Goal: Task Accomplishment & Management: Complete application form

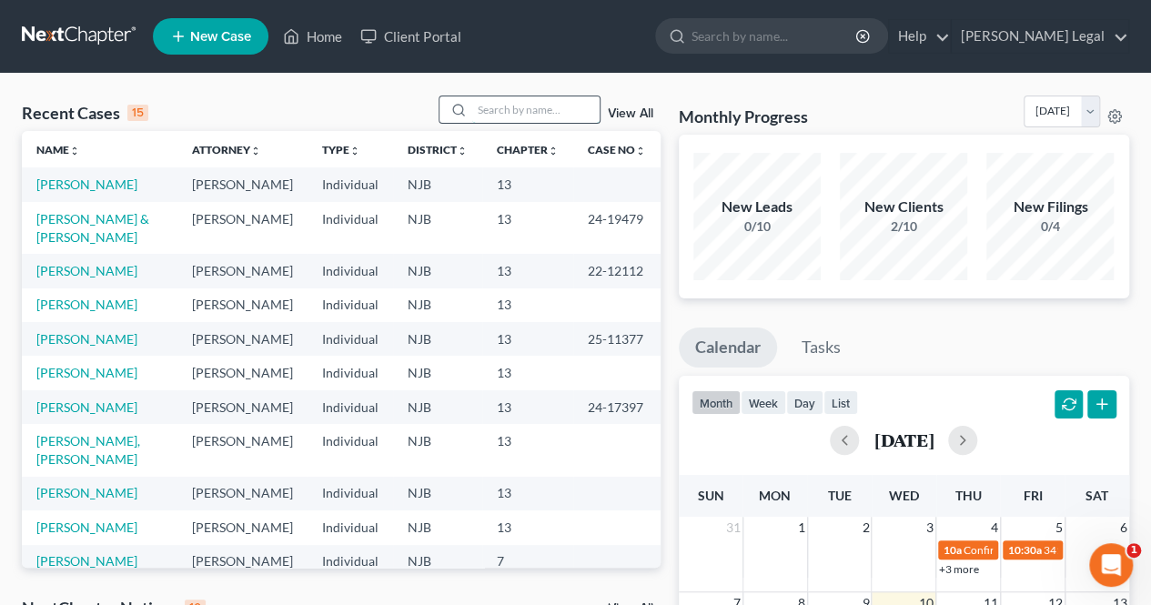
click at [533, 104] on input "search" at bounding box center [535, 109] width 127 height 26
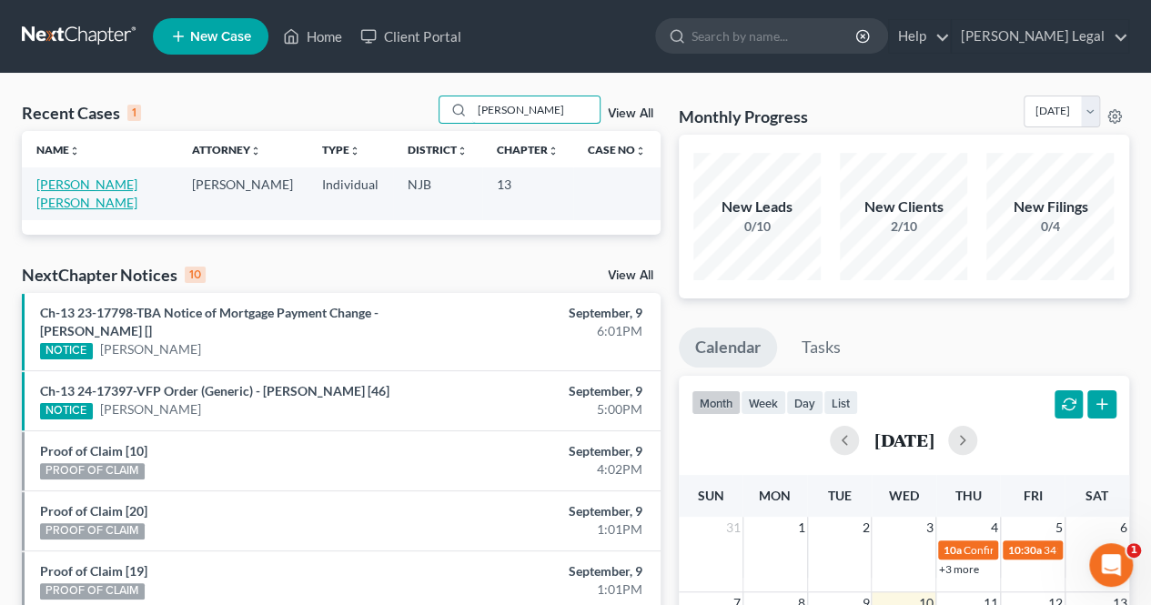
type input "[PERSON_NAME]"
click at [92, 190] on link "[PERSON_NAME] [PERSON_NAME]" at bounding box center [86, 194] width 101 height 34
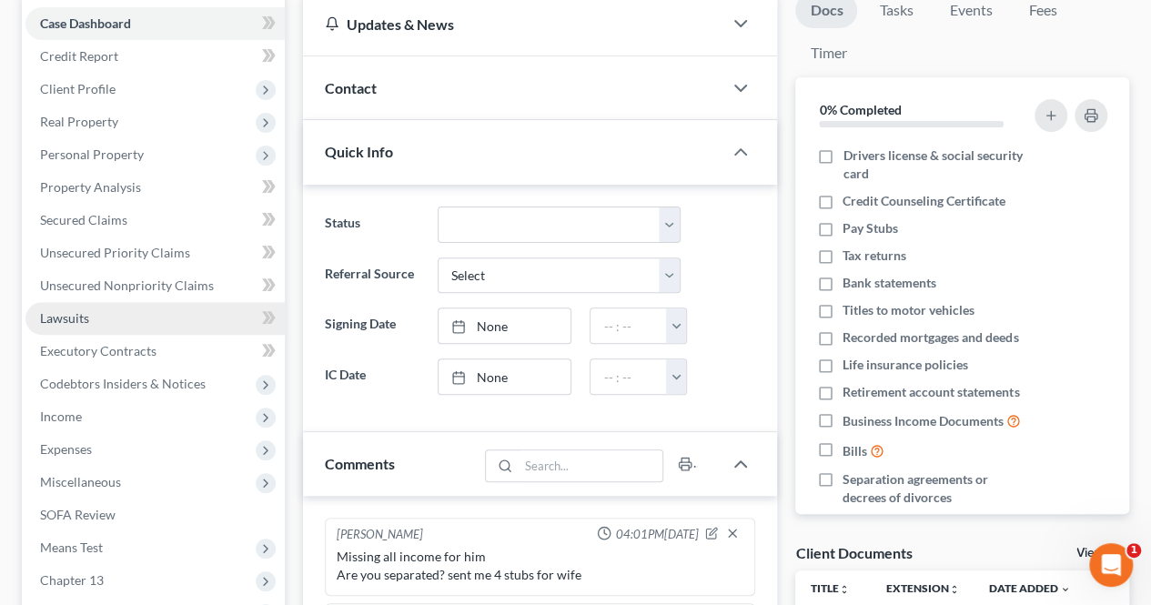
scroll to position [156, 0]
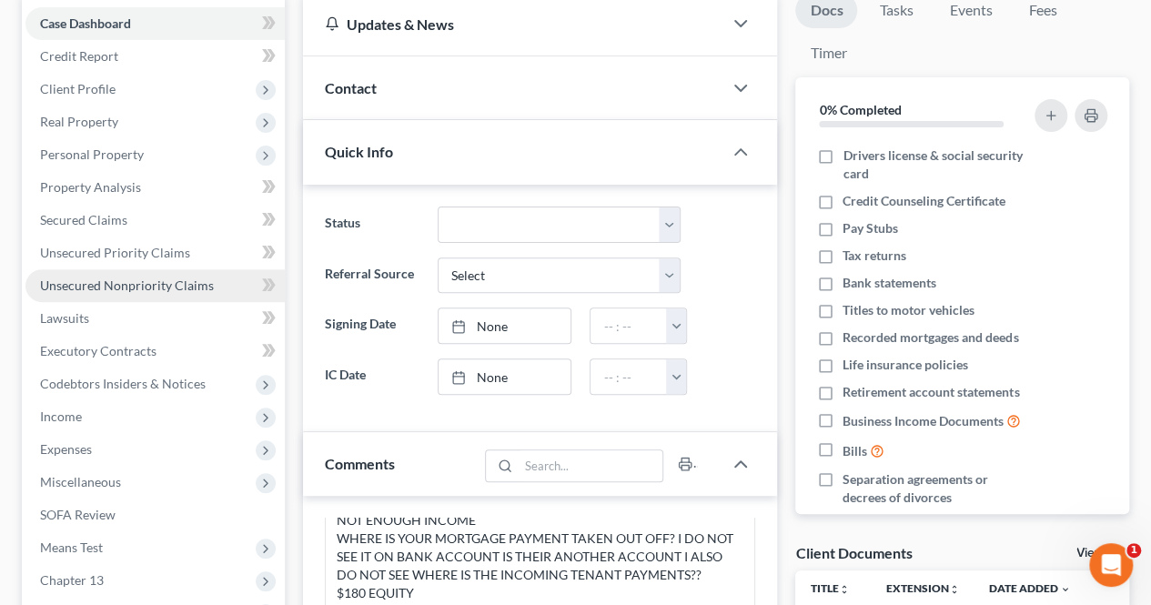
click at [207, 287] on span "Unsecured Nonpriority Claims" at bounding box center [127, 285] width 174 height 15
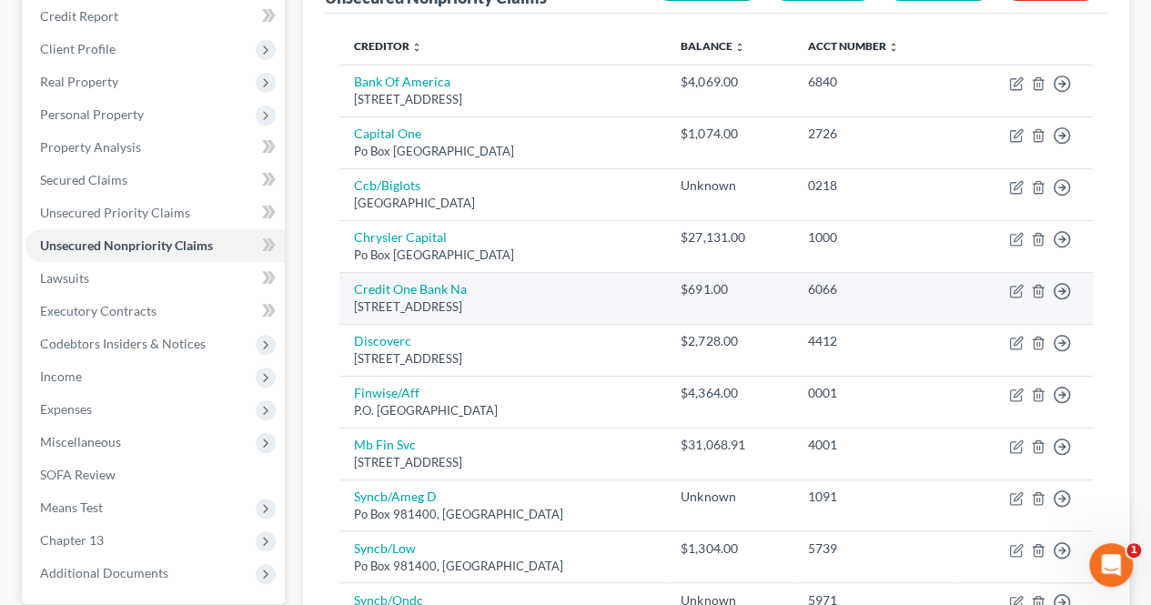
scroll to position [195, 0]
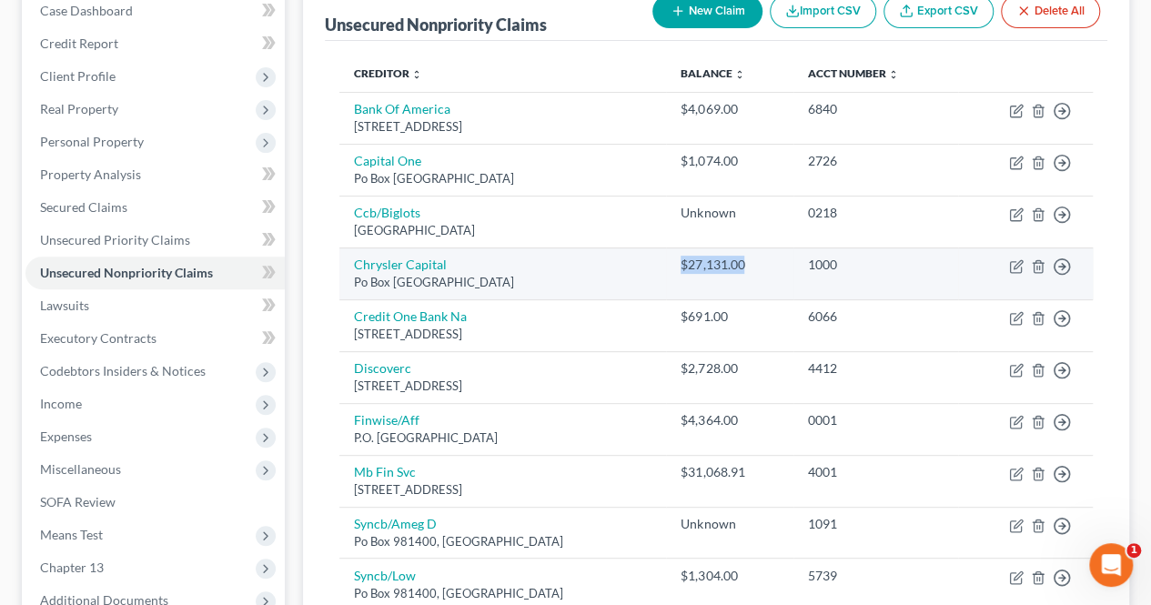
drag, startPoint x: 673, startPoint y: 265, endPoint x: 753, endPoint y: 261, distance: 80.1
click at [753, 261] on td "$27,131.00" at bounding box center [729, 273] width 127 height 52
click at [768, 279] on td "$27,131.00" at bounding box center [729, 273] width 127 height 52
click at [1023, 267] on icon "button" at bounding box center [1016, 266] width 15 height 15
select select "45"
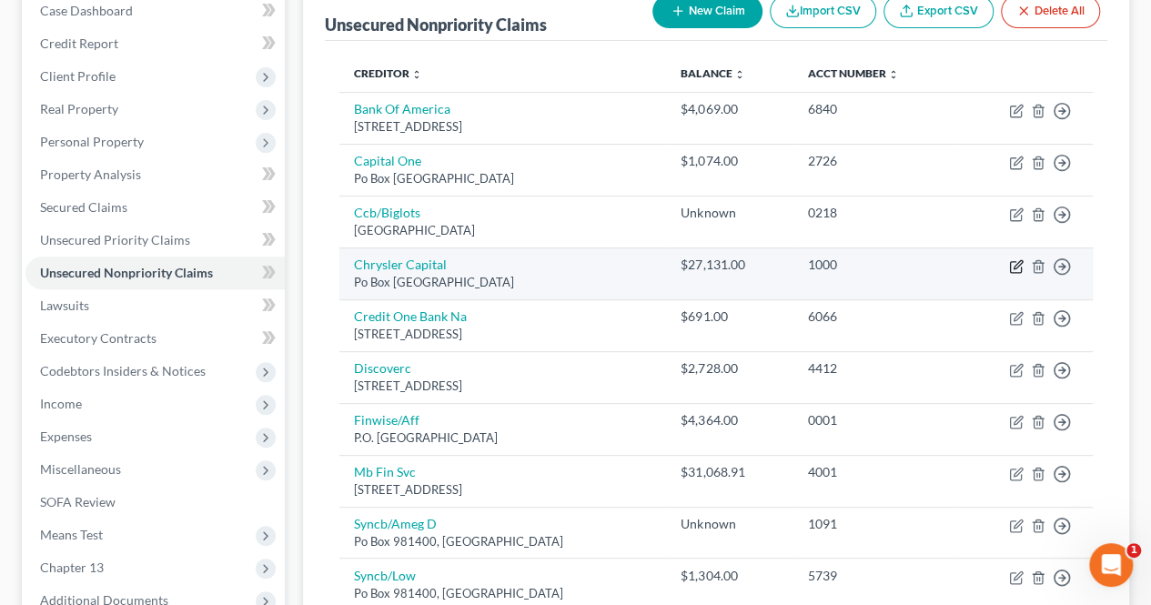
select select "14"
select select "0"
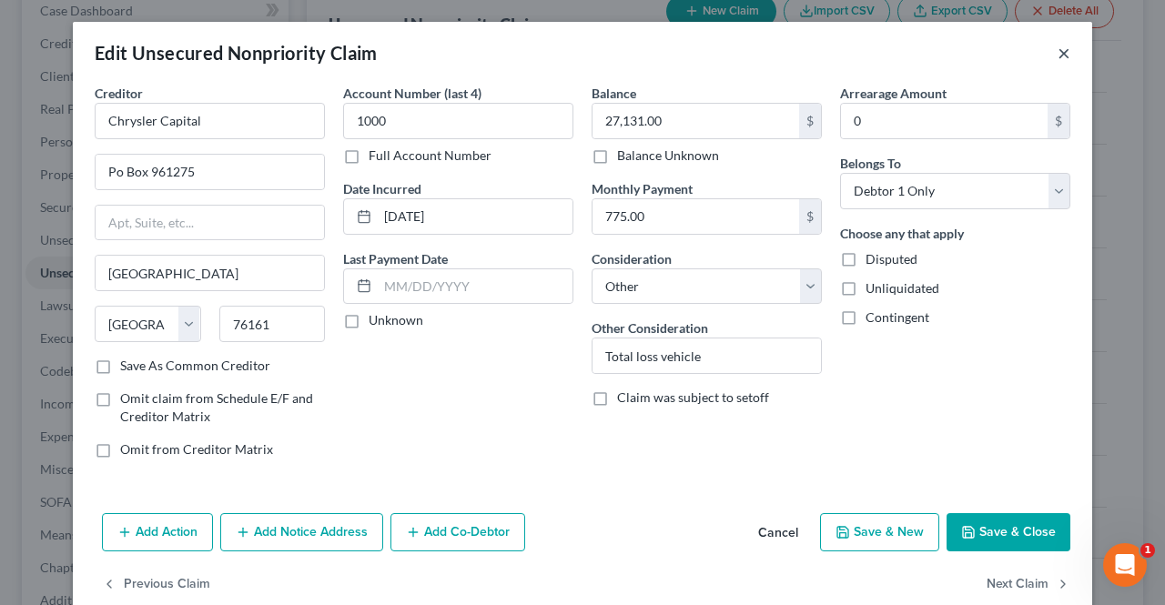
click at [1057, 50] on button "×" at bounding box center [1063, 53] width 13 height 22
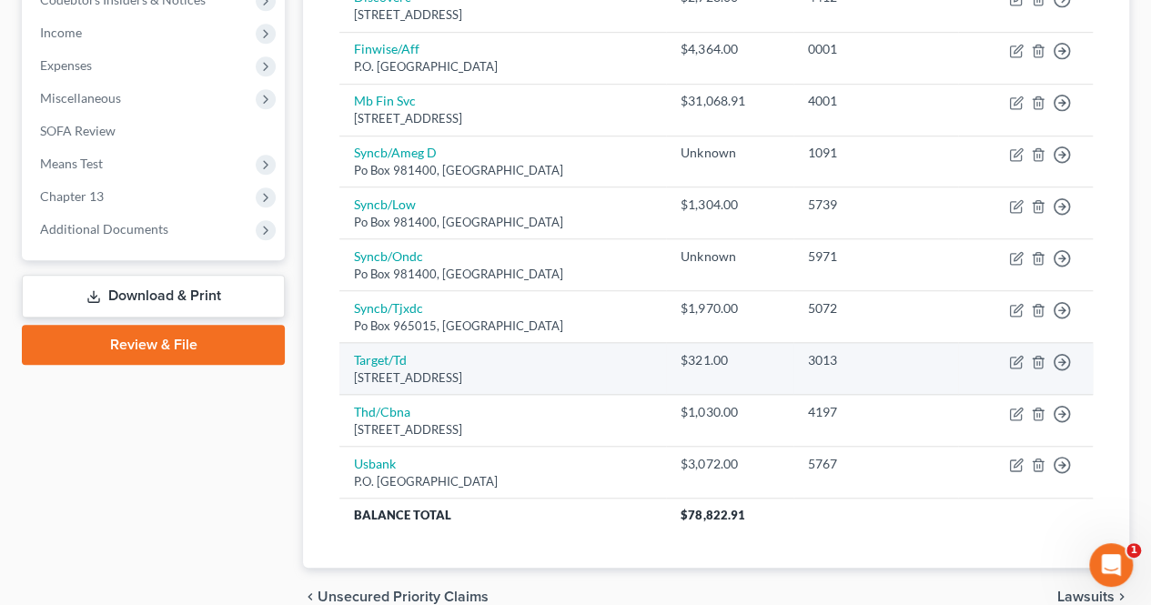
scroll to position [650, 0]
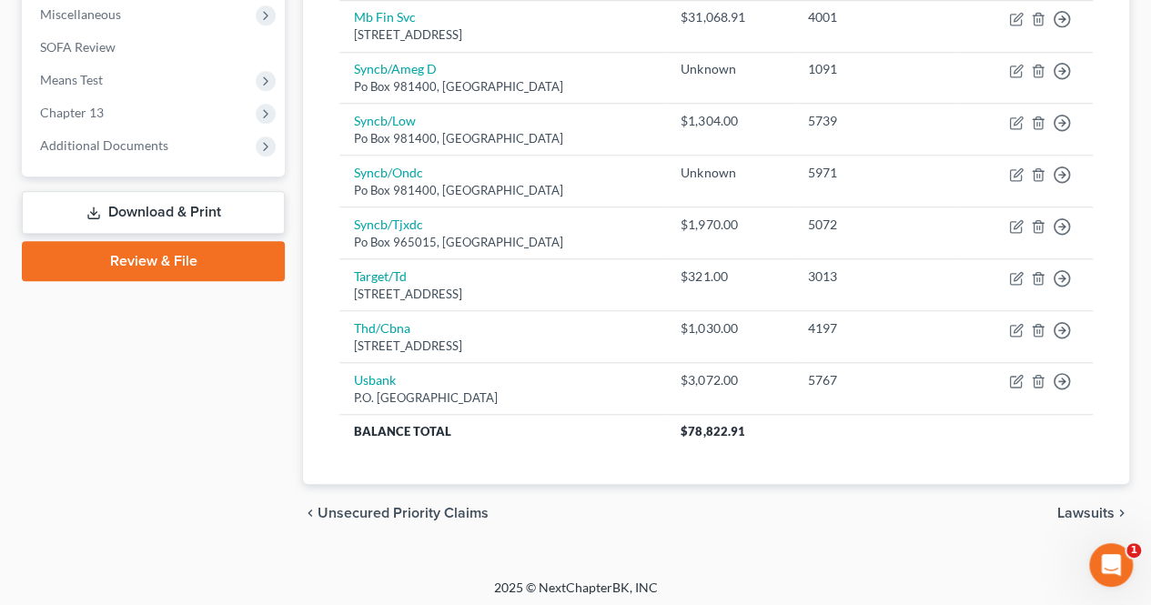
click at [620, 478] on div "Creditor expand_more expand_less unfold_more Balance expand_more expand_less un…" at bounding box center [716, 35] width 782 height 898
click at [675, 490] on div "chevron_left Unsecured Priority Claims Lawsuits chevron_right" at bounding box center [716, 513] width 826 height 58
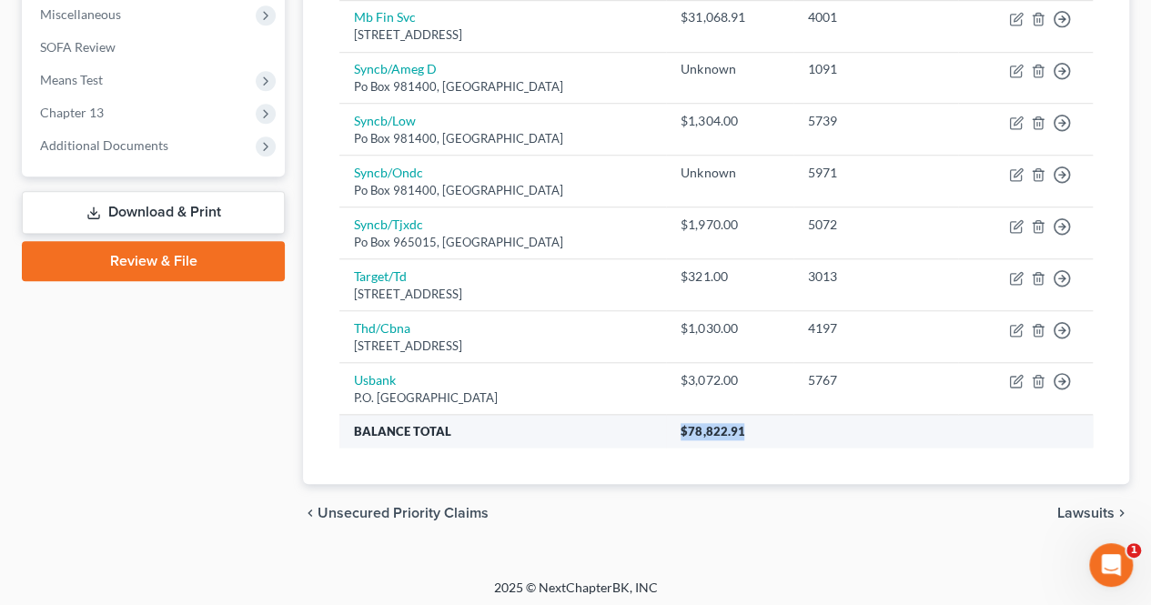
drag, startPoint x: 702, startPoint y: 415, endPoint x: 777, endPoint y: 424, distance: 75.2
click at [776, 415] on th "$78,822.91" at bounding box center [879, 431] width 427 height 33
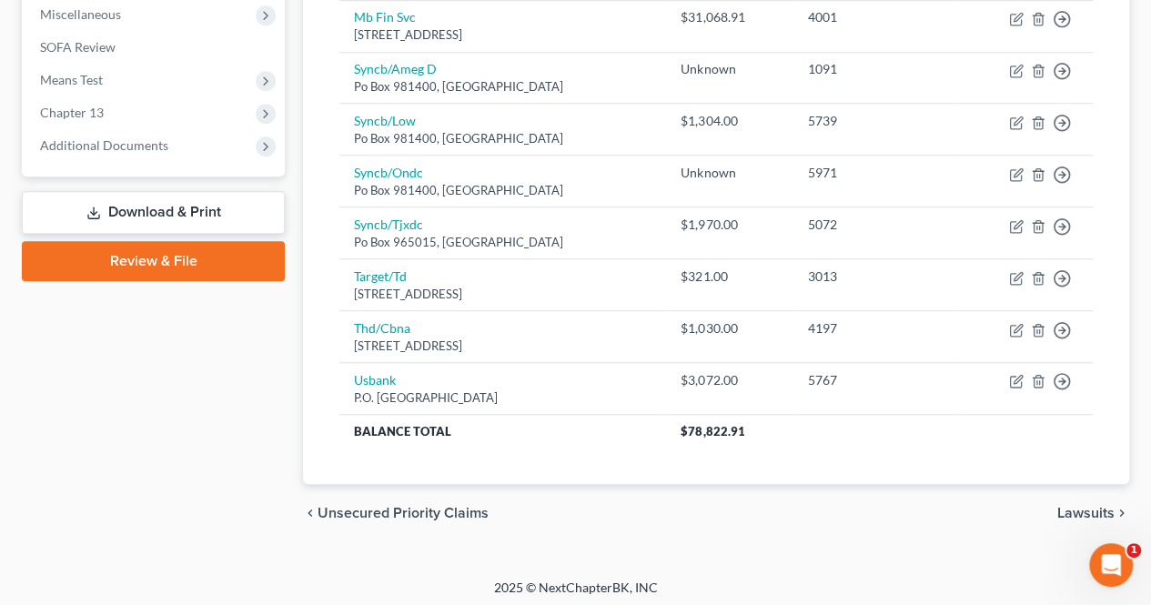
click at [775, 514] on div "chevron_left Unsecured Priority Claims Lawsuits chevron_right" at bounding box center [716, 513] width 826 height 58
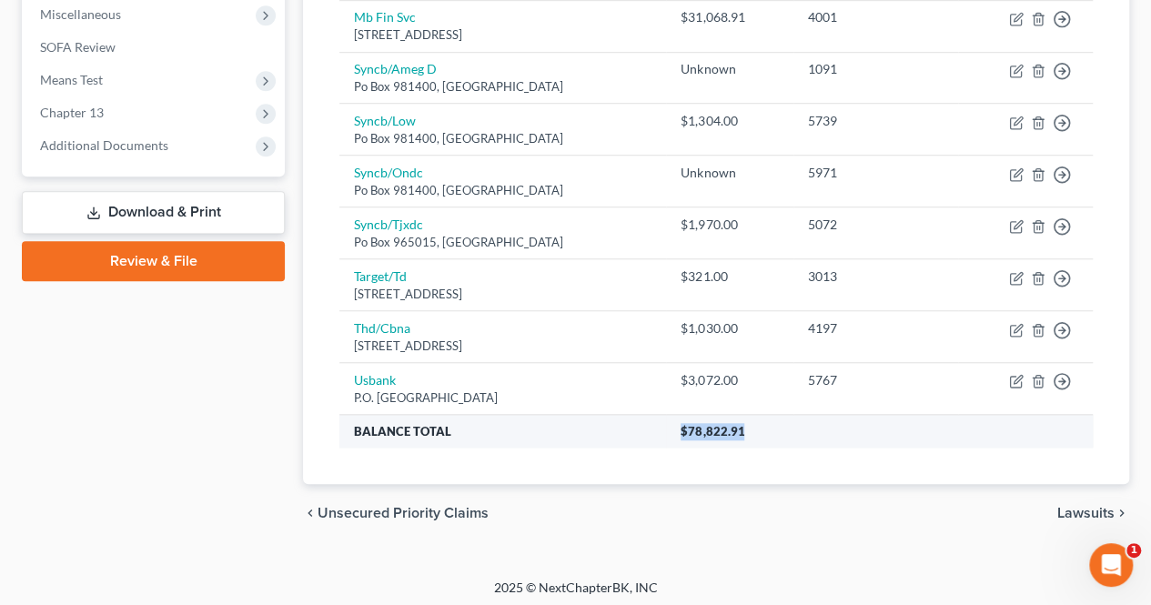
drag, startPoint x: 663, startPoint y: 428, endPoint x: 752, endPoint y: 430, distance: 88.3
click at [752, 430] on tr "Balance Total $78,822.91" at bounding box center [715, 431] width 753 height 33
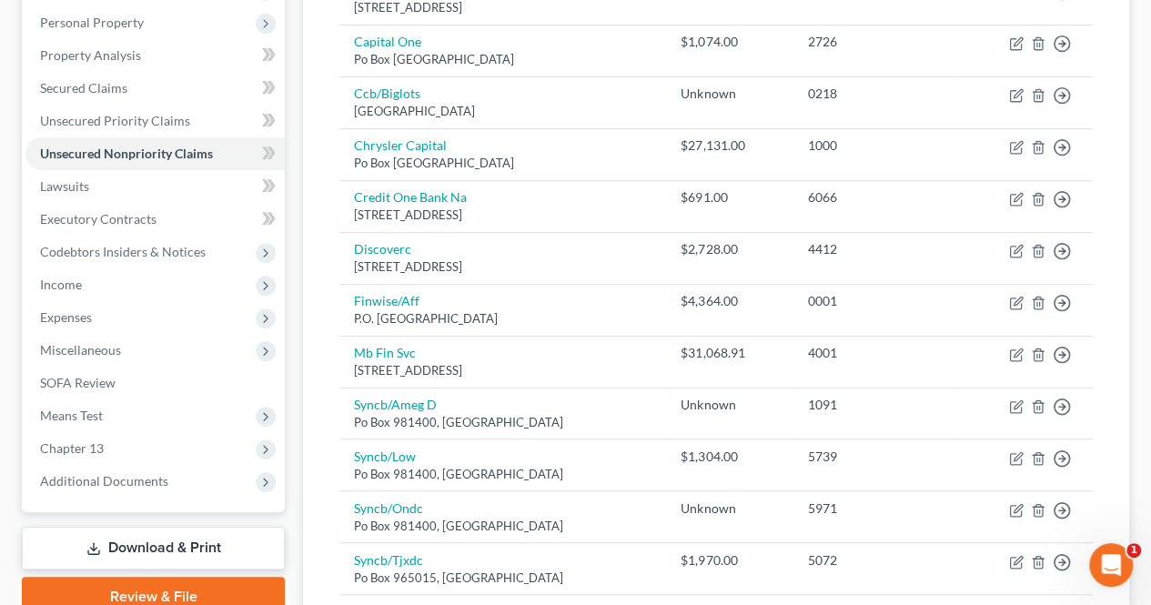
scroll to position [286, 0]
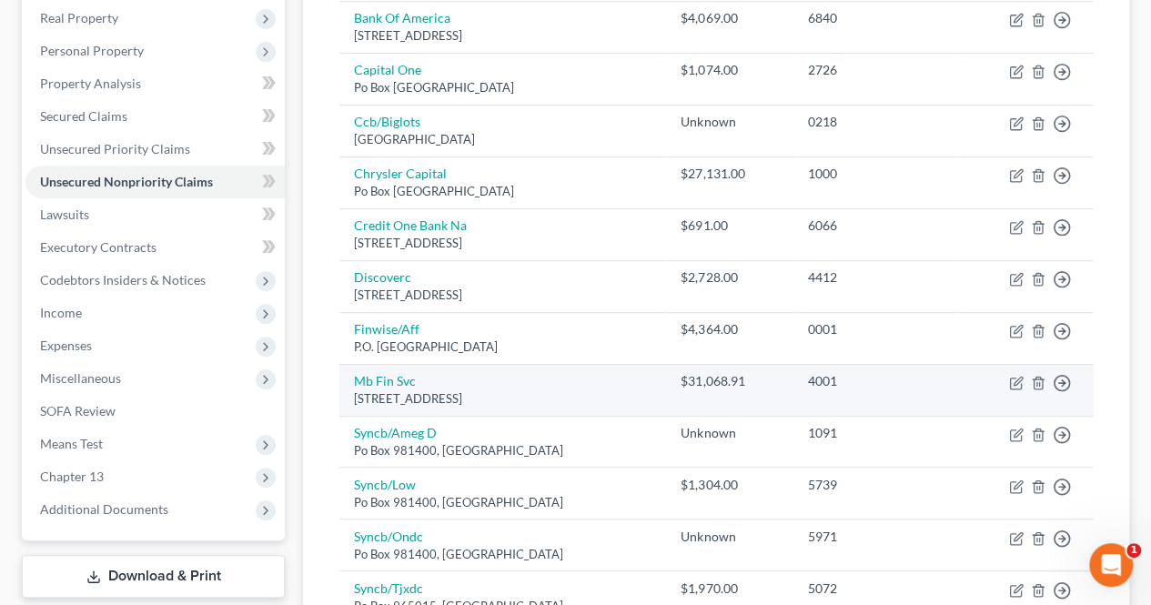
click at [752, 374] on div "$31,068.91" at bounding box center [730, 381] width 98 height 18
click at [1006, 379] on td "Move to D Move to E Move to G Move to Notice Only" at bounding box center [1025, 390] width 135 height 52
click at [1010, 379] on icon "button" at bounding box center [1015, 383] width 11 height 11
select select "14"
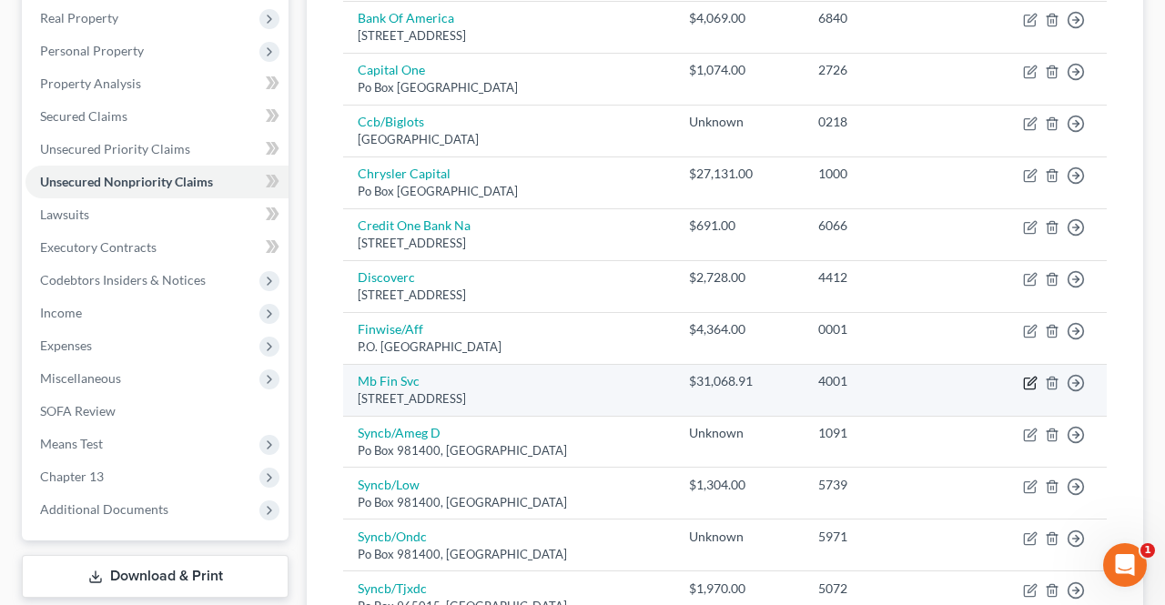
select select "3"
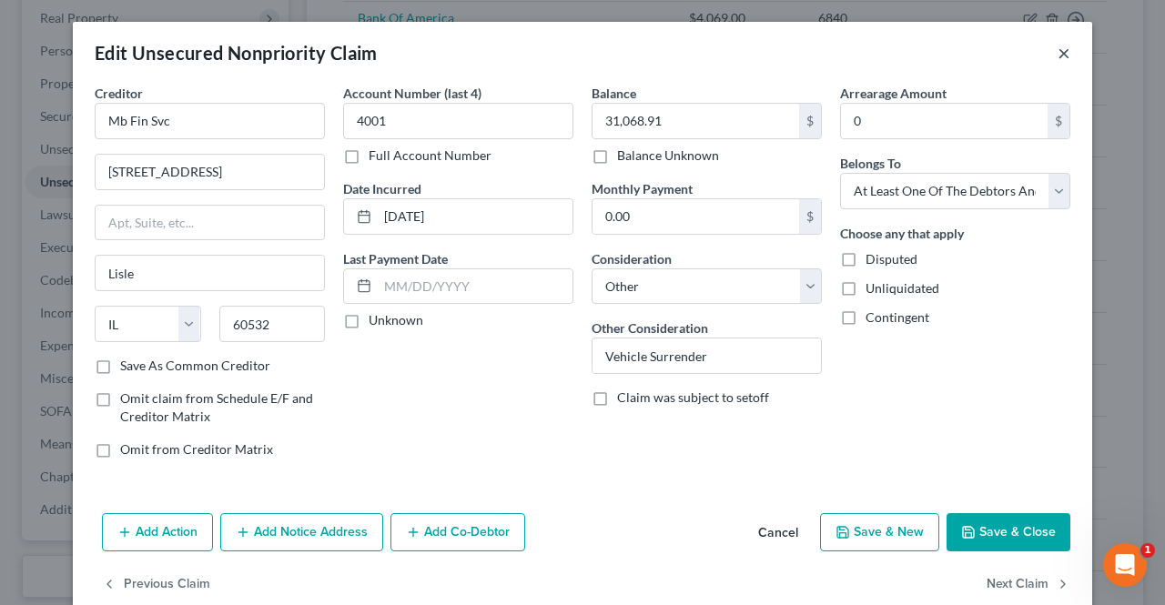
click at [1057, 50] on button "×" at bounding box center [1063, 53] width 13 height 22
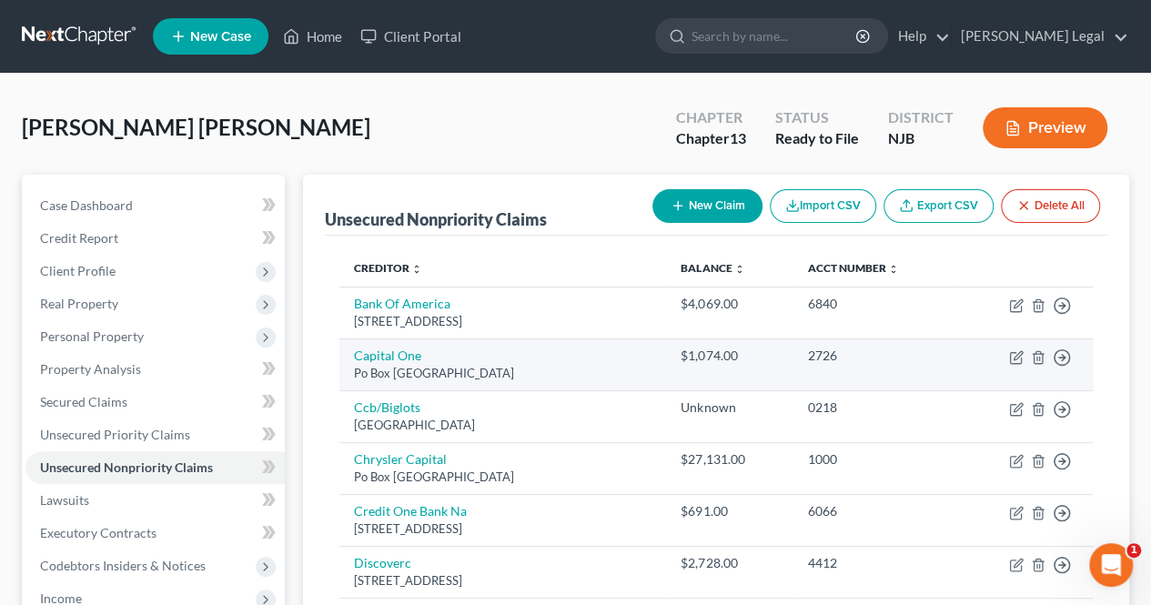
scroll to position [0, 0]
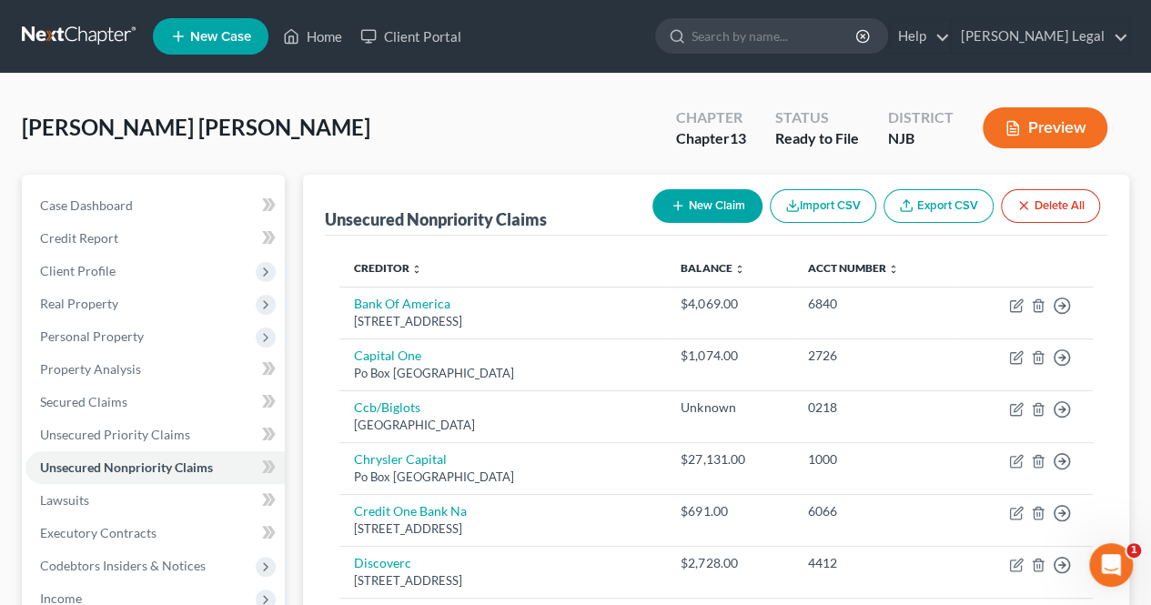
click at [506, 165] on div "[PERSON_NAME] [PERSON_NAME] Upgraded Chapter Chapter 13 Status Ready to File Di…" at bounding box center [575, 135] width 1107 height 79
click at [318, 44] on link "Home" at bounding box center [312, 36] width 77 height 33
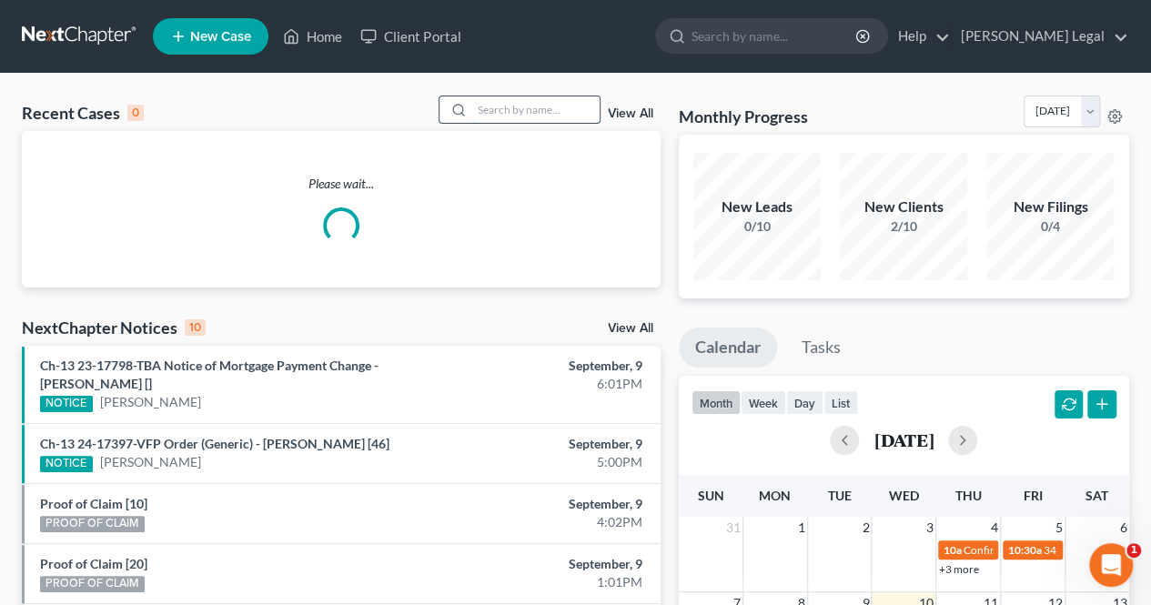
click at [497, 104] on input "search" at bounding box center [535, 109] width 127 height 26
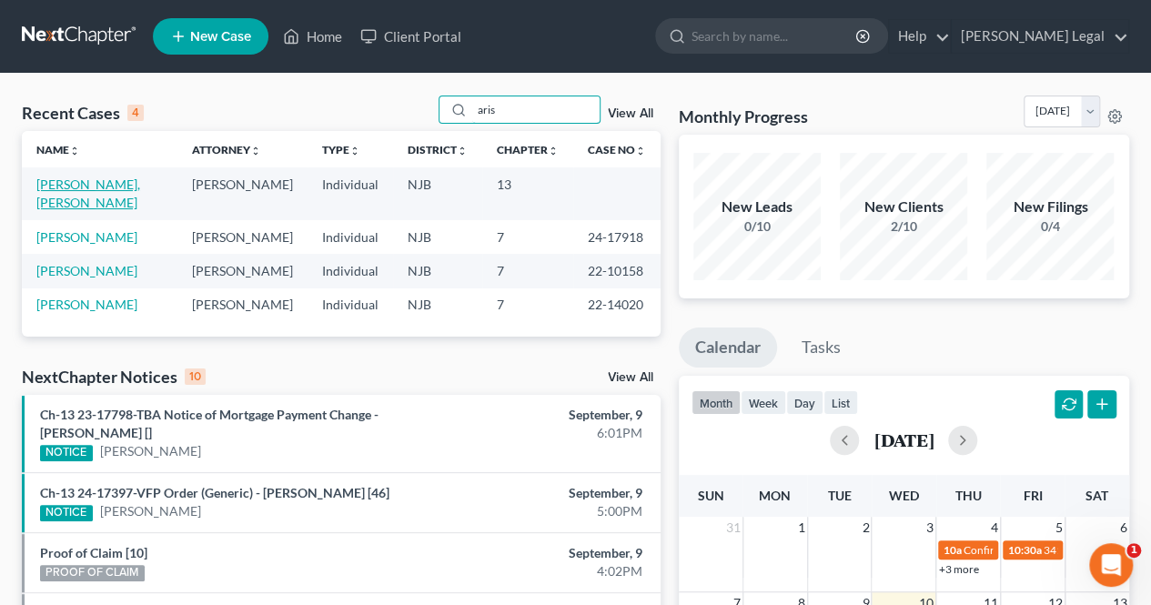
type input "aris"
click at [140, 187] on link "[PERSON_NAME], [PERSON_NAME]" at bounding box center [88, 194] width 104 height 34
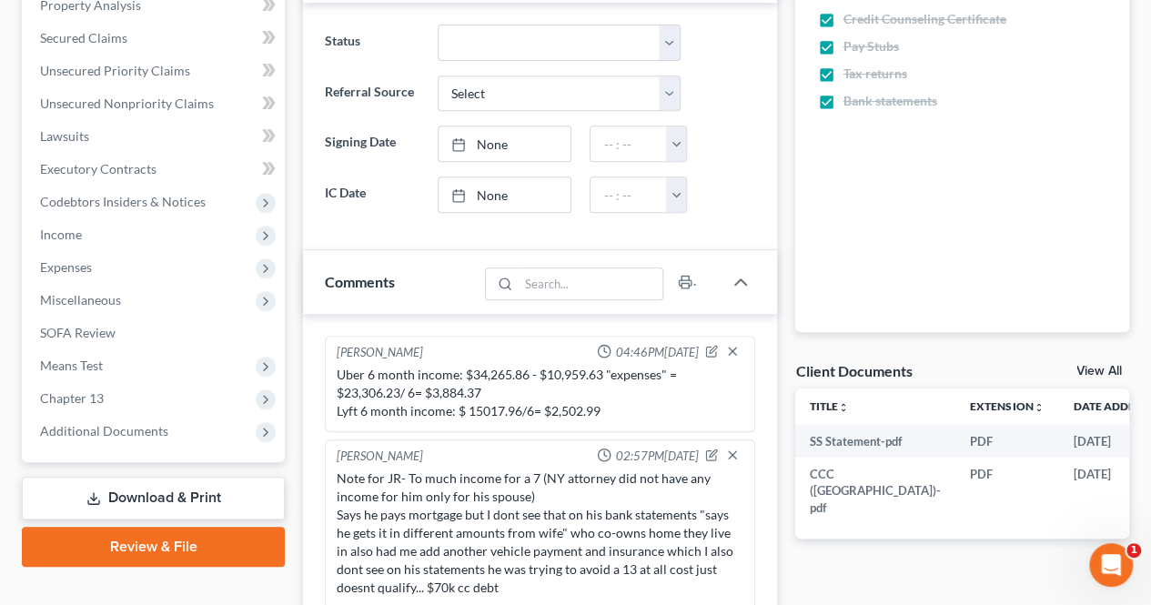
scroll to position [804, 0]
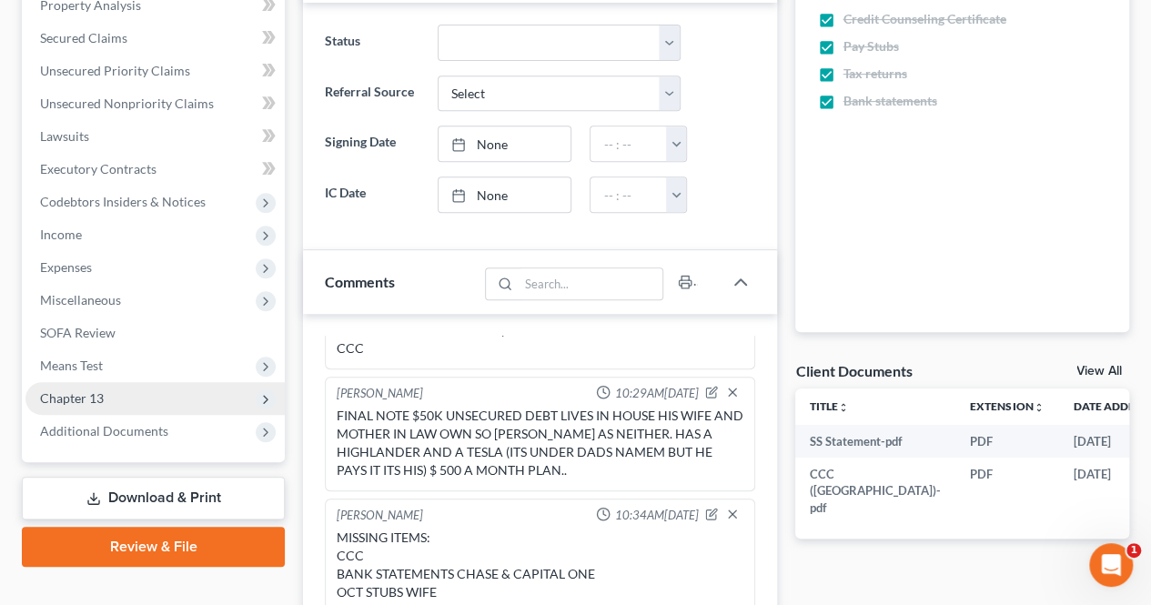
click at [170, 394] on span "Chapter 13" at bounding box center [154, 398] width 259 height 33
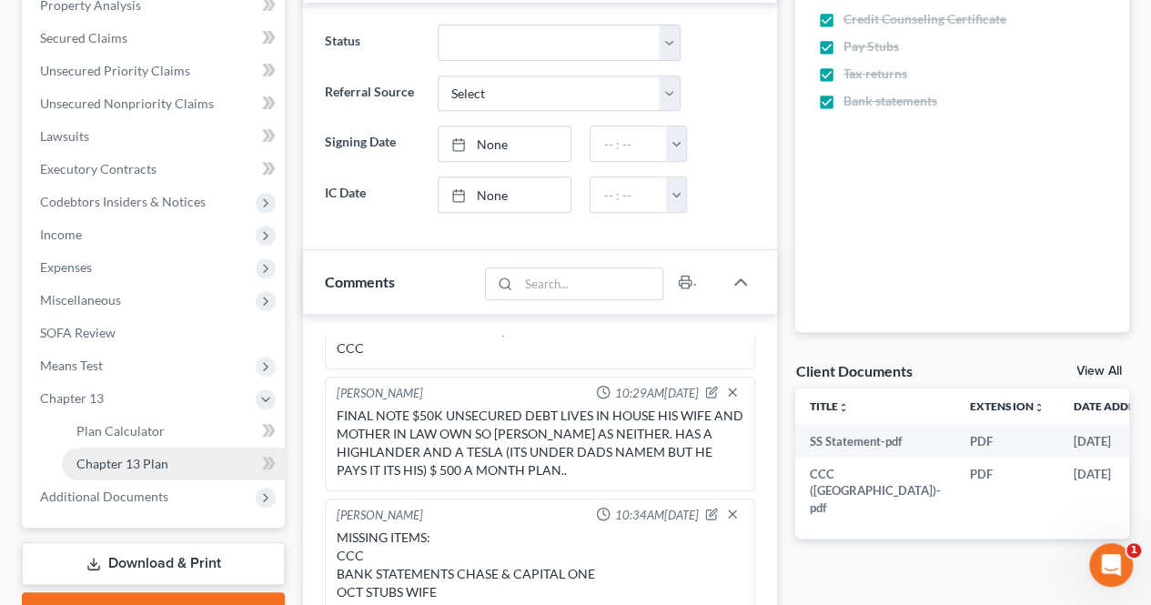
click at [182, 449] on link "Chapter 13 Plan" at bounding box center [173, 464] width 223 height 33
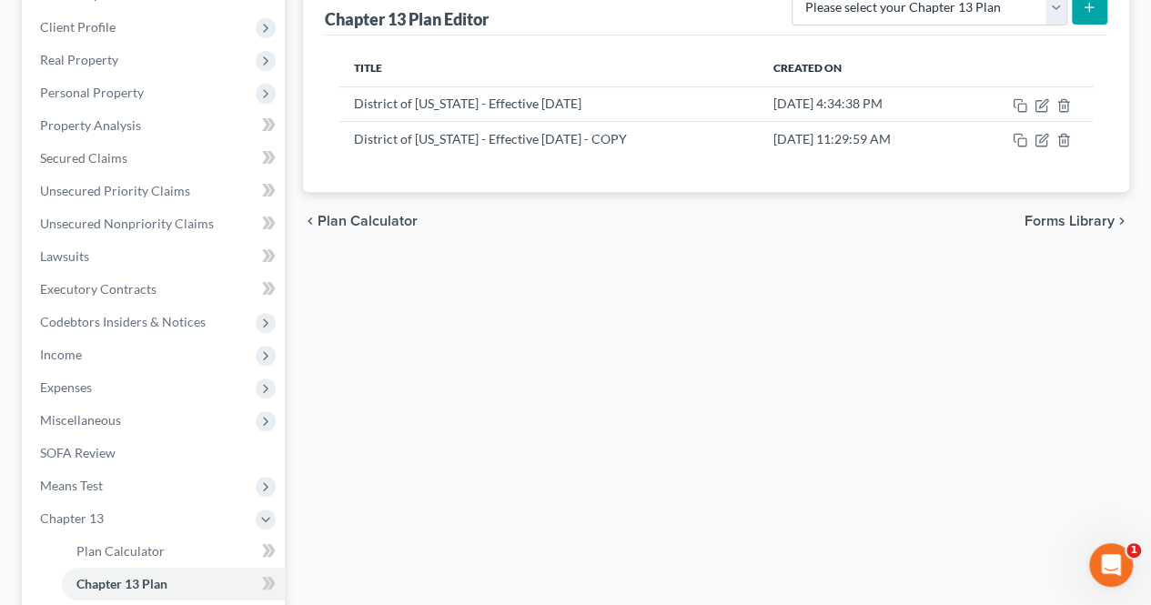
scroll to position [273, 0]
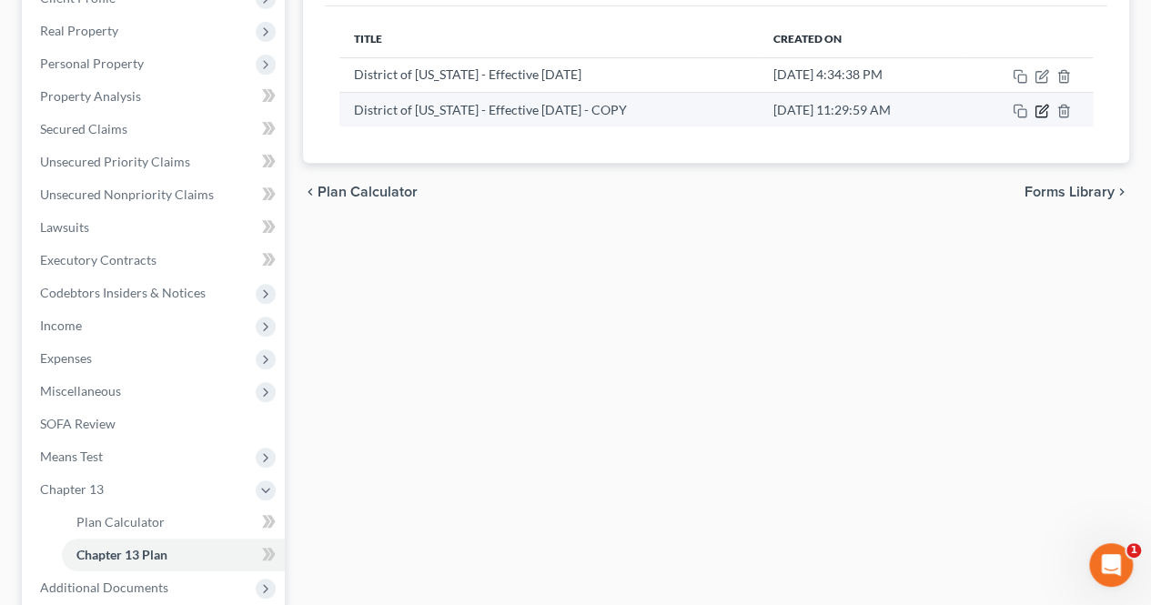
click at [1043, 114] on icon "button" at bounding box center [1041, 111] width 15 height 15
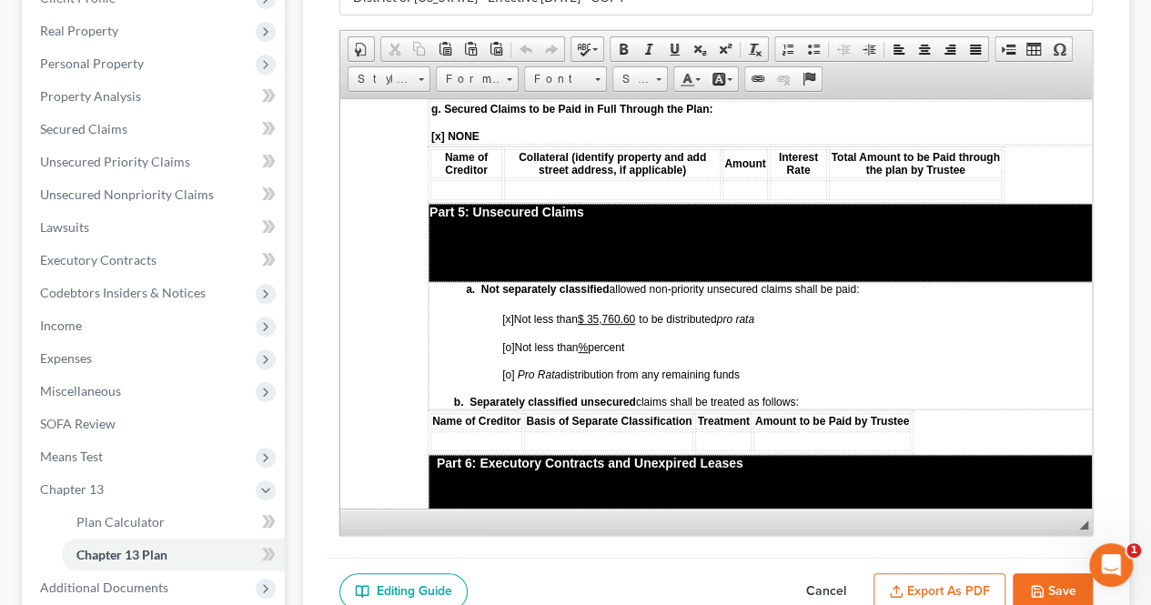
scroll to position [3366, 0]
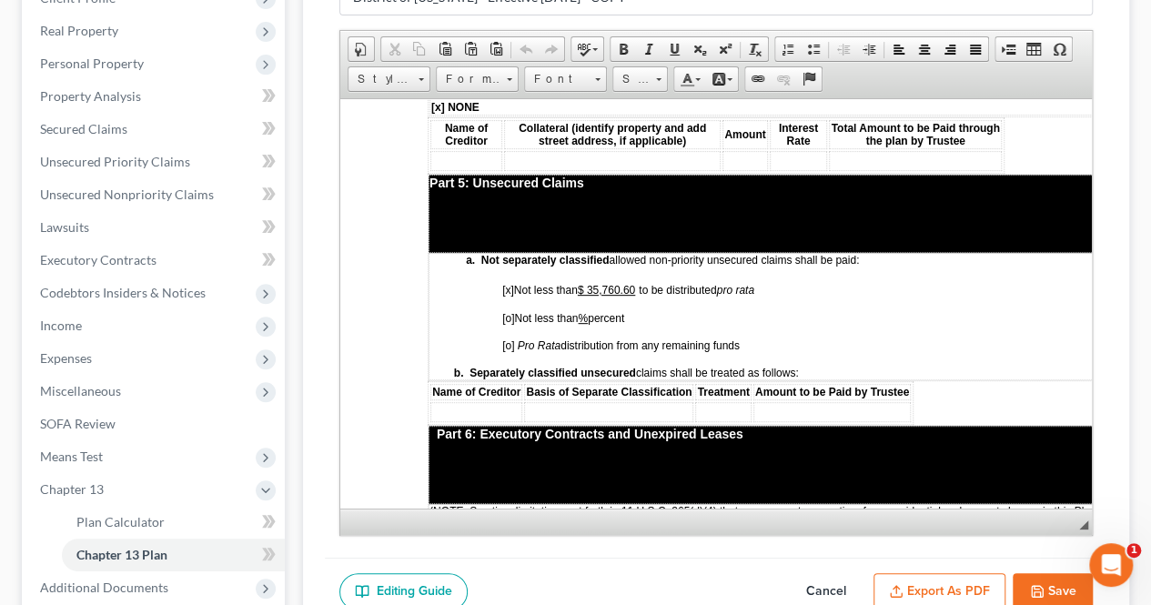
click at [729, 281] on td "a. Not separately classified allowed non-priority unsecured claims shall be pai…" at bounding box center [829, 315] width 800 height 127
click at [701, 311] on p "[o] Not less than % percent" at bounding box center [864, 317] width 725 height 13
click at [751, 338] on p "[o] Pro Rata distribution from any remaining funds" at bounding box center [864, 344] width 725 height 13
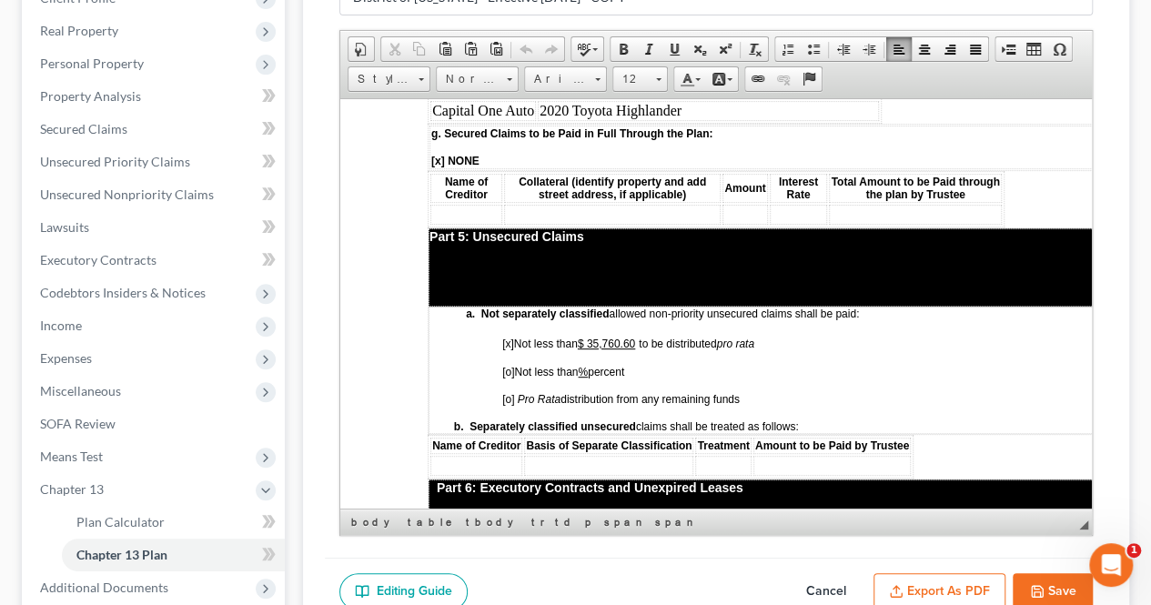
scroll to position [3275, 0]
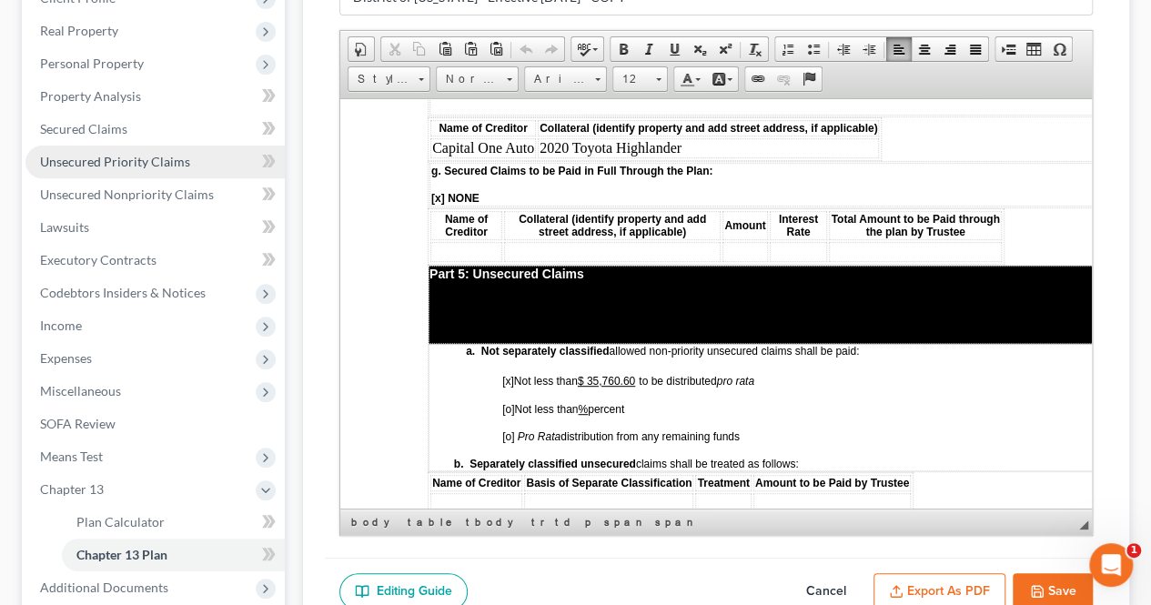
click at [167, 163] on span "Unsecured Priority Claims" at bounding box center [115, 161] width 150 height 15
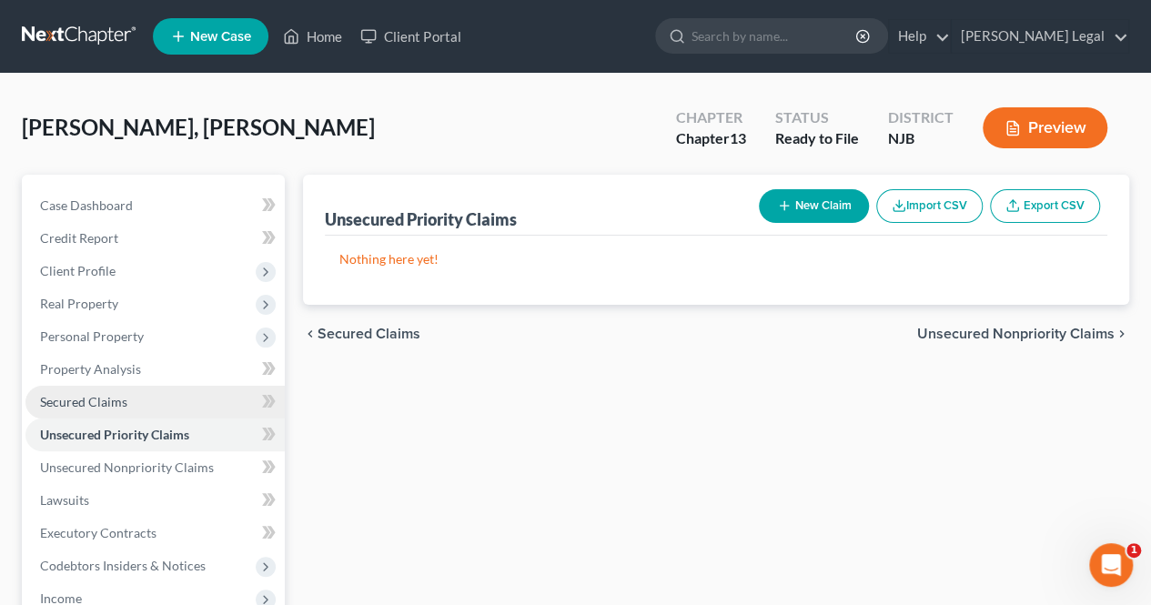
click at [177, 391] on link "Secured Claims" at bounding box center [154, 402] width 259 height 33
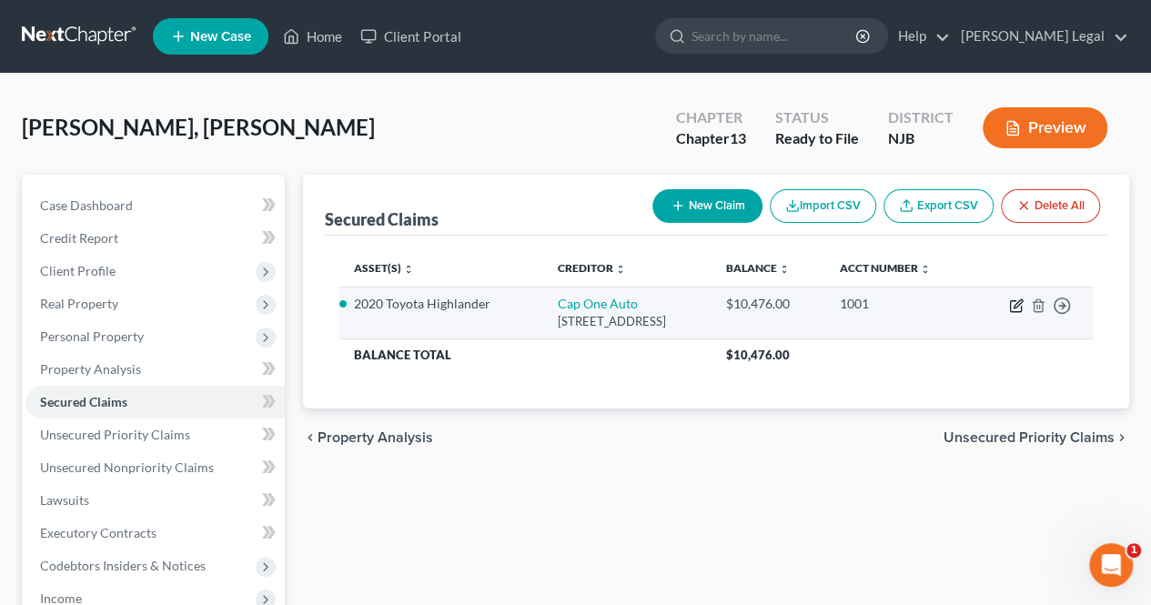
click at [1018, 306] on icon "button" at bounding box center [1016, 305] width 15 height 15
select select "45"
select select "2"
select select "0"
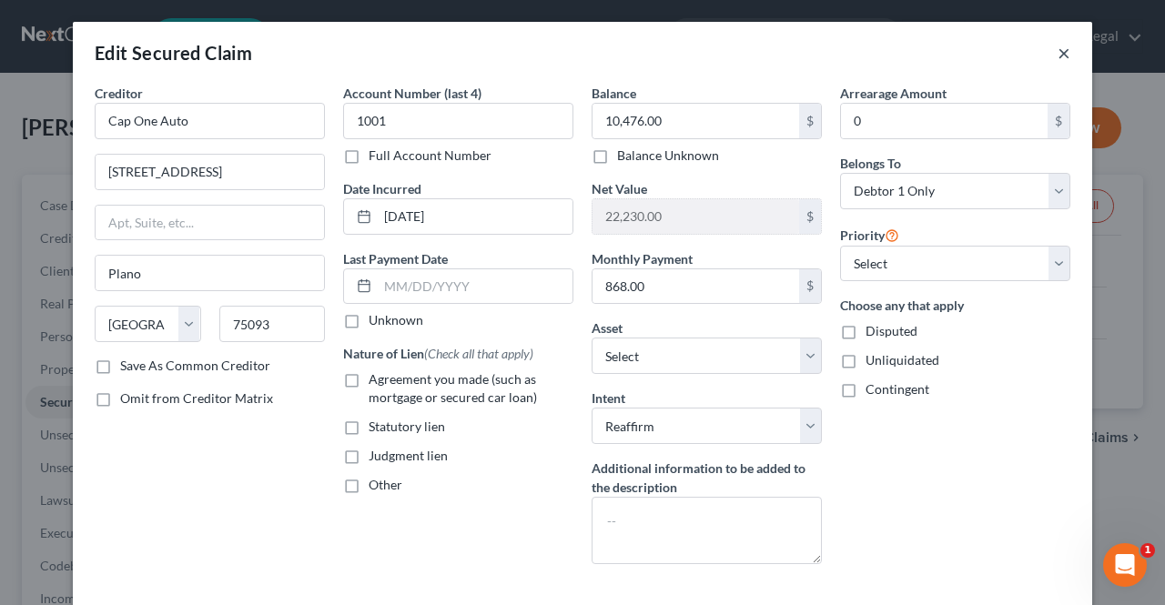
click at [1062, 56] on button "×" at bounding box center [1063, 53] width 13 height 22
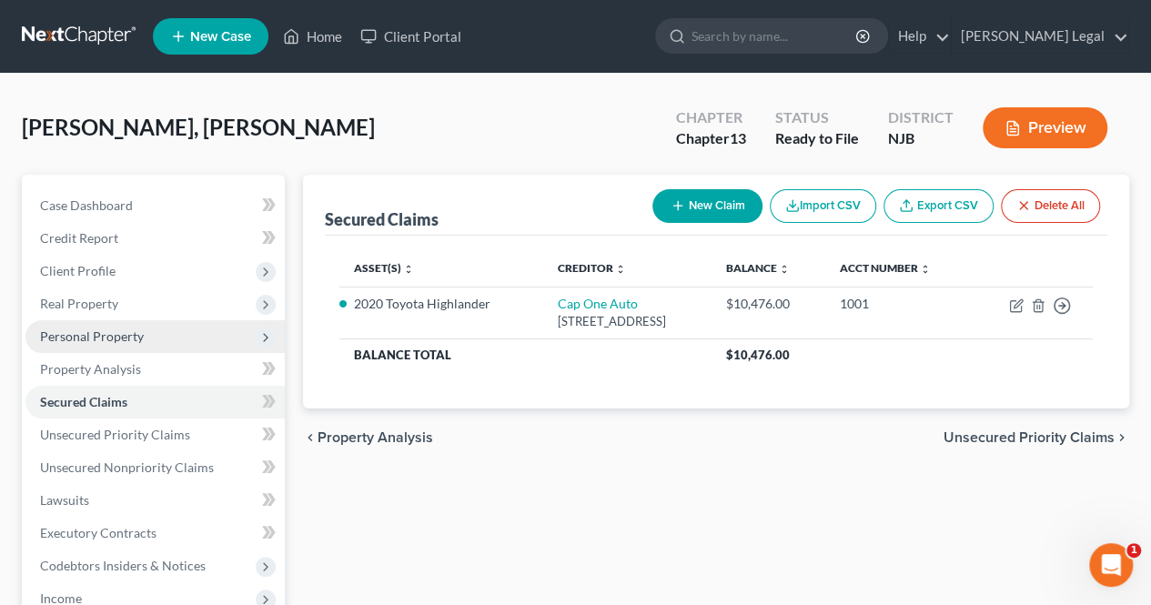
click at [132, 339] on span "Personal Property" at bounding box center [92, 335] width 104 height 15
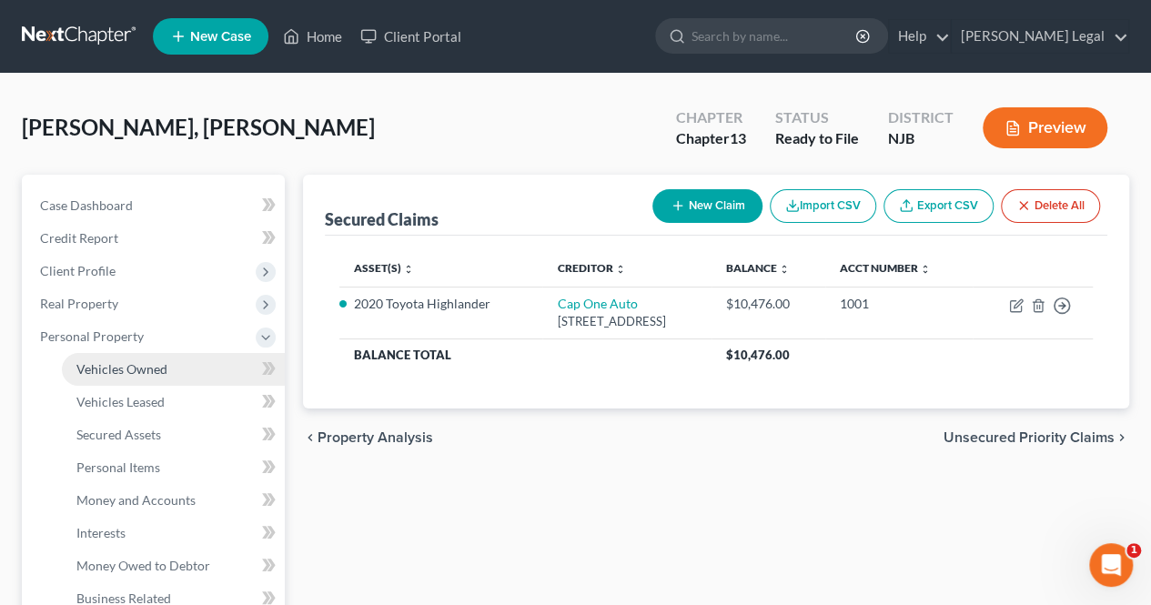
click at [131, 375] on span "Vehicles Owned" at bounding box center [121, 368] width 91 height 15
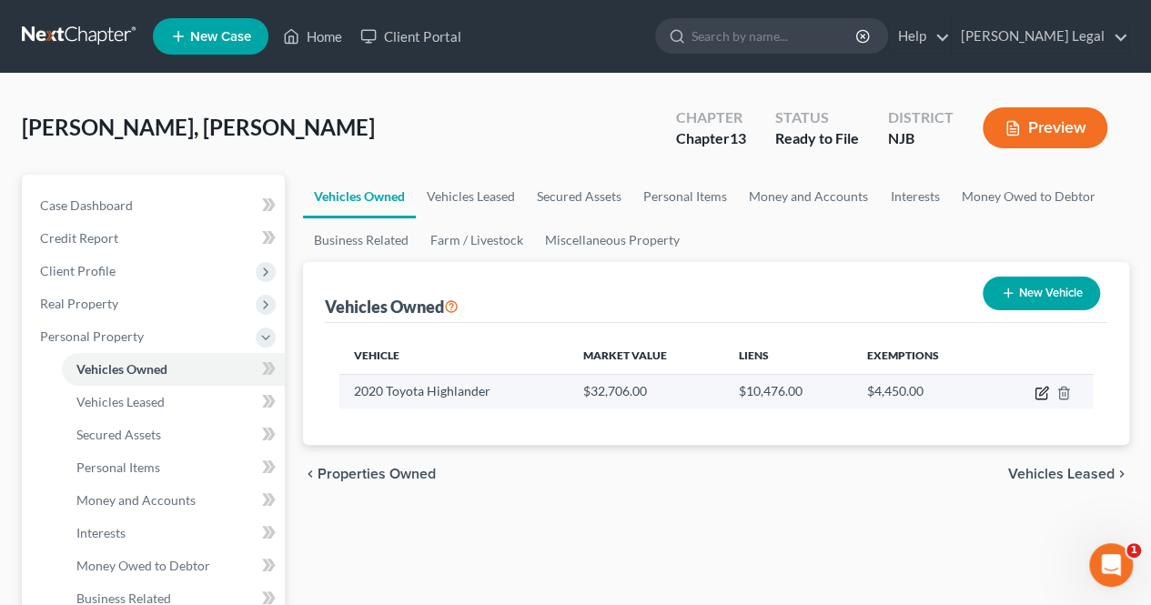
click at [1037, 391] on icon "button" at bounding box center [1041, 393] width 15 height 15
select select "0"
select select "6"
select select "0"
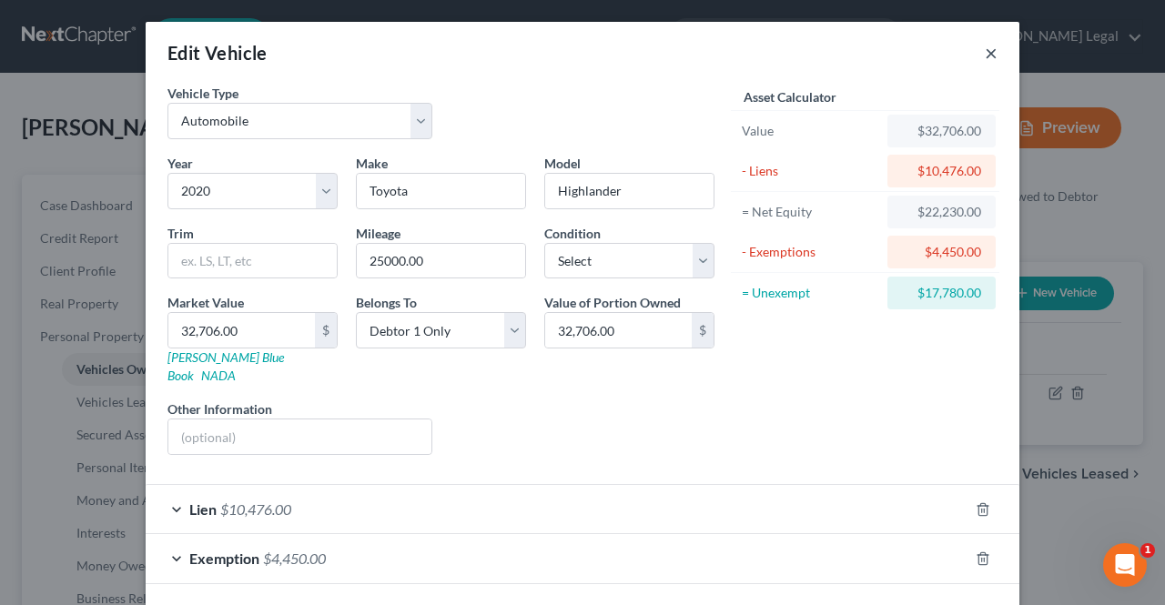
click at [984, 55] on button "×" at bounding box center [990, 53] width 13 height 22
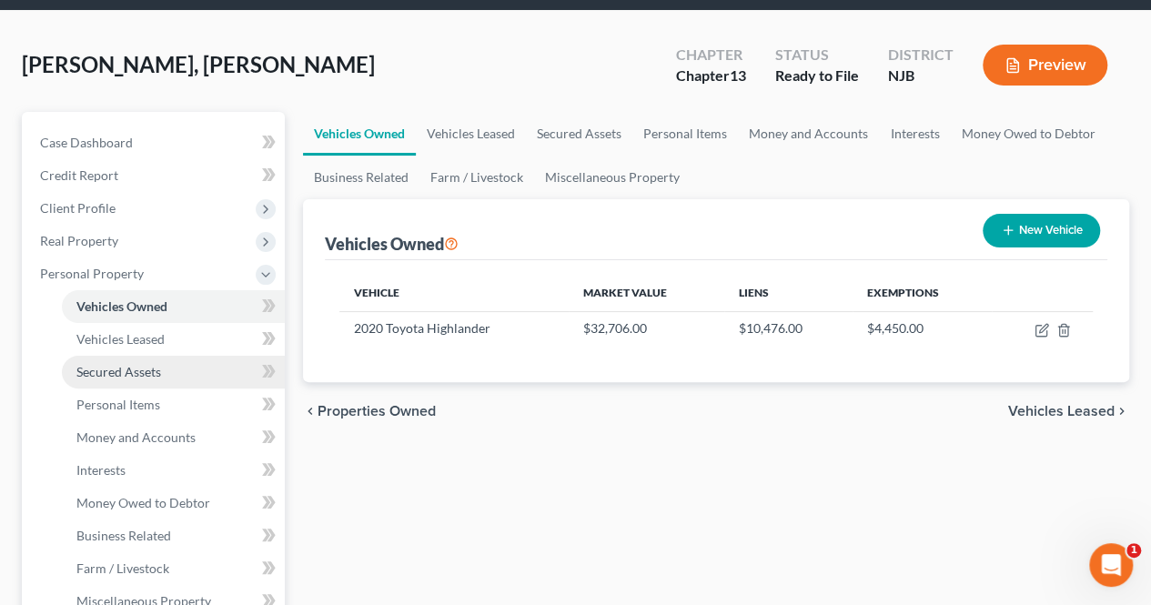
scroll to position [91, 0]
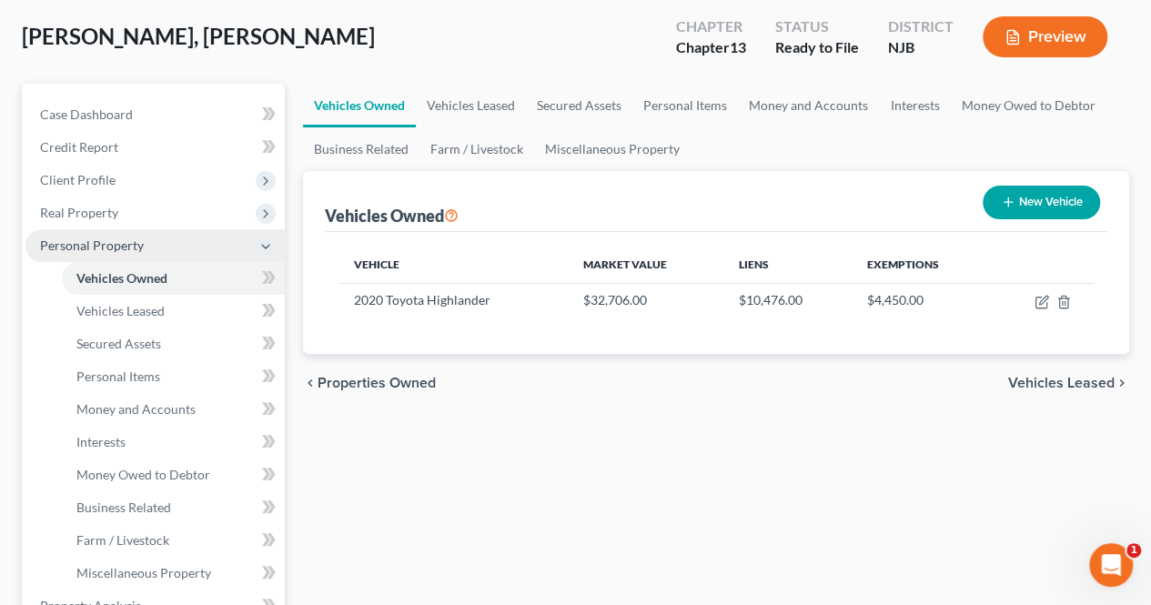
click at [135, 245] on span "Personal Property" at bounding box center [92, 244] width 104 height 15
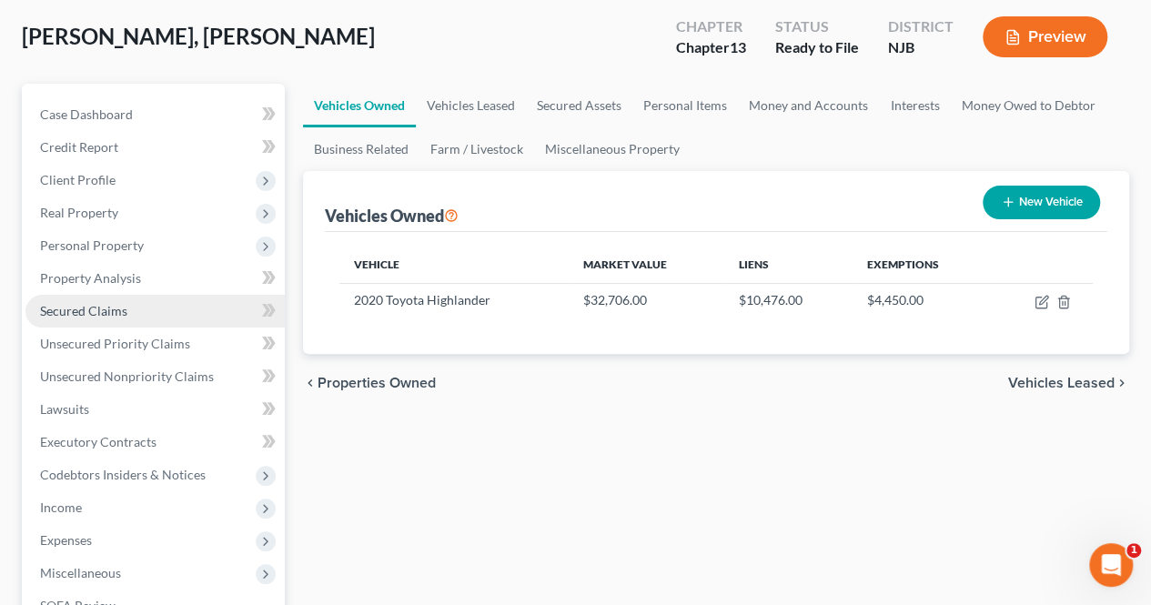
click at [140, 305] on link "Secured Claims" at bounding box center [154, 311] width 259 height 33
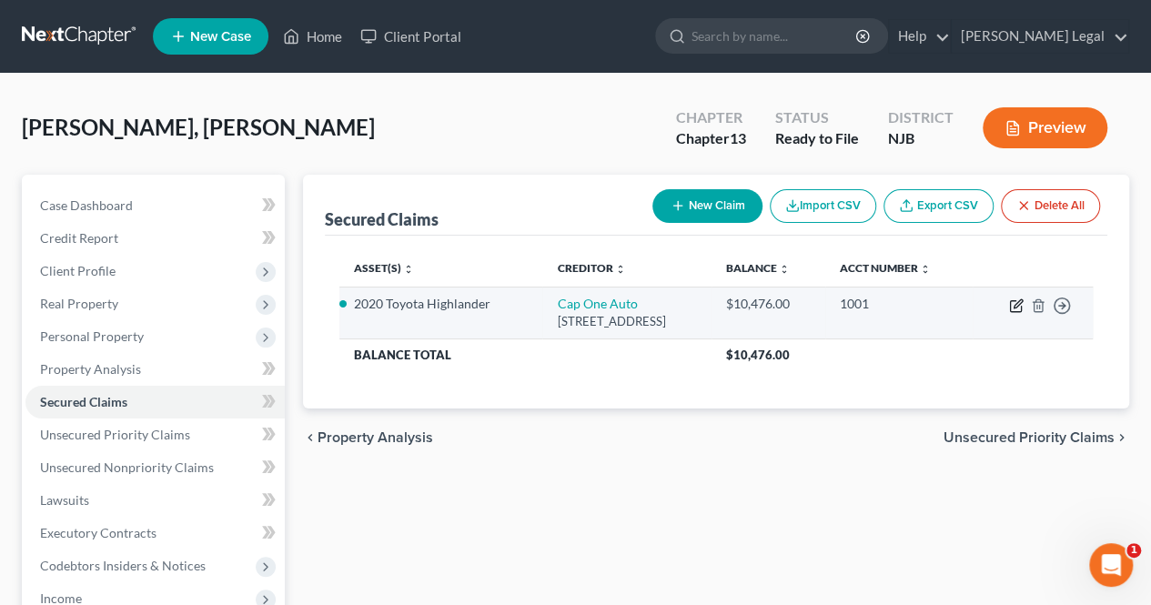
click at [1018, 307] on icon "button" at bounding box center [1016, 305] width 15 height 15
select select "45"
select select "8"
select select "2"
select select "0"
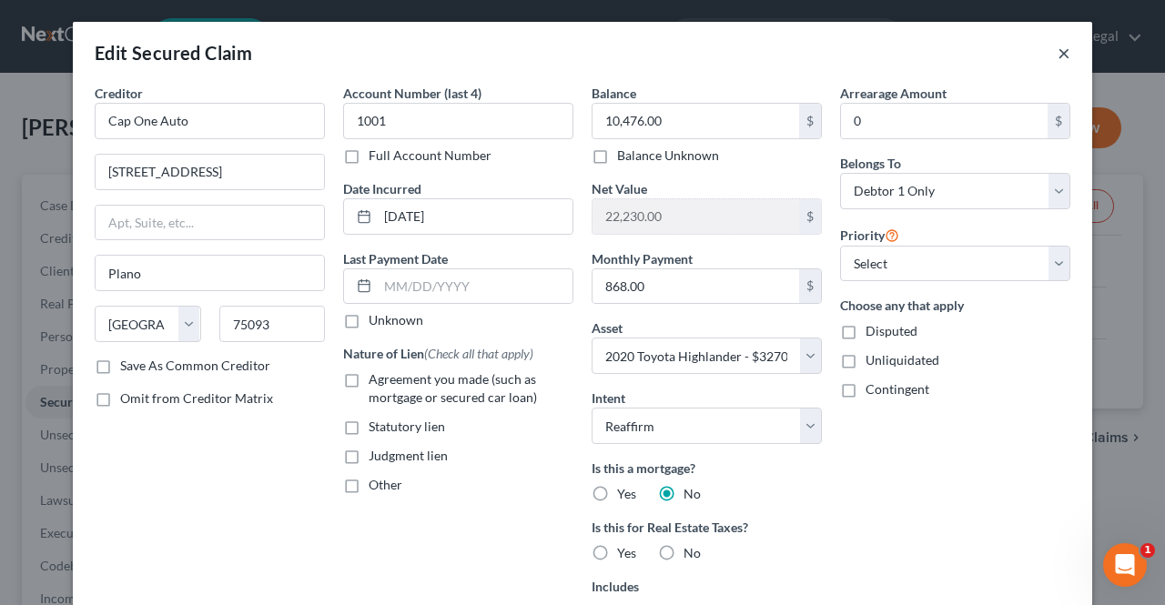
click at [1057, 56] on button "×" at bounding box center [1063, 53] width 13 height 22
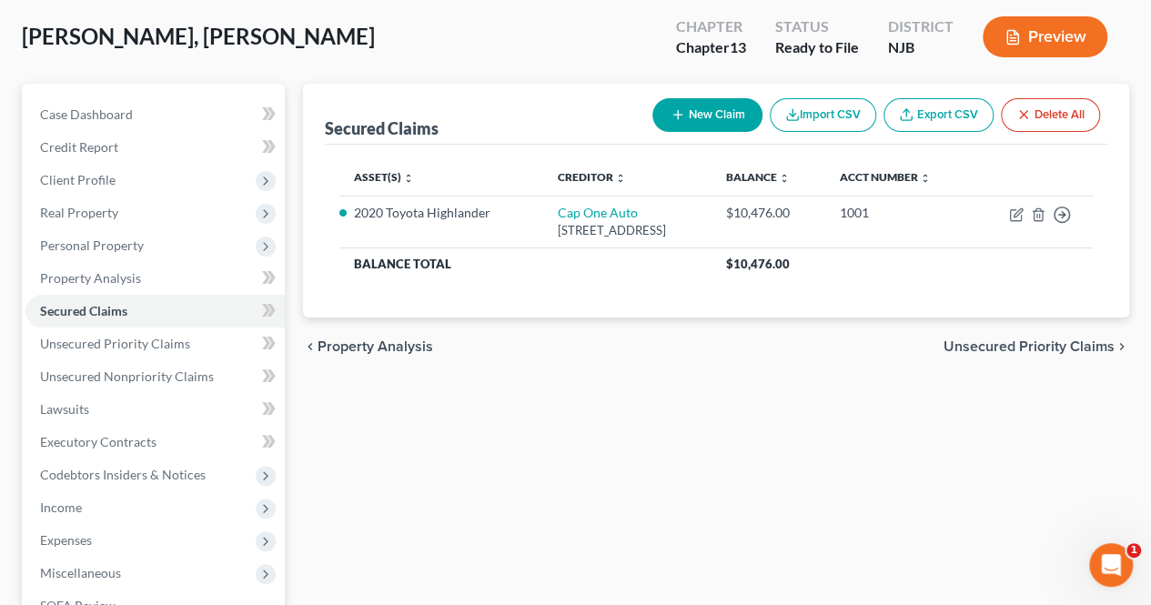
click at [964, 351] on span "Unsecured Priority Claims" at bounding box center [1029, 346] width 171 height 15
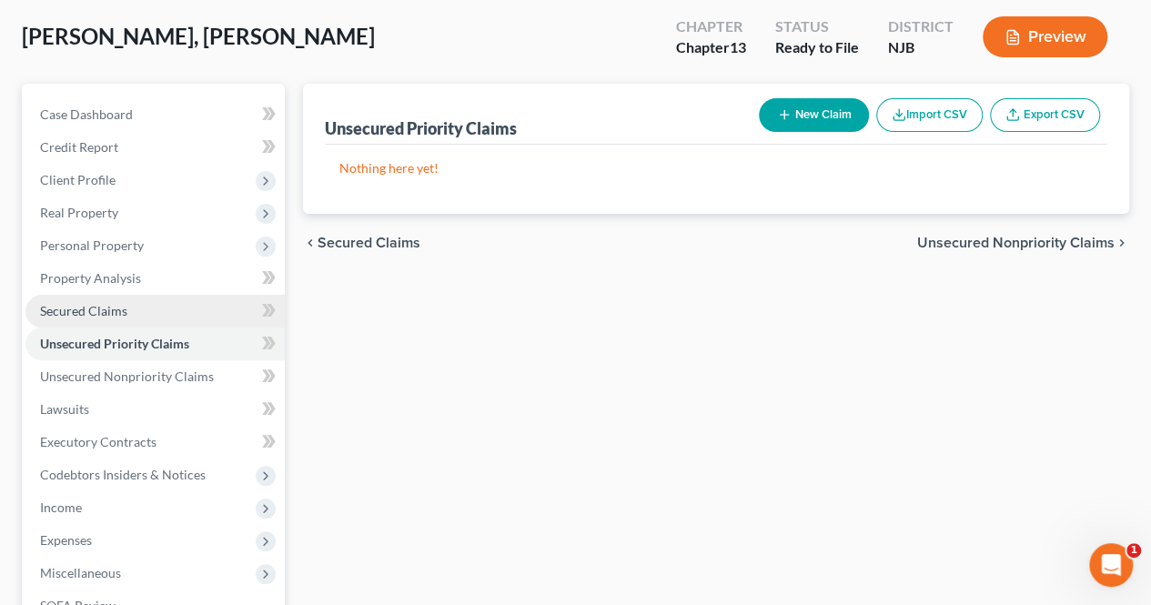
click at [197, 314] on link "Secured Claims" at bounding box center [154, 311] width 259 height 33
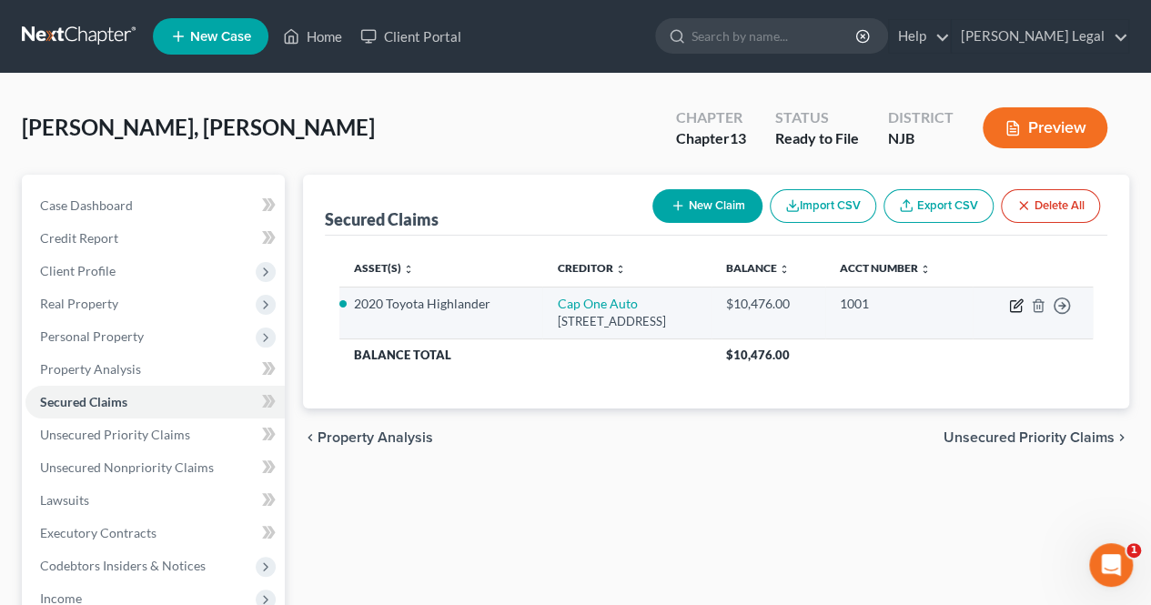
click at [1016, 306] on icon "button" at bounding box center [1018, 303] width 8 height 8
select select "45"
select select "8"
select select "2"
select select "0"
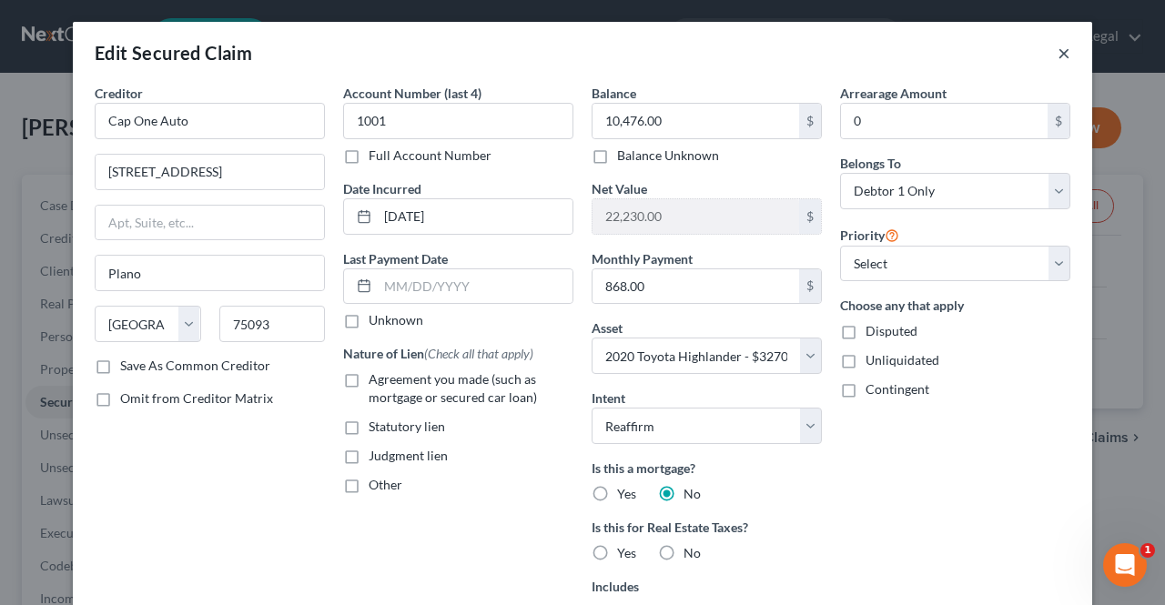
click at [1057, 57] on button "×" at bounding box center [1063, 53] width 13 height 22
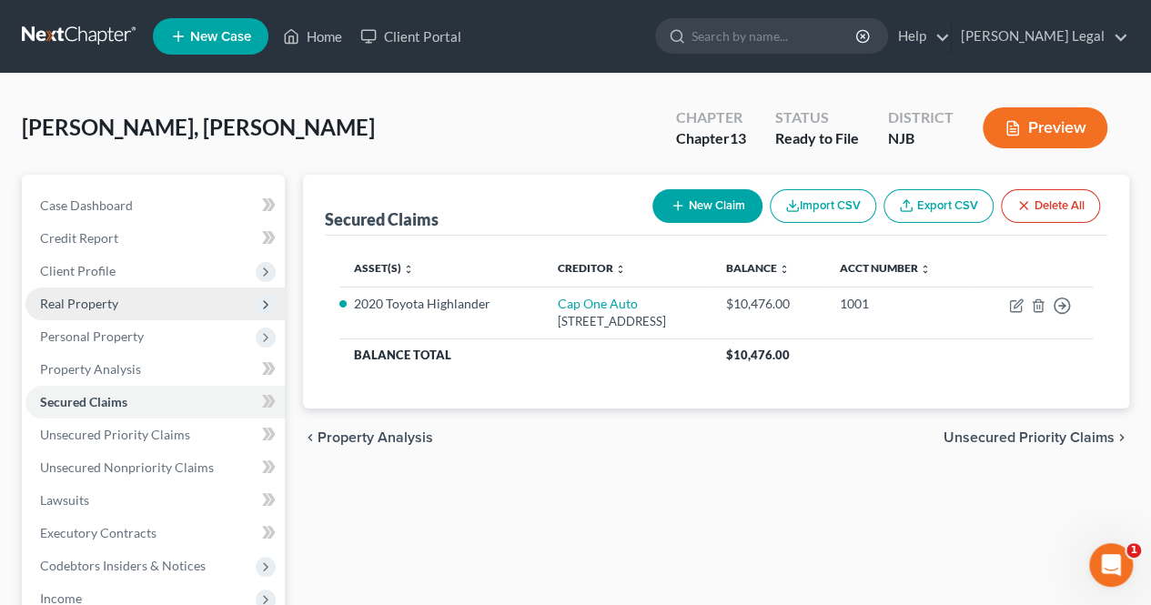
click at [153, 307] on span "Real Property" at bounding box center [154, 304] width 259 height 33
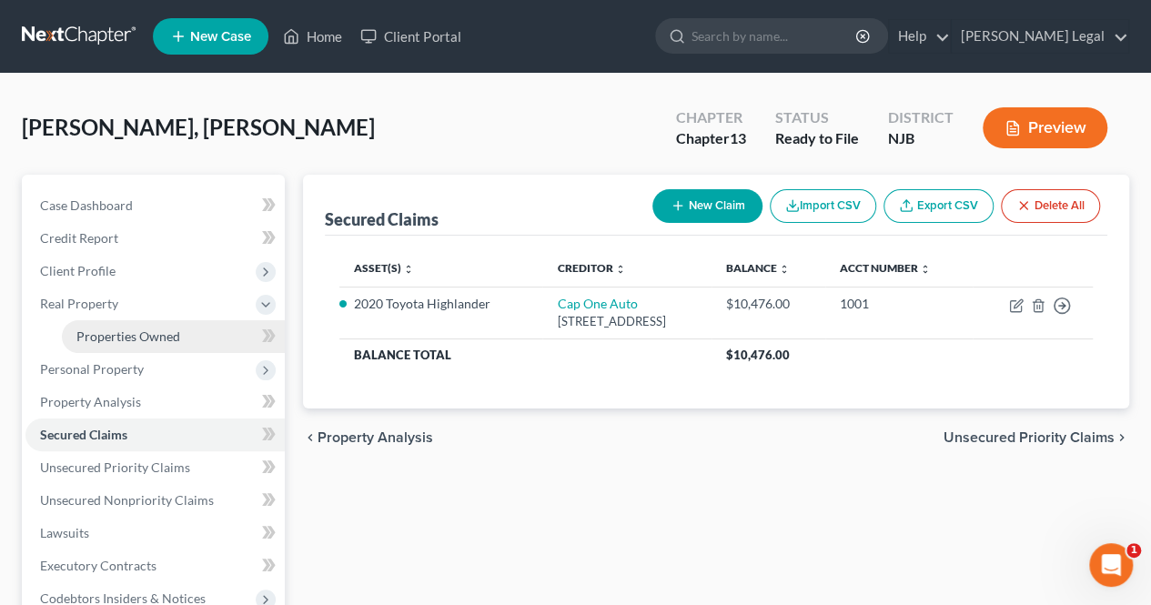
click at [157, 339] on span "Properties Owned" at bounding box center [128, 335] width 104 height 15
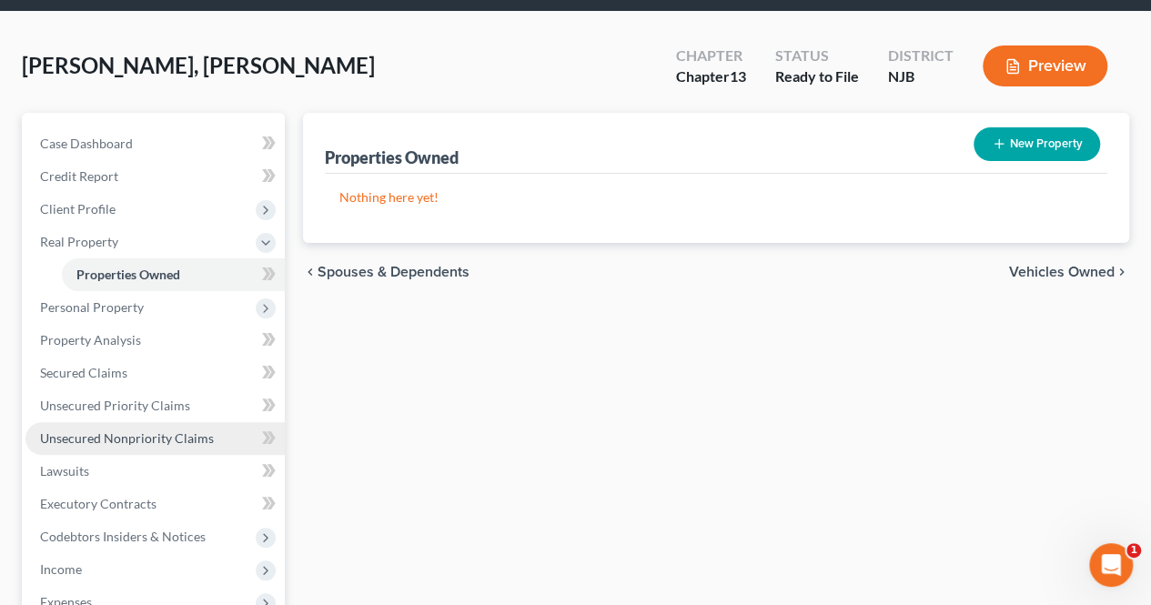
scroll to position [91, 0]
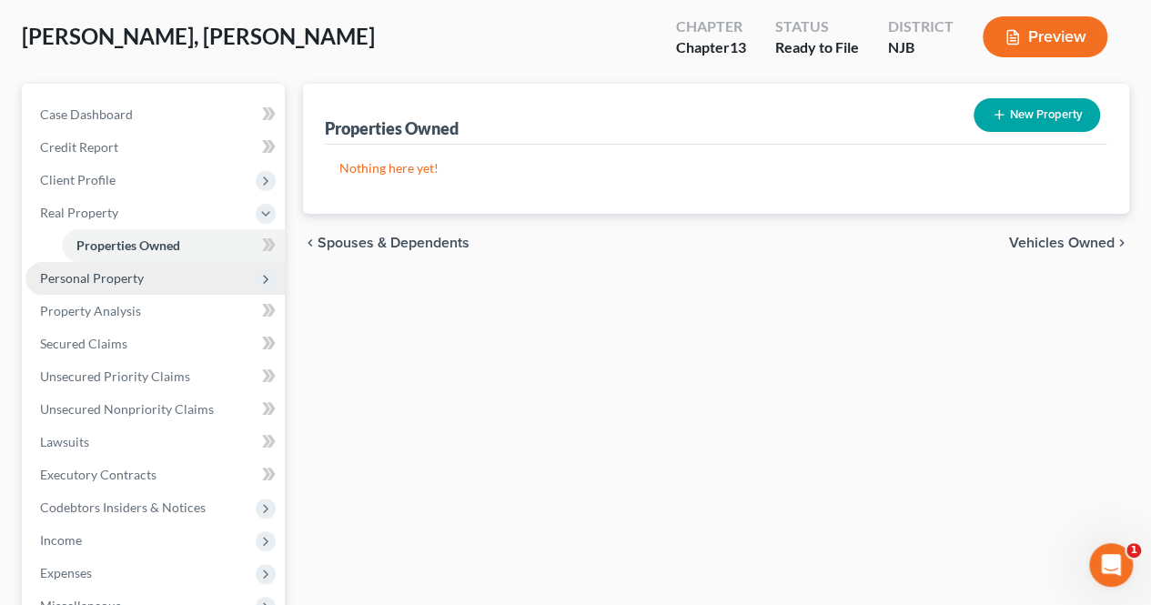
click at [147, 279] on span "Personal Property" at bounding box center [154, 278] width 259 height 33
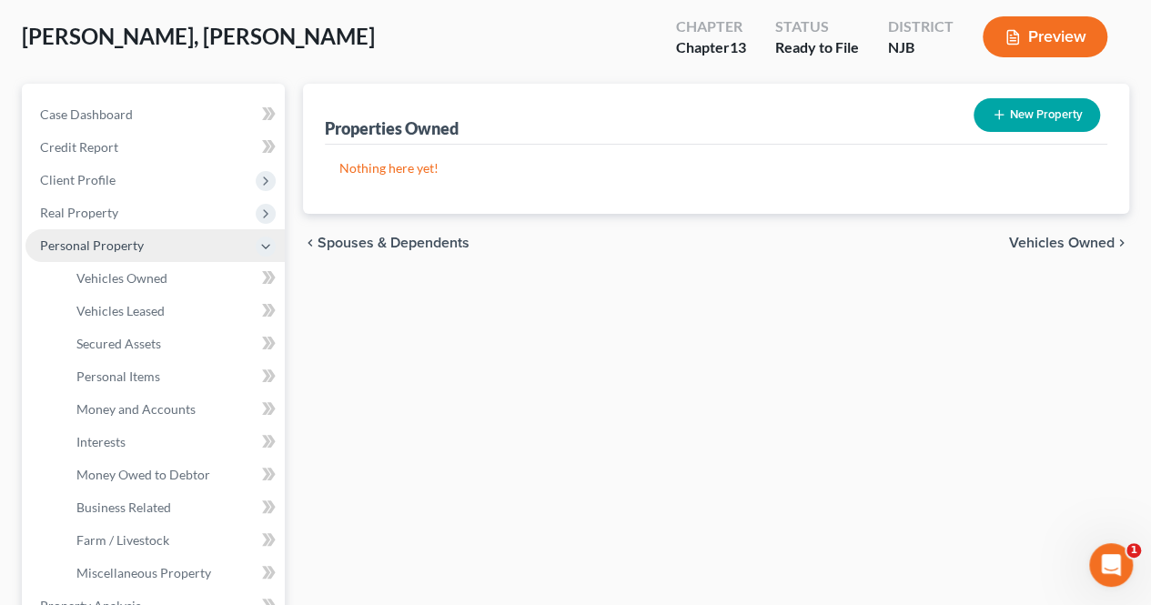
click at [192, 254] on span "Personal Property" at bounding box center [154, 245] width 259 height 33
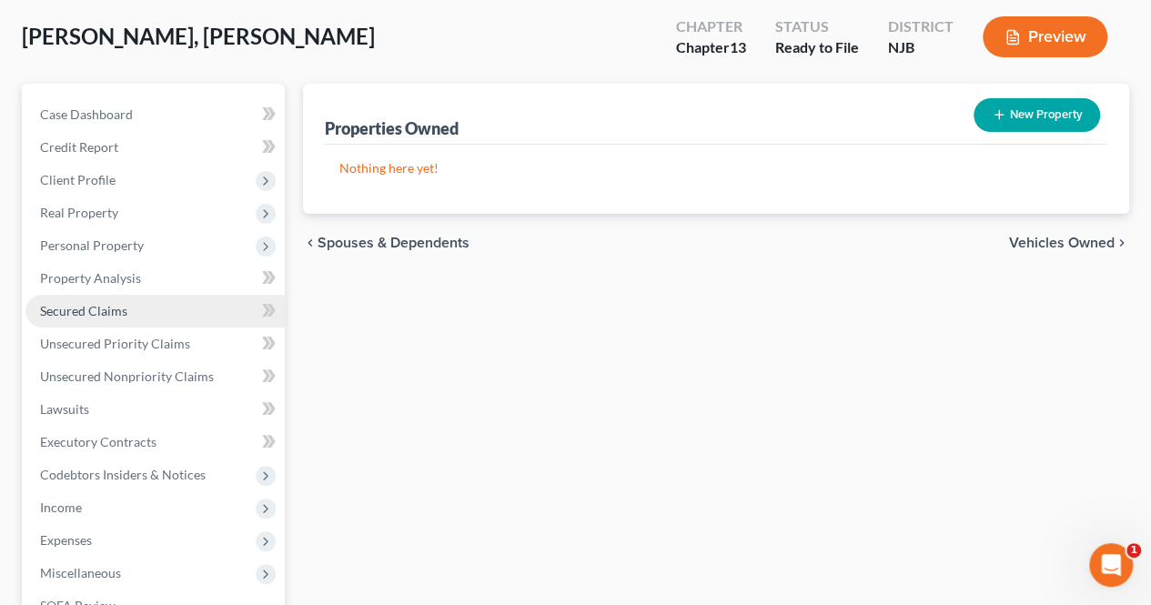
click at [182, 310] on link "Secured Claims" at bounding box center [154, 311] width 259 height 33
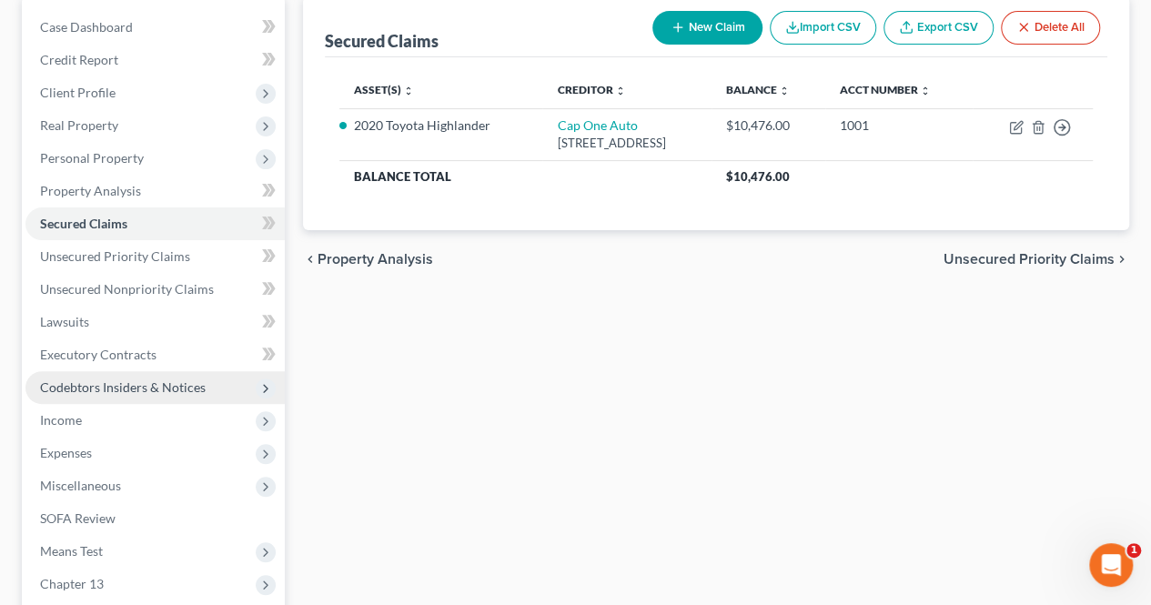
scroll to position [364, 0]
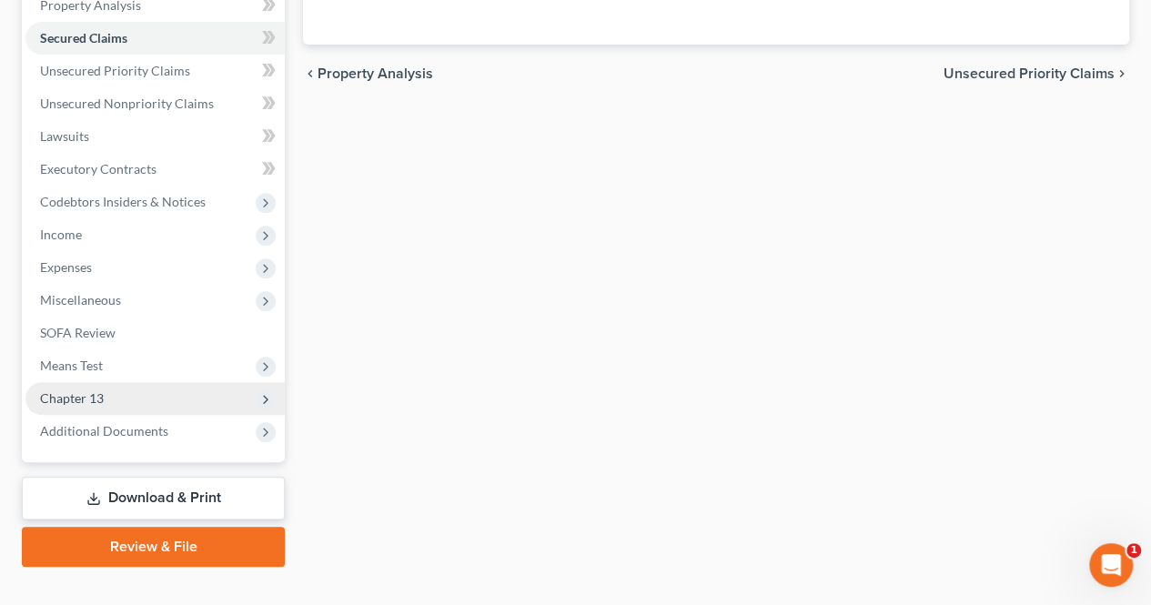
click at [153, 389] on span "Chapter 13" at bounding box center [154, 398] width 259 height 33
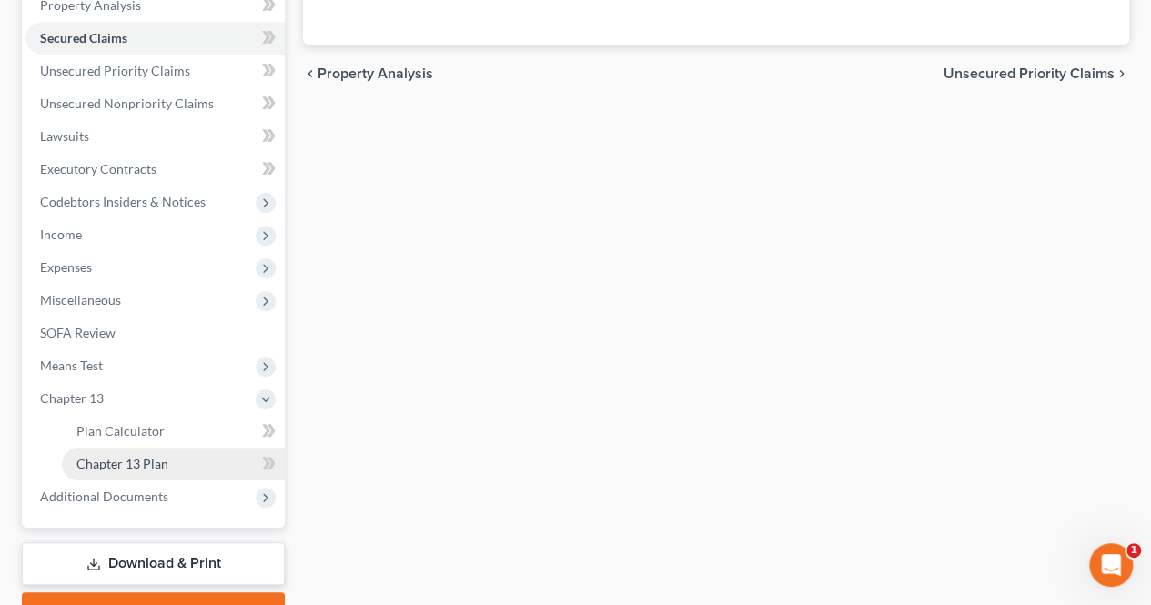
click at [149, 458] on span "Chapter 13 Plan" at bounding box center [122, 463] width 92 height 15
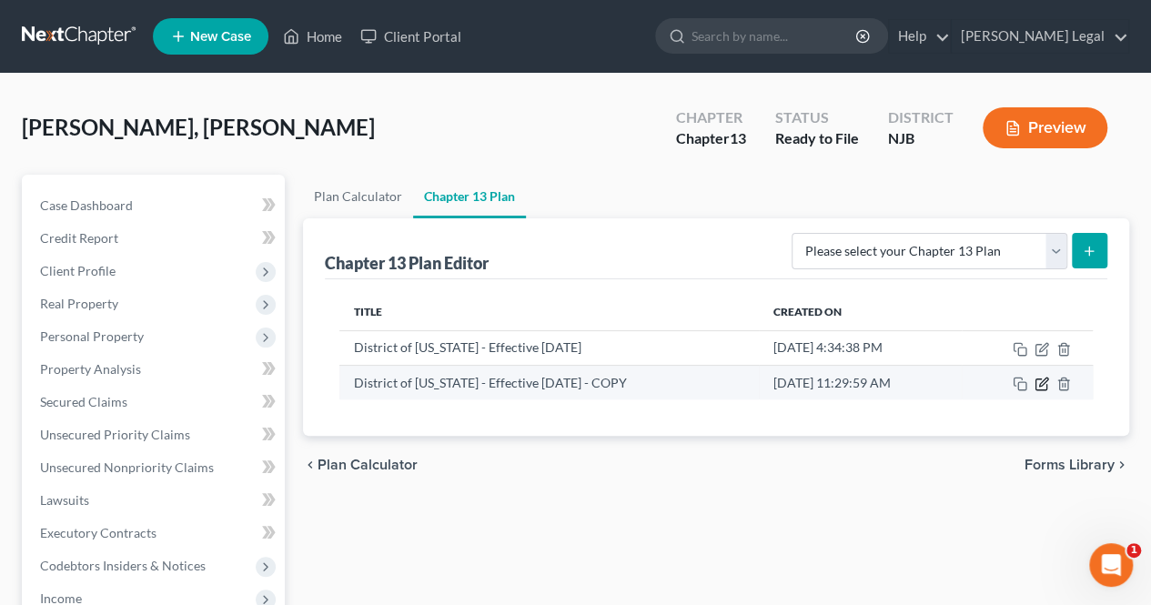
click at [1039, 382] on icon "button" at bounding box center [1043, 382] width 8 height 8
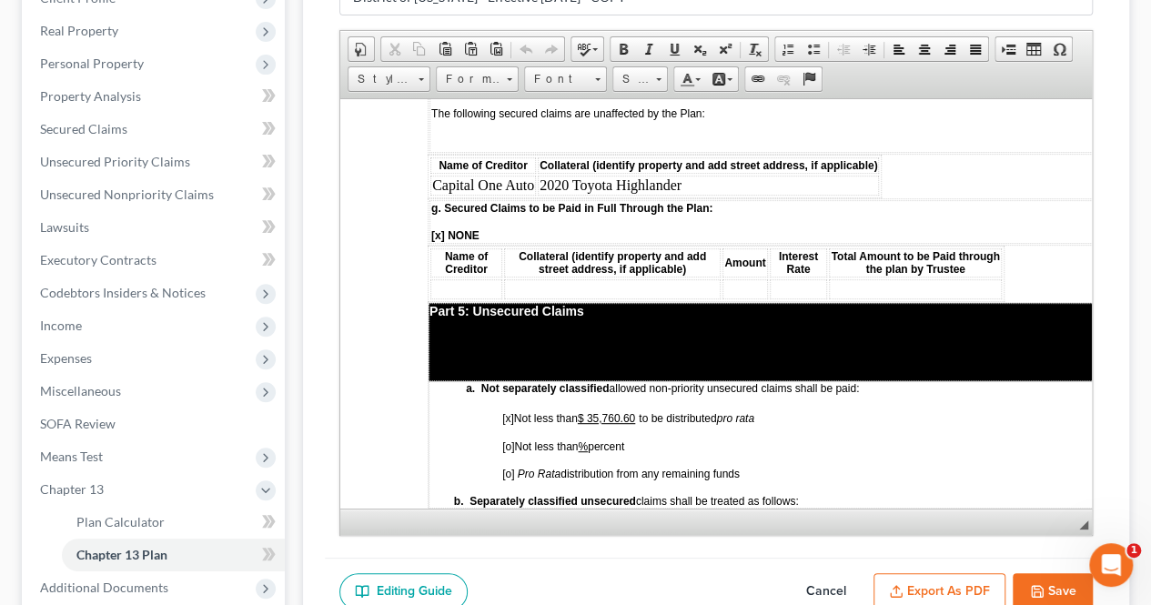
scroll to position [3275, 0]
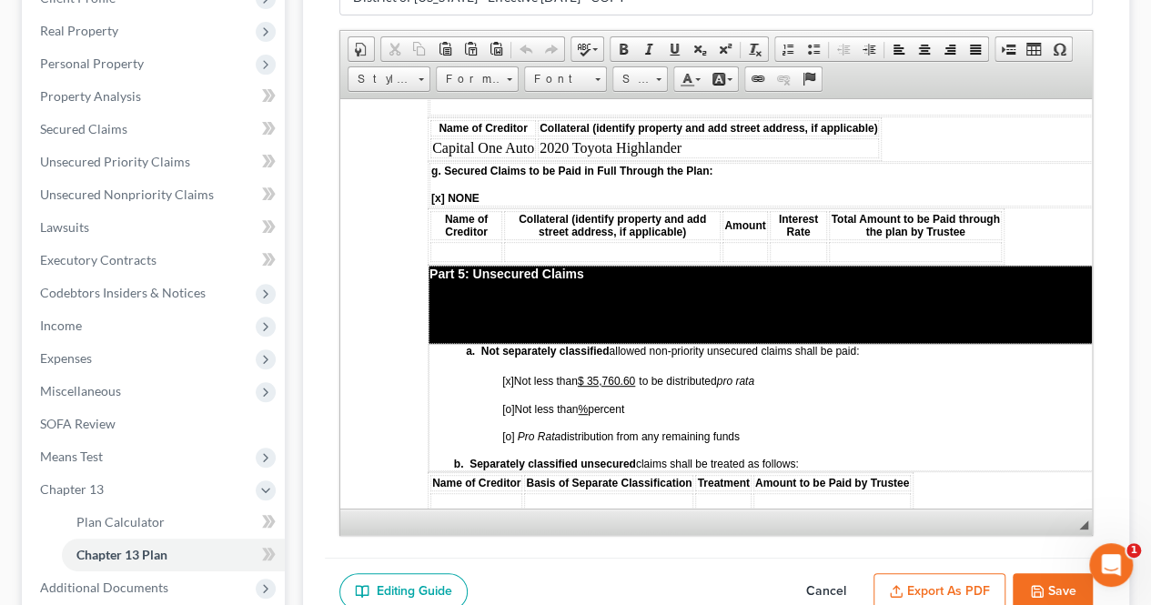
click at [791, 402] on p "[o] Not less than % percent" at bounding box center [864, 408] width 725 height 13
click at [793, 371] on p "[x] Not less than $ 35,760.60 to be distributed pro rata" at bounding box center [864, 379] width 725 height 16
click at [795, 402] on p "[o] Not less than % percent" at bounding box center [864, 408] width 725 height 13
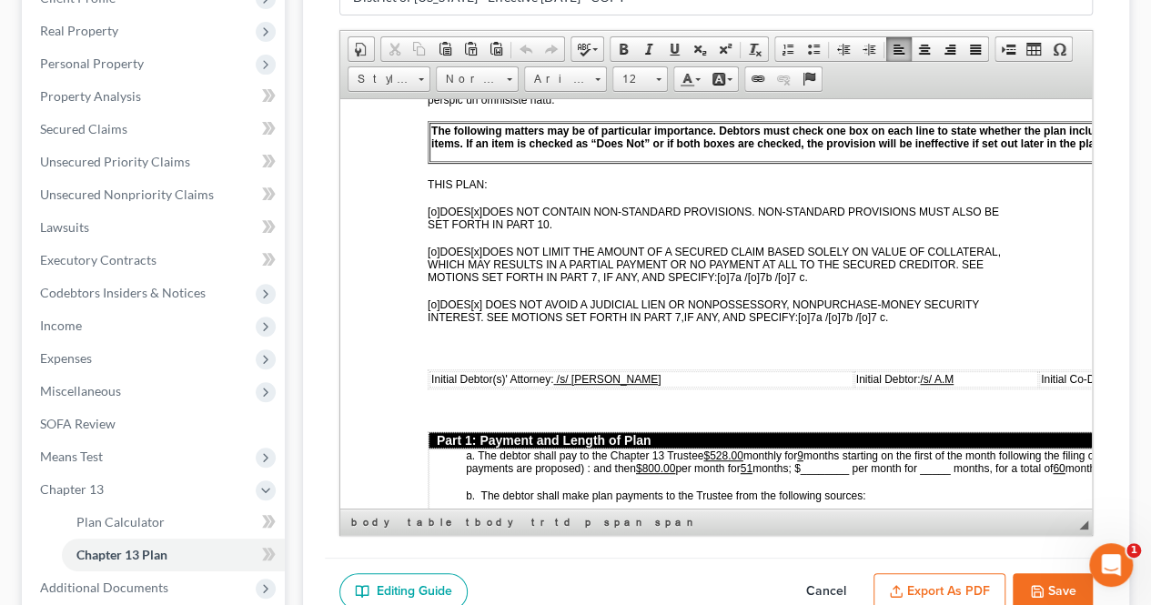
scroll to position [728, 0]
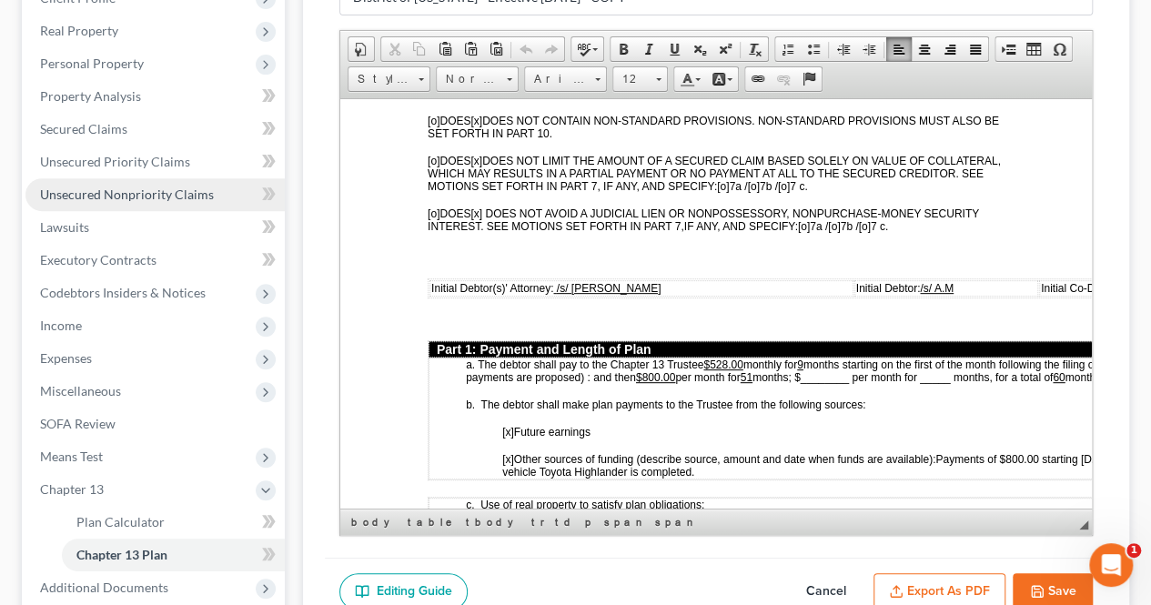
click at [193, 196] on span "Unsecured Nonpriority Claims" at bounding box center [127, 194] width 174 height 15
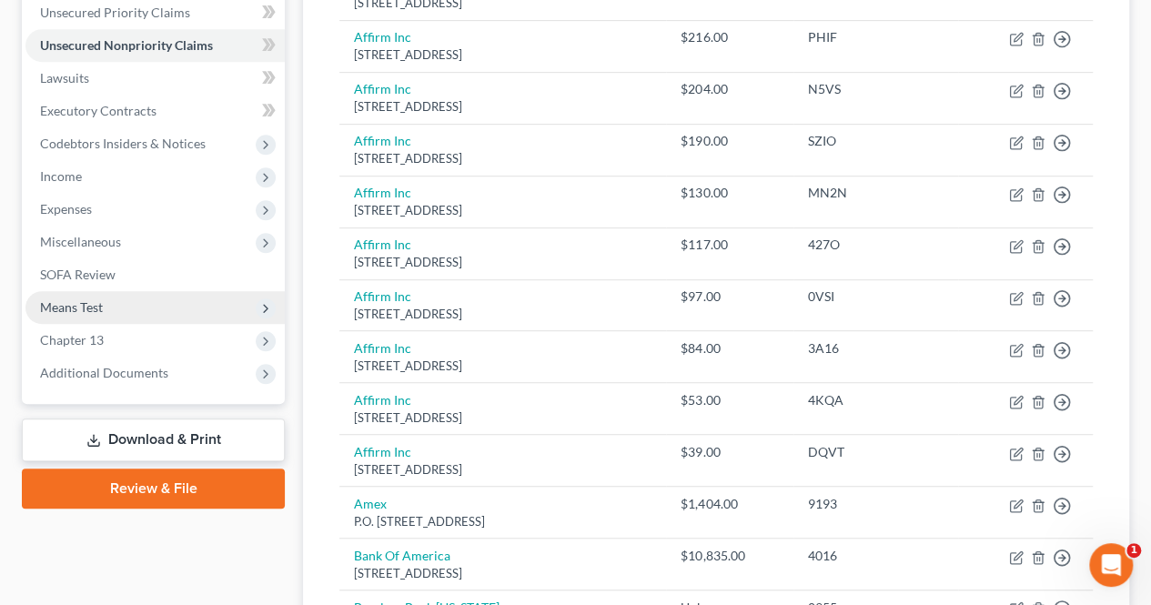
scroll to position [393, 0]
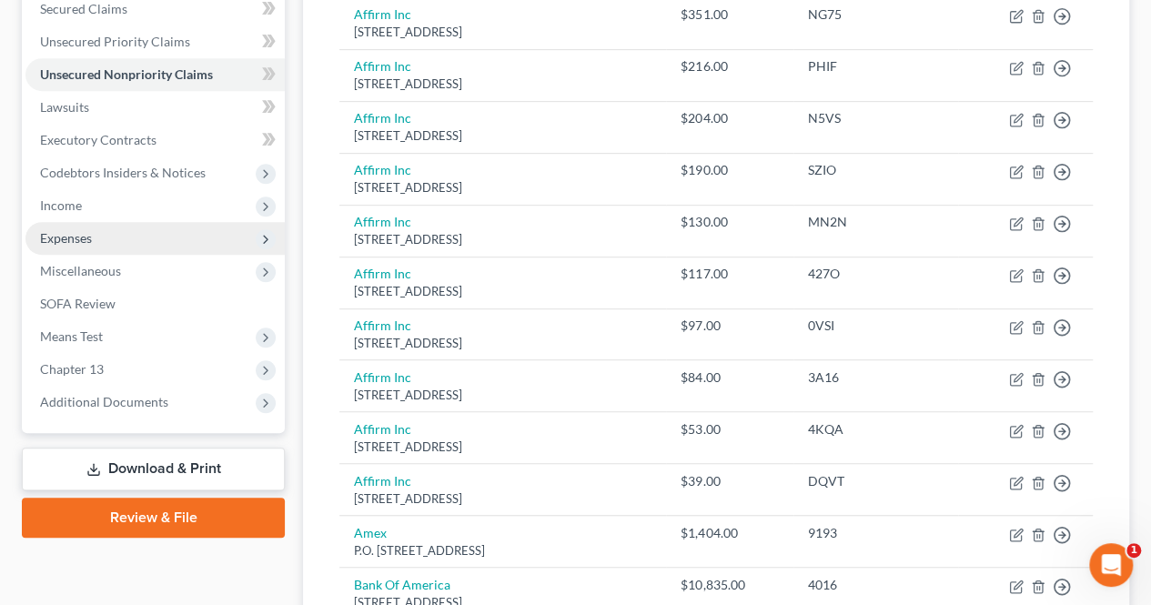
click at [91, 228] on span "Expenses" at bounding box center [154, 238] width 259 height 33
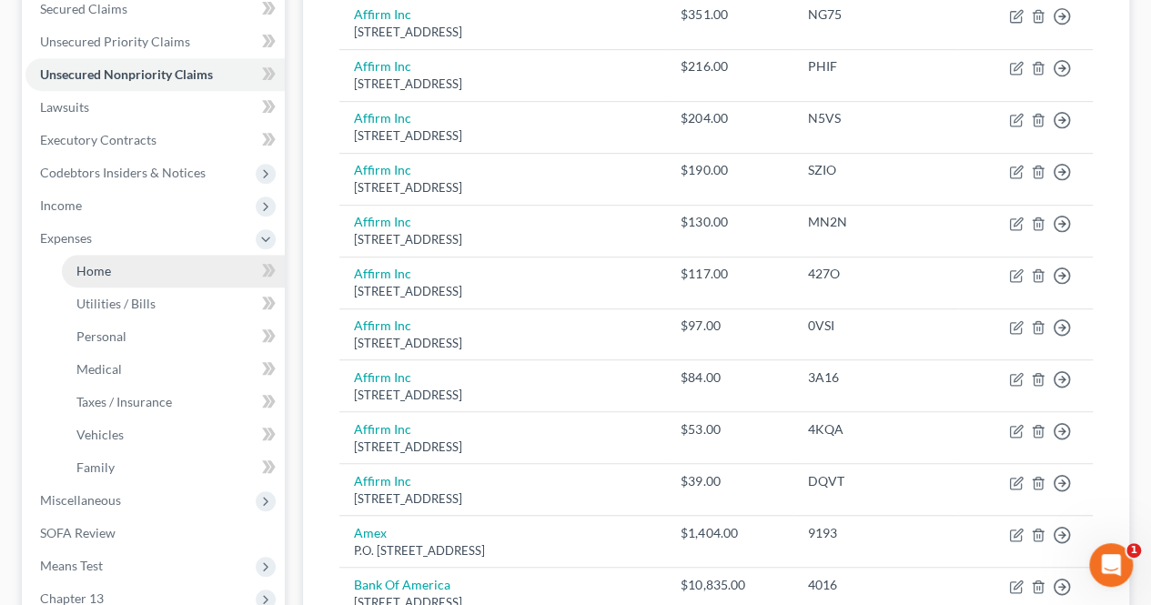
click at [90, 259] on link "Home" at bounding box center [173, 271] width 223 height 33
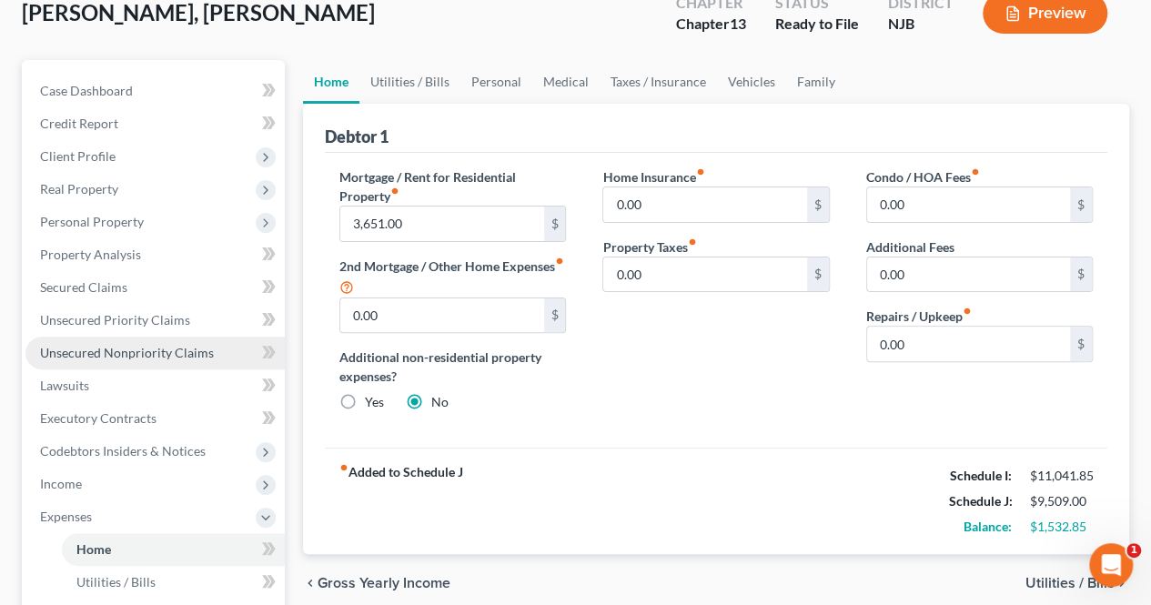
scroll to position [91, 0]
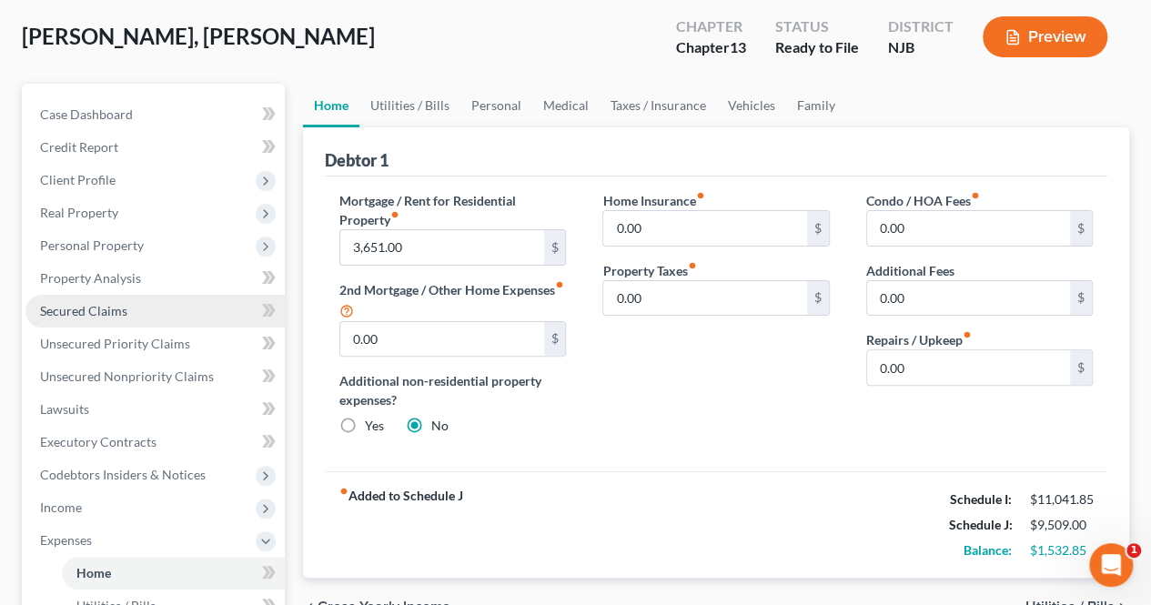
click at [198, 315] on link "Secured Claims" at bounding box center [154, 311] width 259 height 33
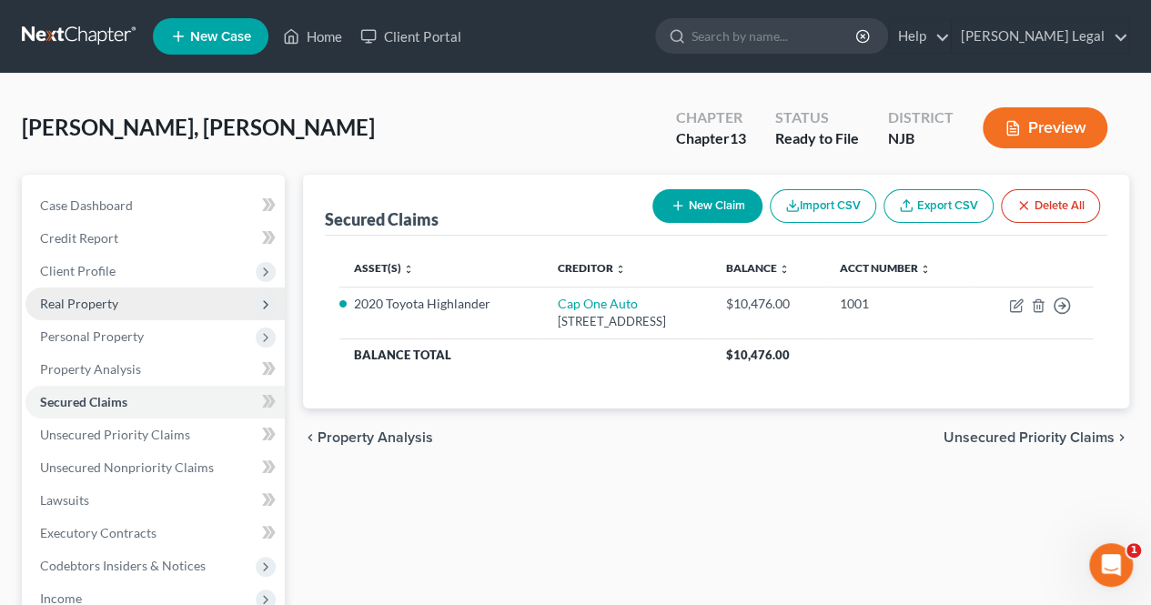
click at [116, 315] on span "Real Property" at bounding box center [154, 304] width 259 height 33
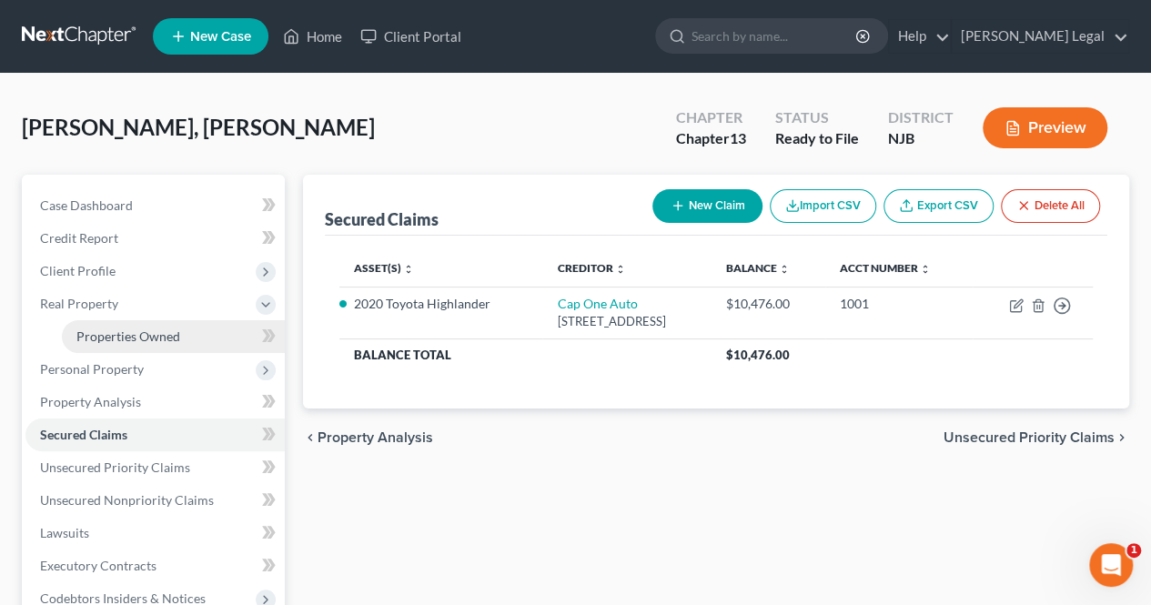
click at [147, 341] on span "Properties Owned" at bounding box center [128, 335] width 104 height 15
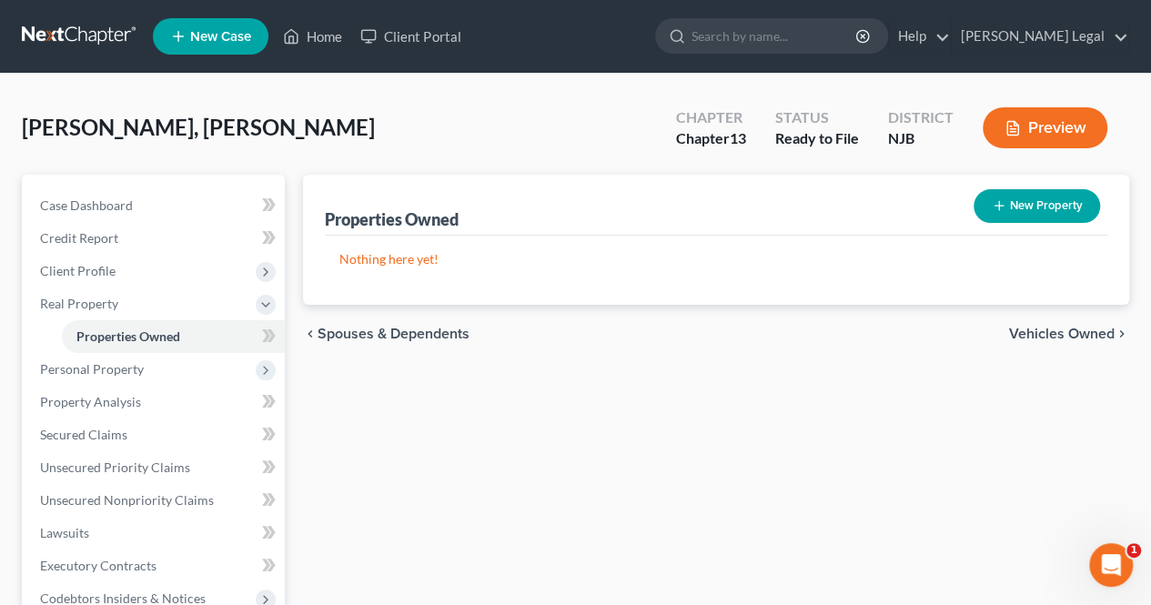
click at [1022, 328] on span "Vehicles Owned" at bounding box center [1062, 334] width 106 height 15
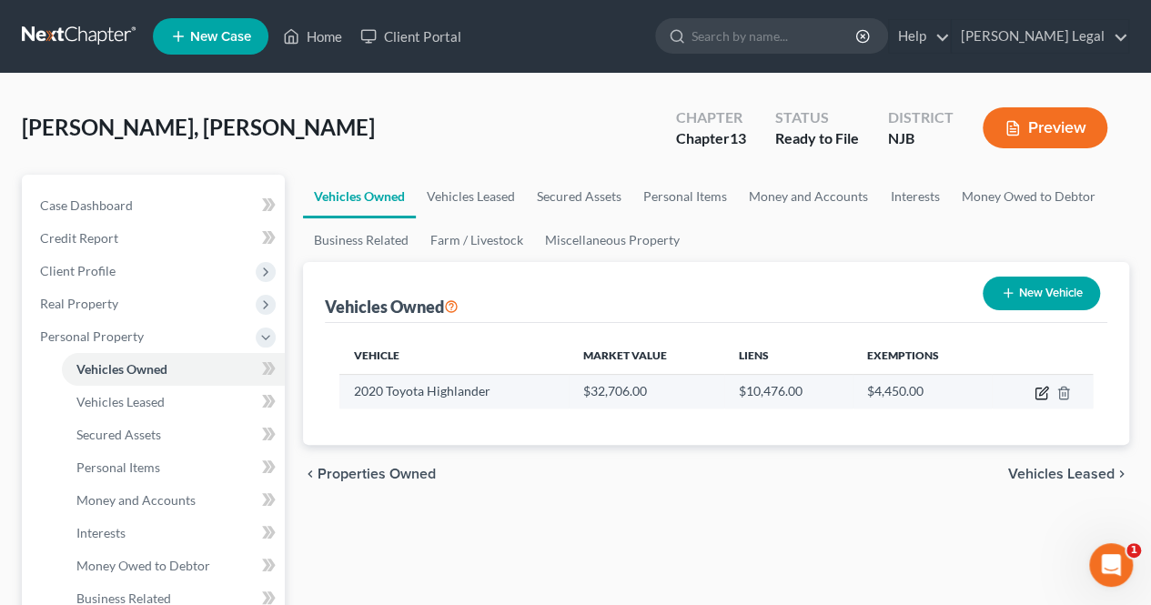
click at [1045, 393] on icon "button" at bounding box center [1041, 393] width 15 height 15
select select "0"
select select "6"
select select "0"
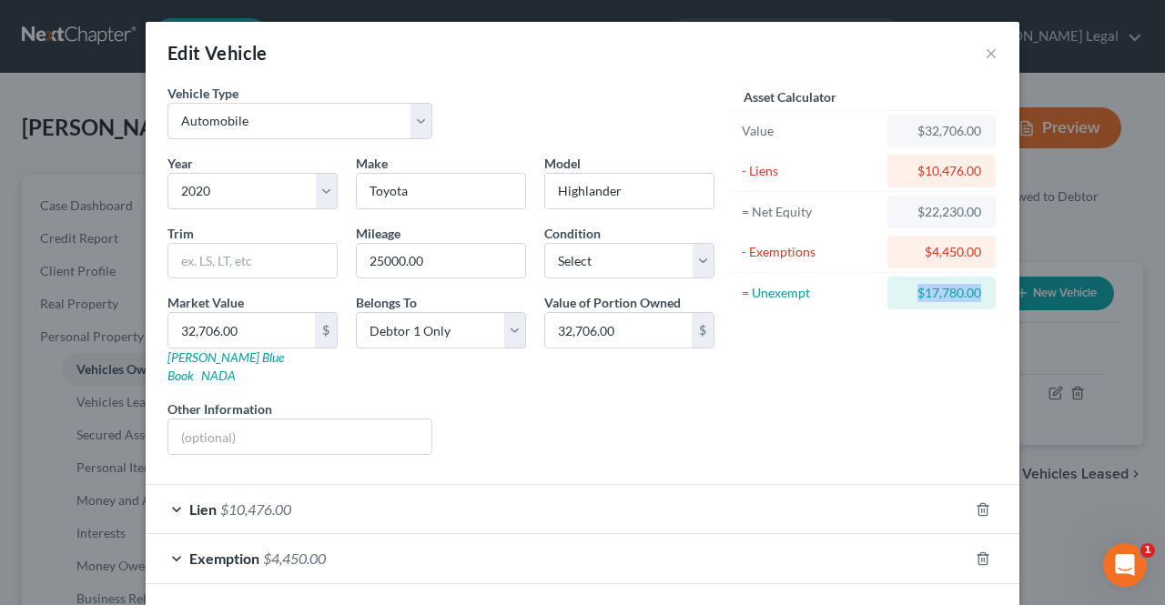
drag, startPoint x: 911, startPoint y: 290, endPoint x: 974, endPoint y: 290, distance: 62.8
click at [974, 290] on div "$17,780.00" at bounding box center [941, 293] width 108 height 33
click at [966, 319] on div "Asset Calculator Value $32,706.00 - Liens $10,476.00 = Net Equity $22,230.00 - …" at bounding box center [864, 277] width 283 height 386
drag, startPoint x: 973, startPoint y: 296, endPoint x: 886, endPoint y: 299, distance: 86.5
click at [887, 299] on div "$17,780.00" at bounding box center [941, 293] width 108 height 33
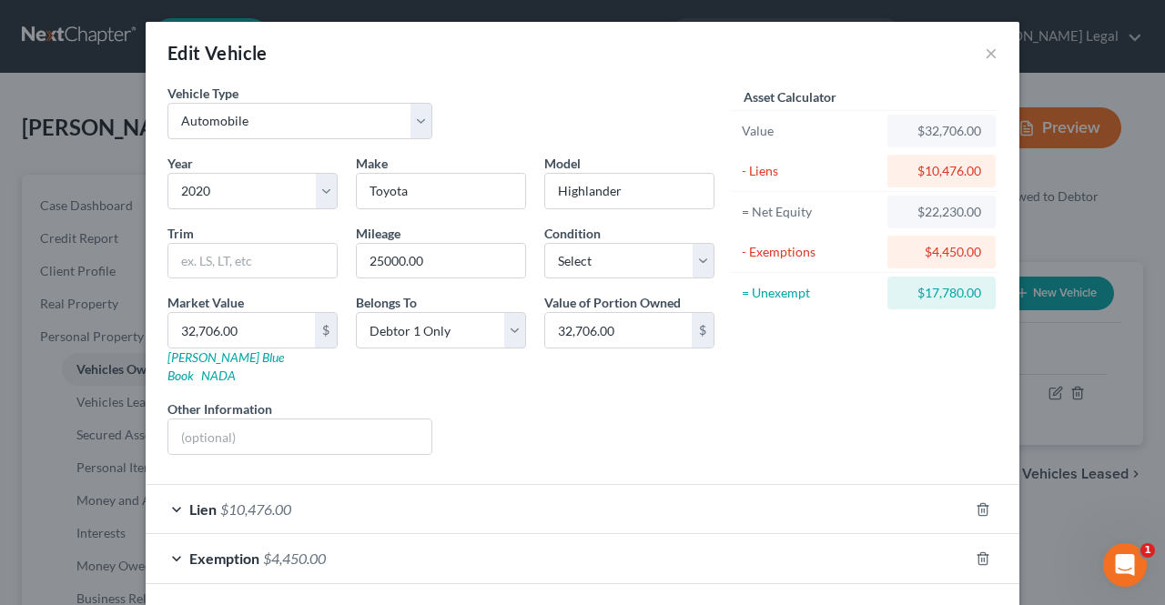
click at [876, 305] on div "= Unexempt" at bounding box center [810, 293] width 152 height 33
click at [985, 51] on button "×" at bounding box center [990, 53] width 13 height 22
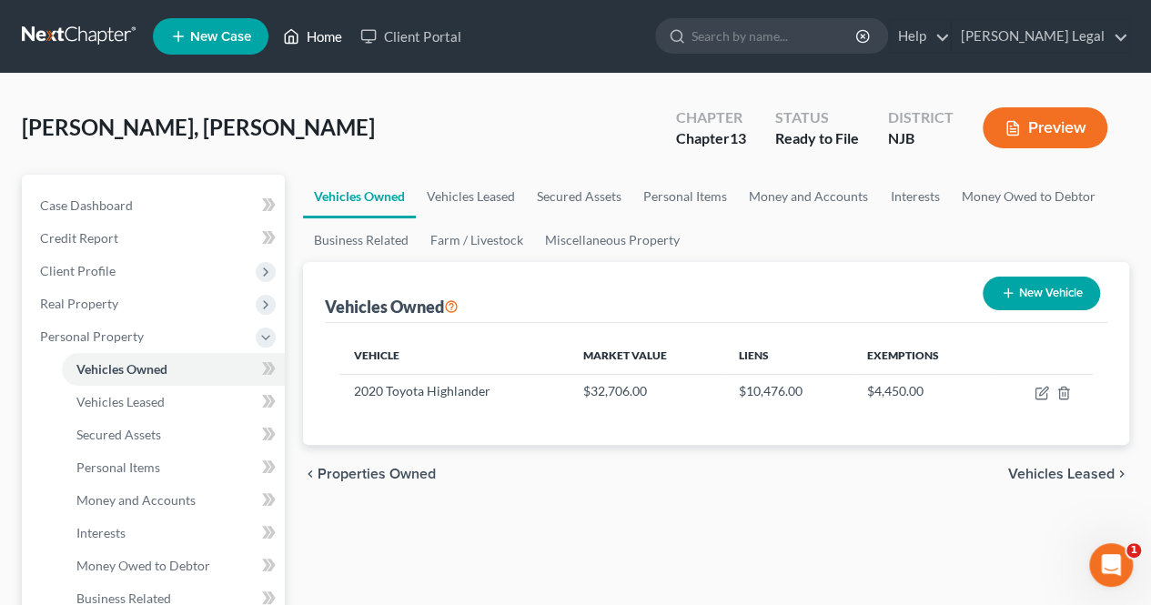
click at [307, 39] on link "Home" at bounding box center [312, 36] width 77 height 33
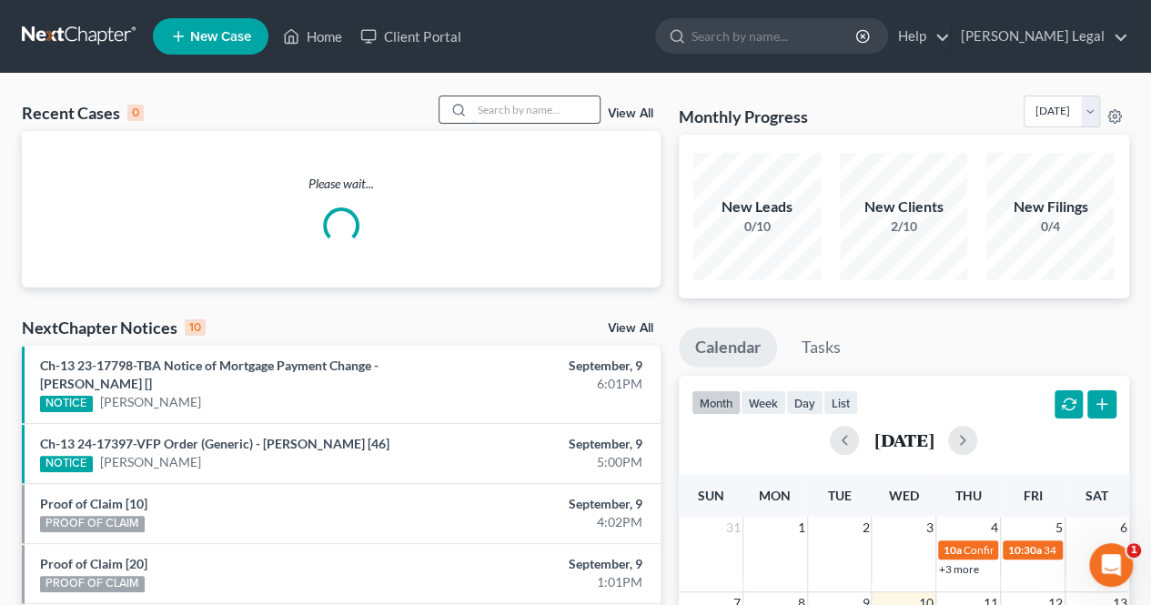
click at [513, 110] on input "search" at bounding box center [535, 109] width 127 height 26
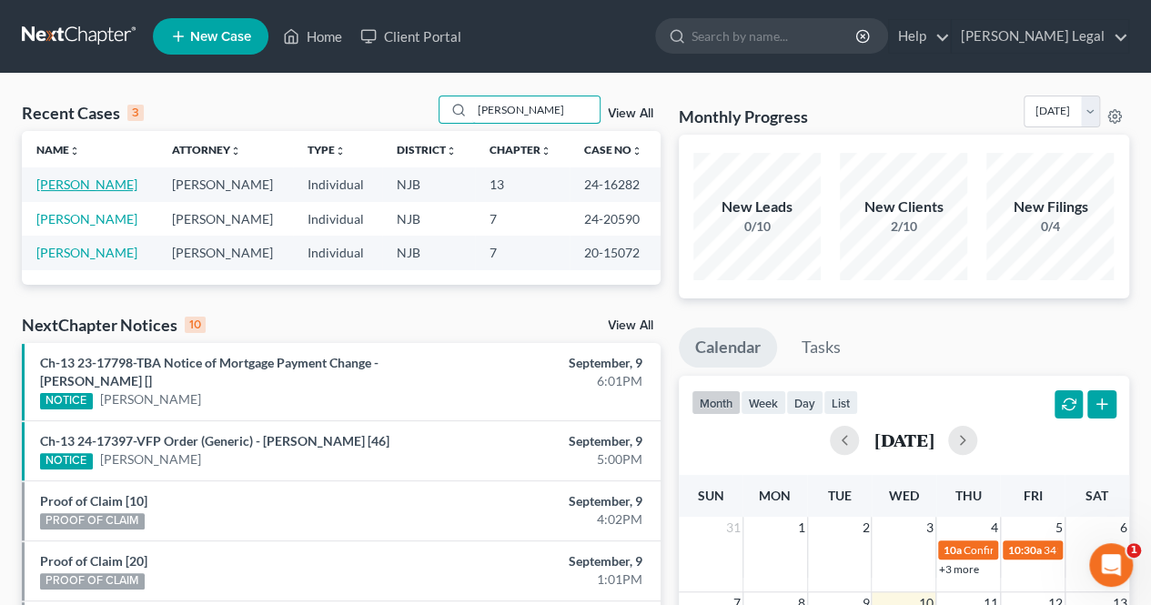
type input "[PERSON_NAME]"
click at [103, 184] on link "[PERSON_NAME]" at bounding box center [86, 184] width 101 height 15
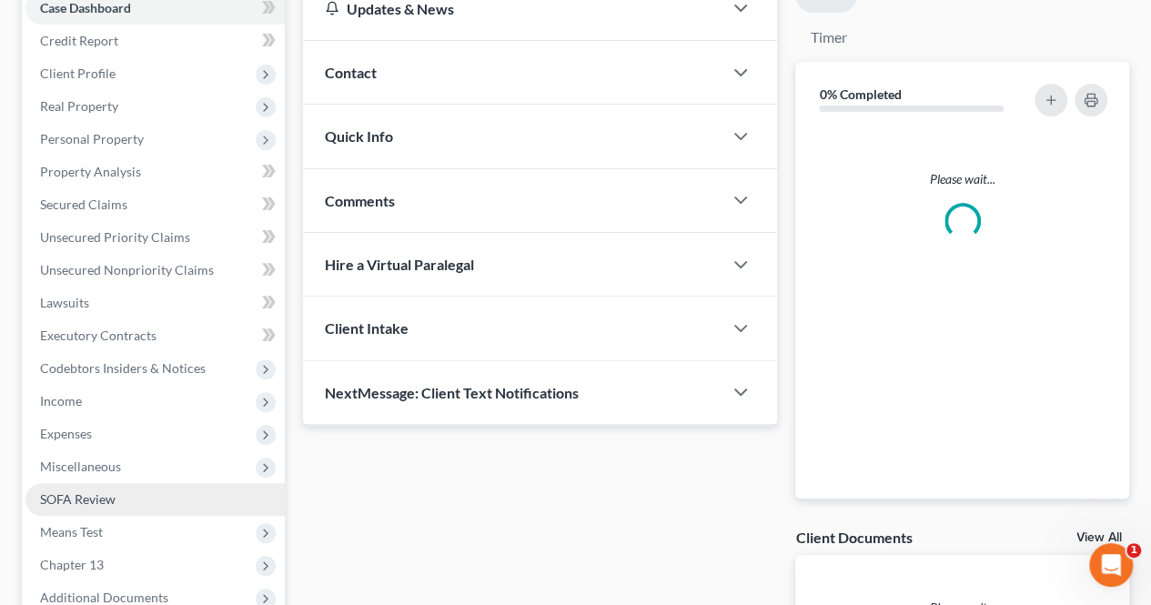
scroll to position [392, 0]
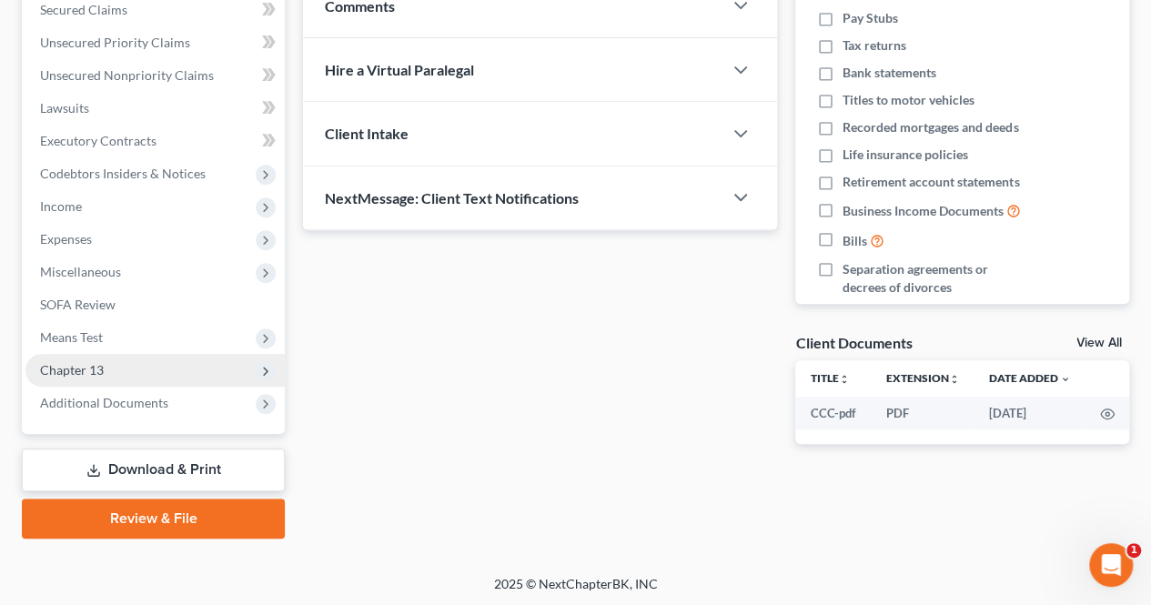
click at [127, 375] on span "Chapter 13" at bounding box center [154, 370] width 259 height 33
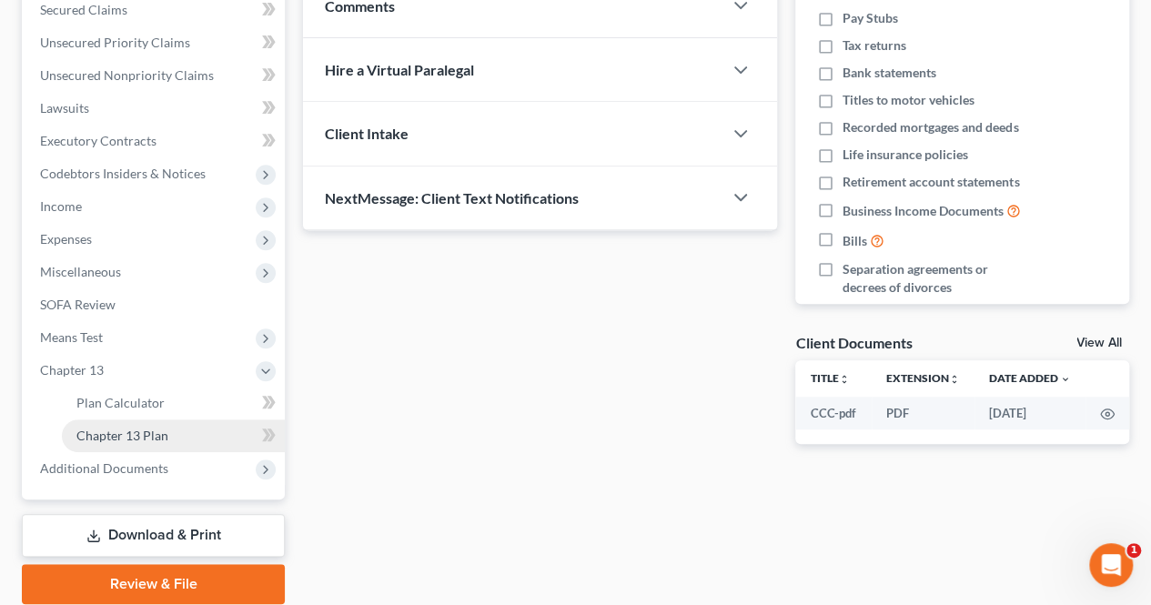
click at [126, 430] on span "Chapter 13 Plan" at bounding box center [122, 435] width 92 height 15
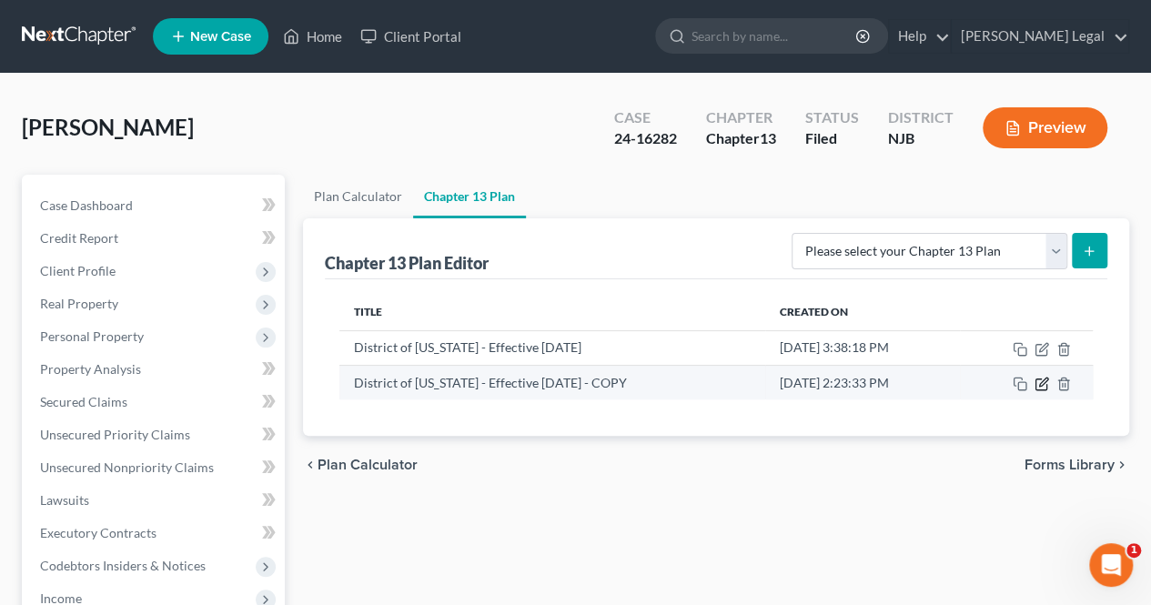
click at [1045, 385] on icon "button" at bounding box center [1041, 384] width 15 height 15
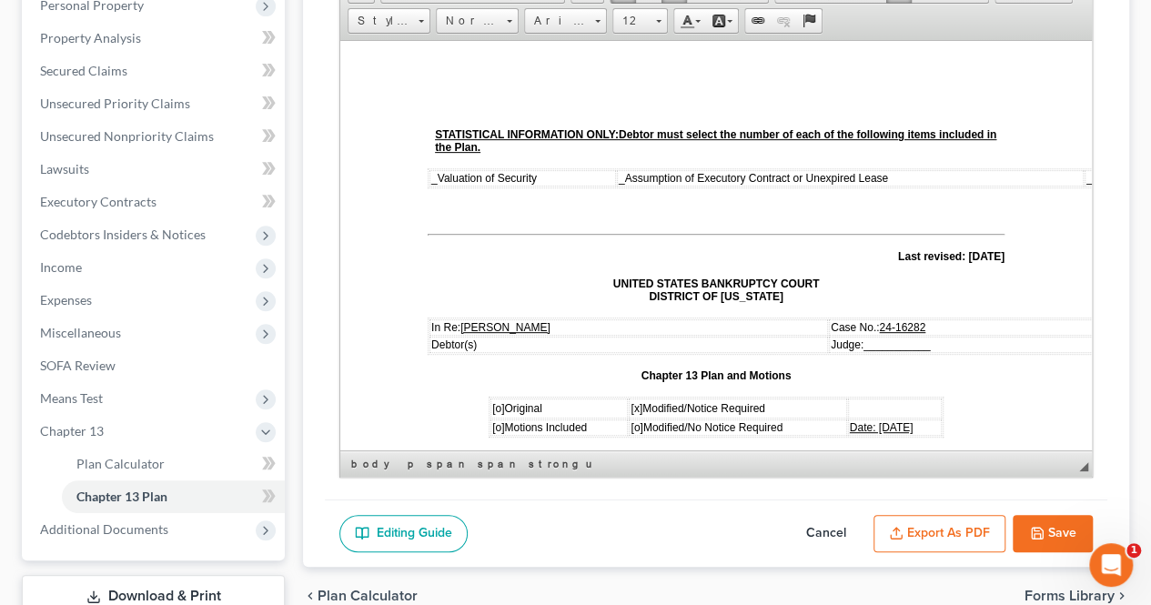
scroll to position [458, 0]
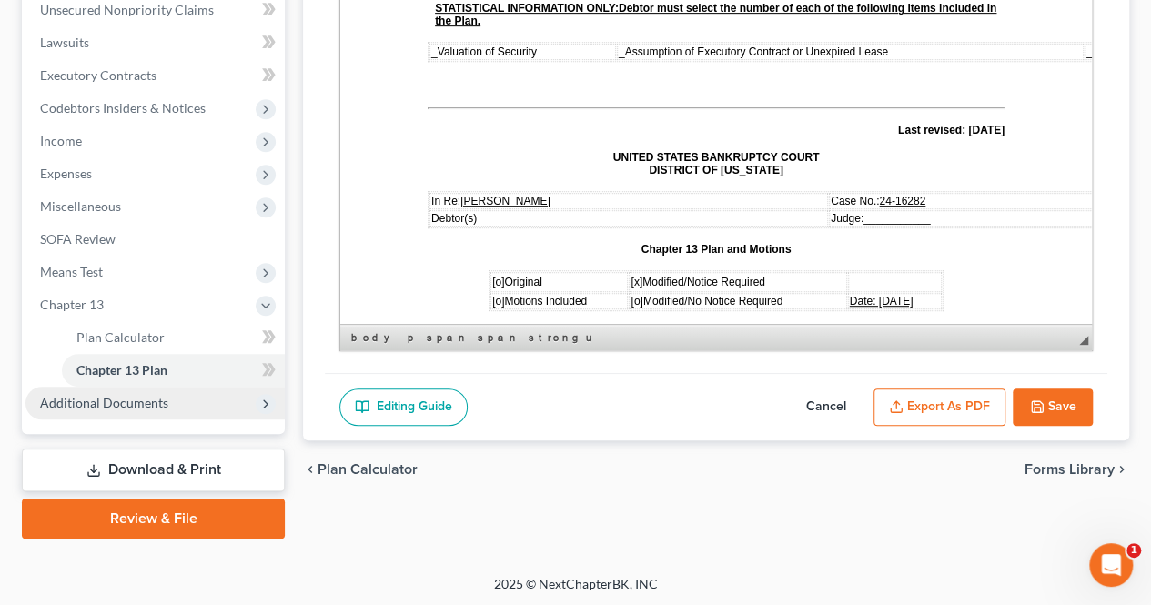
click at [120, 399] on span "Additional Documents" at bounding box center [104, 402] width 128 height 15
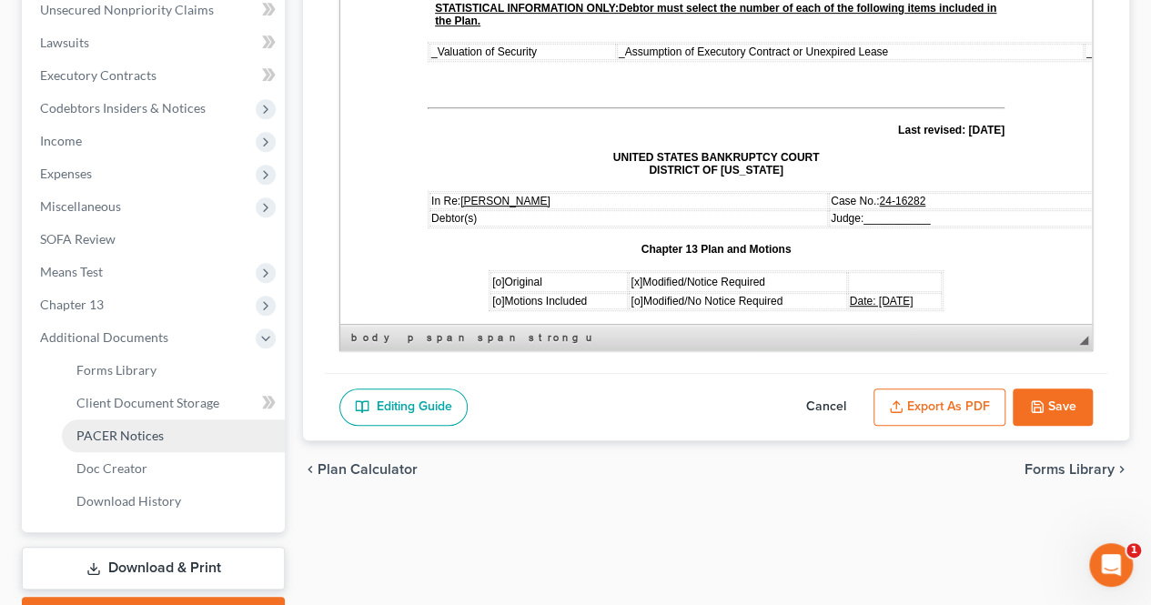
click at [127, 439] on span "PACER Notices" at bounding box center [119, 435] width 87 height 15
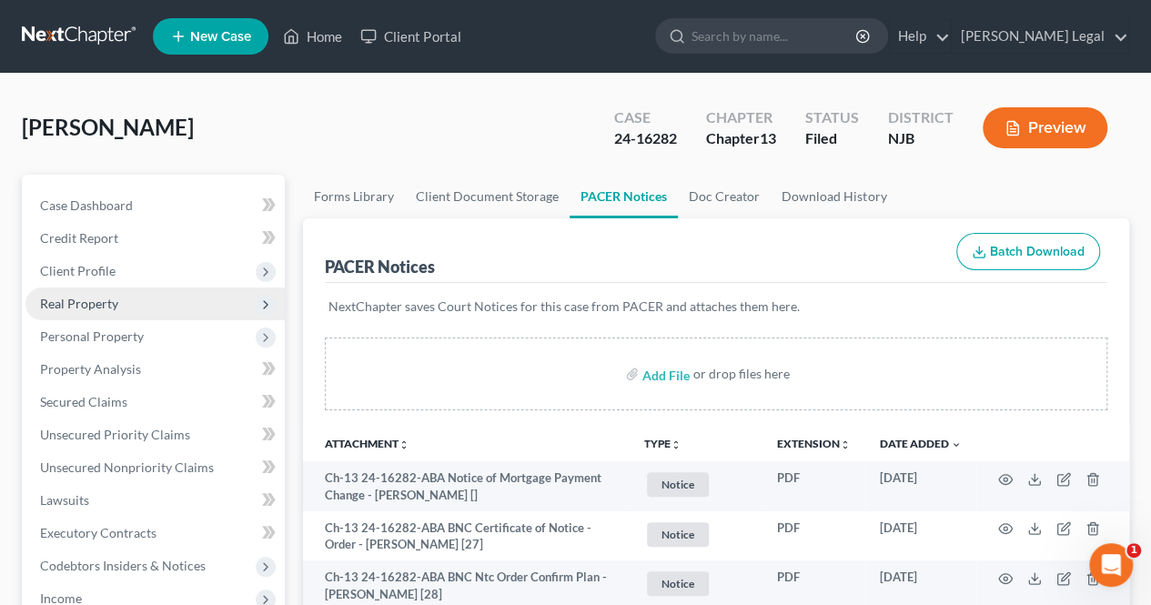
click at [132, 298] on span "Real Property" at bounding box center [154, 304] width 259 height 33
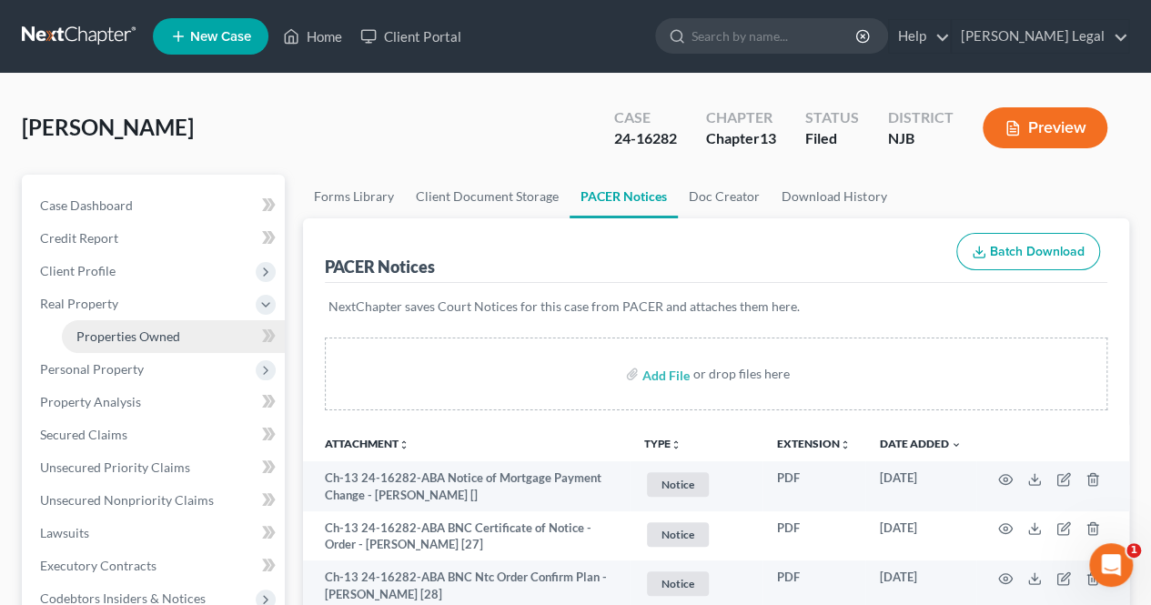
click at [136, 333] on span "Properties Owned" at bounding box center [128, 335] width 104 height 15
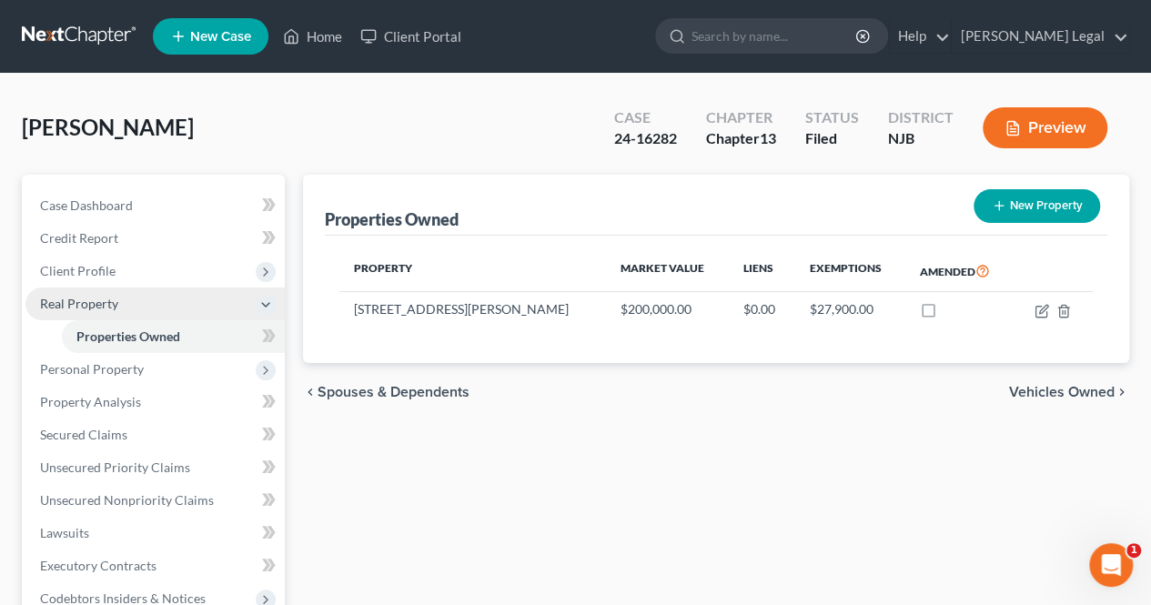
click at [142, 304] on span "Real Property" at bounding box center [154, 304] width 259 height 33
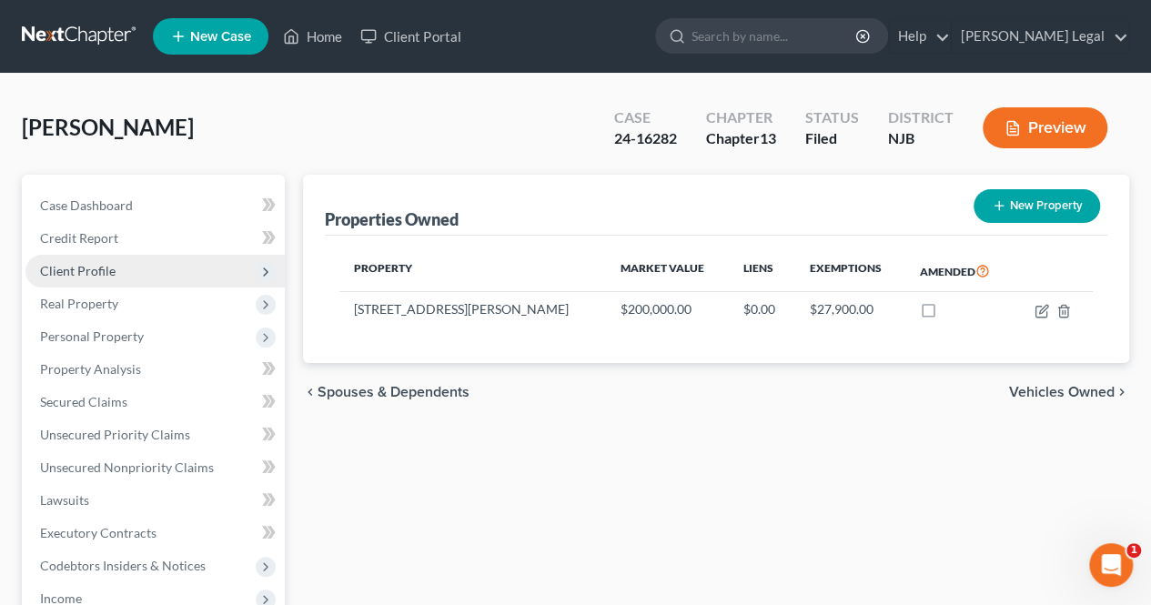
click at [147, 263] on span "Client Profile" at bounding box center [154, 271] width 259 height 33
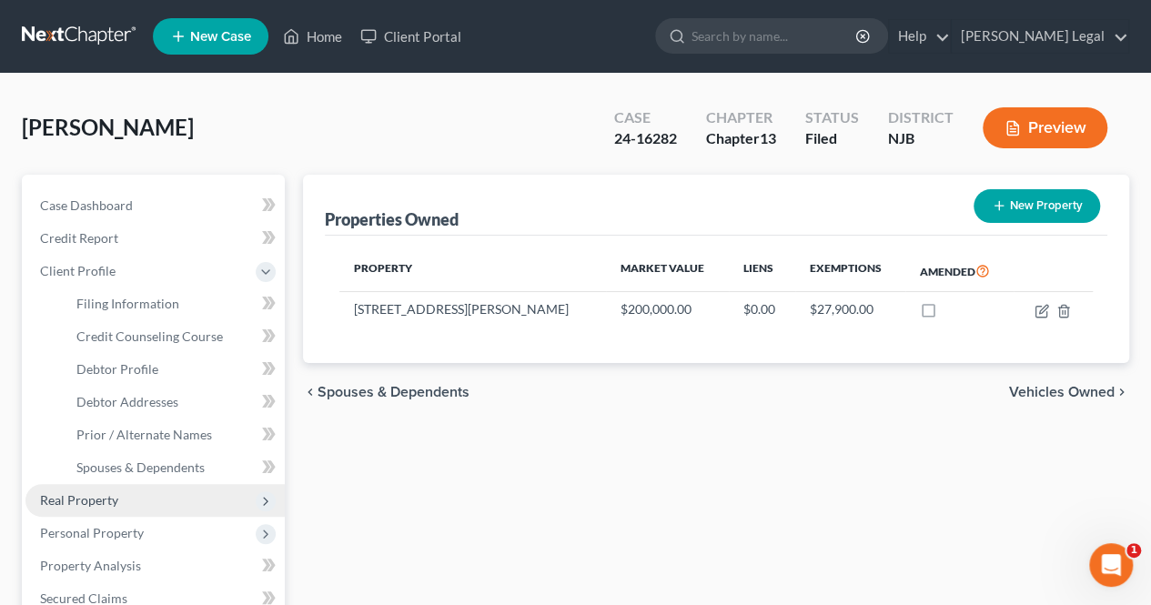
click at [95, 497] on span "Real Property" at bounding box center [79, 499] width 78 height 15
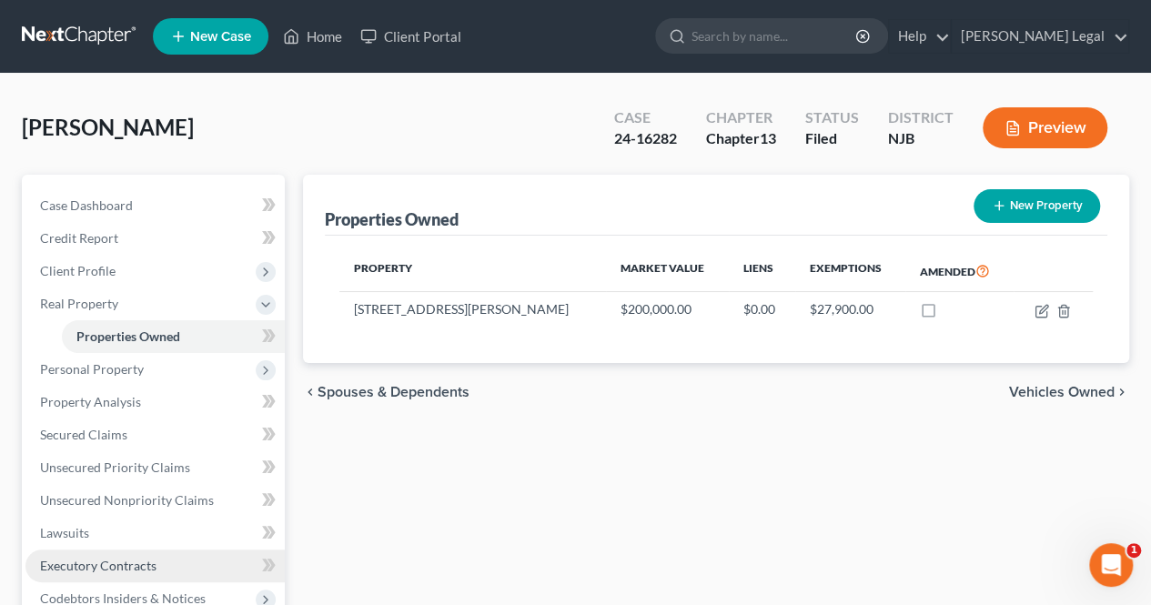
scroll to position [91, 0]
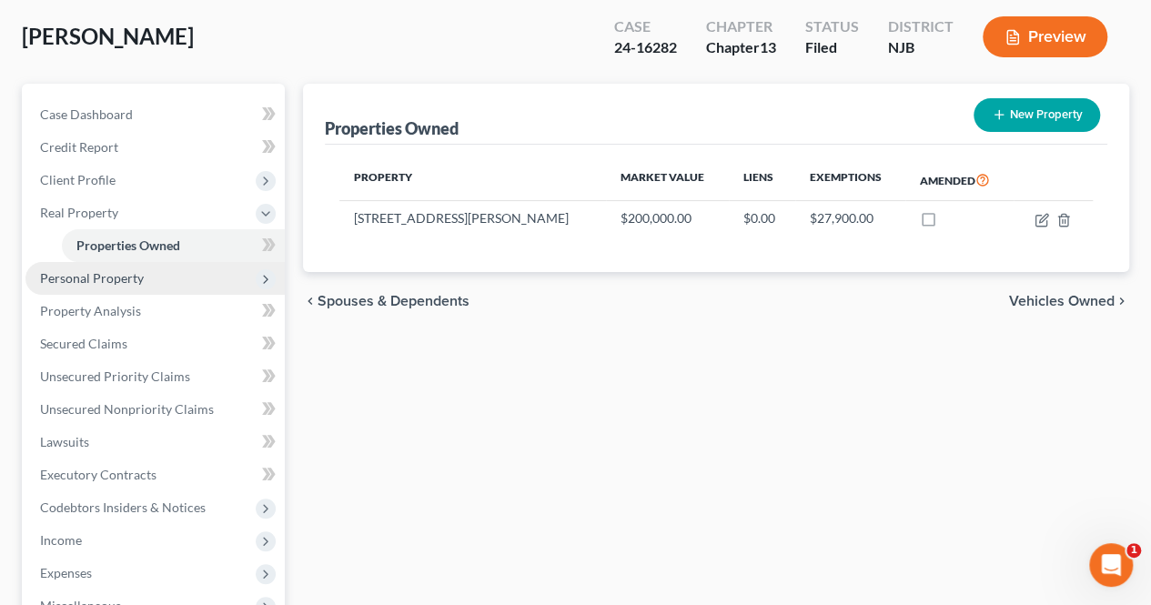
click at [153, 274] on span "Personal Property" at bounding box center [154, 278] width 259 height 33
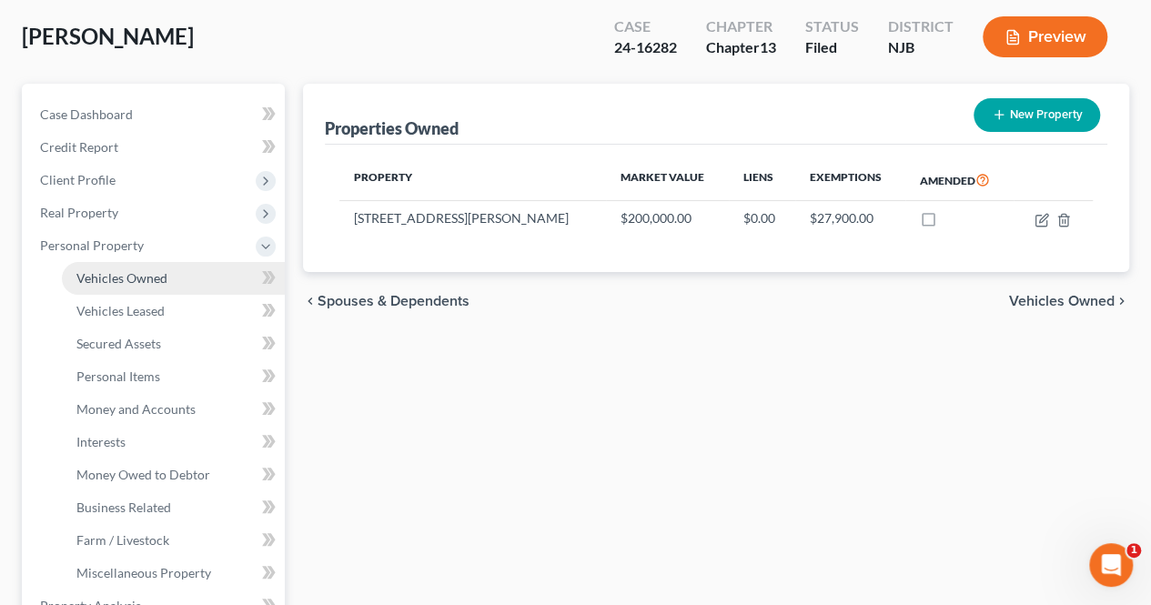
click at [185, 289] on link "Vehicles Owned" at bounding box center [173, 278] width 223 height 33
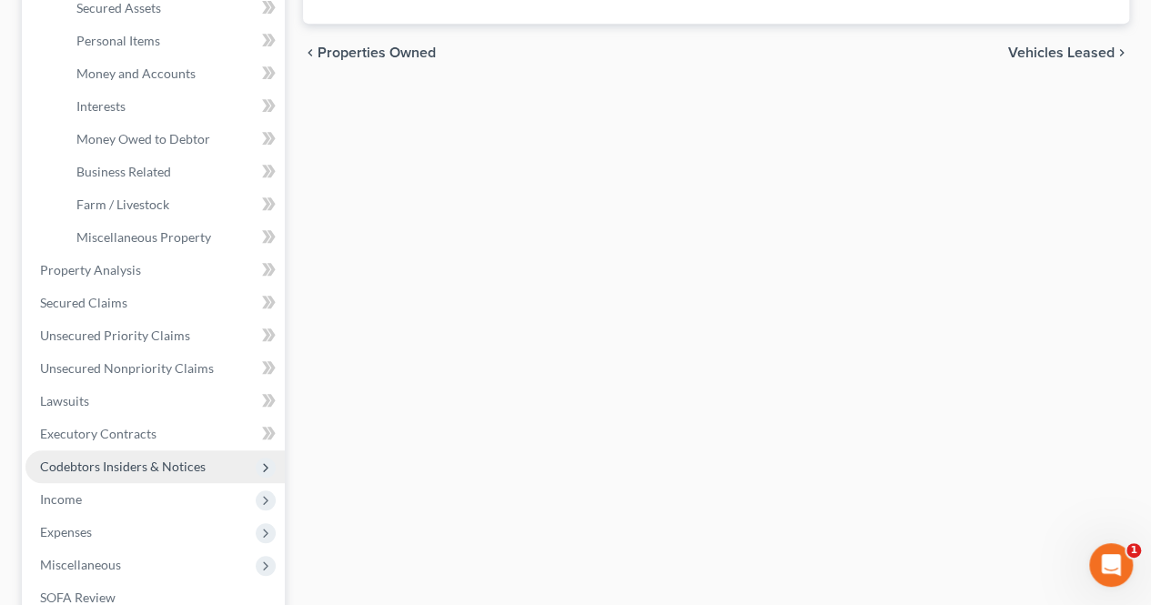
scroll to position [455, 0]
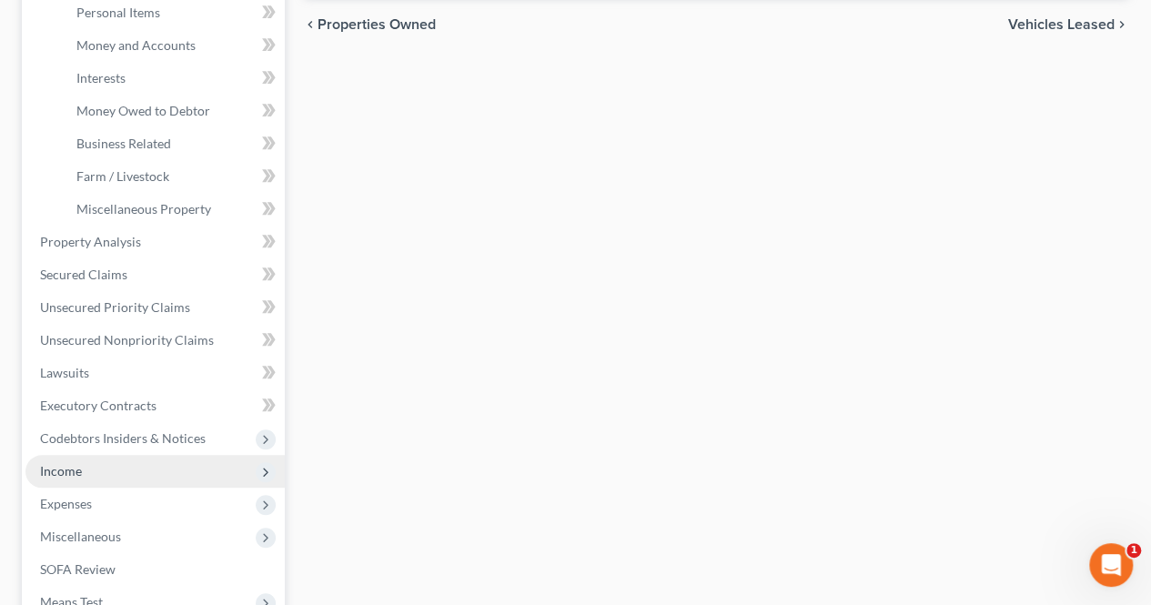
click at [81, 472] on span "Income" at bounding box center [154, 471] width 259 height 33
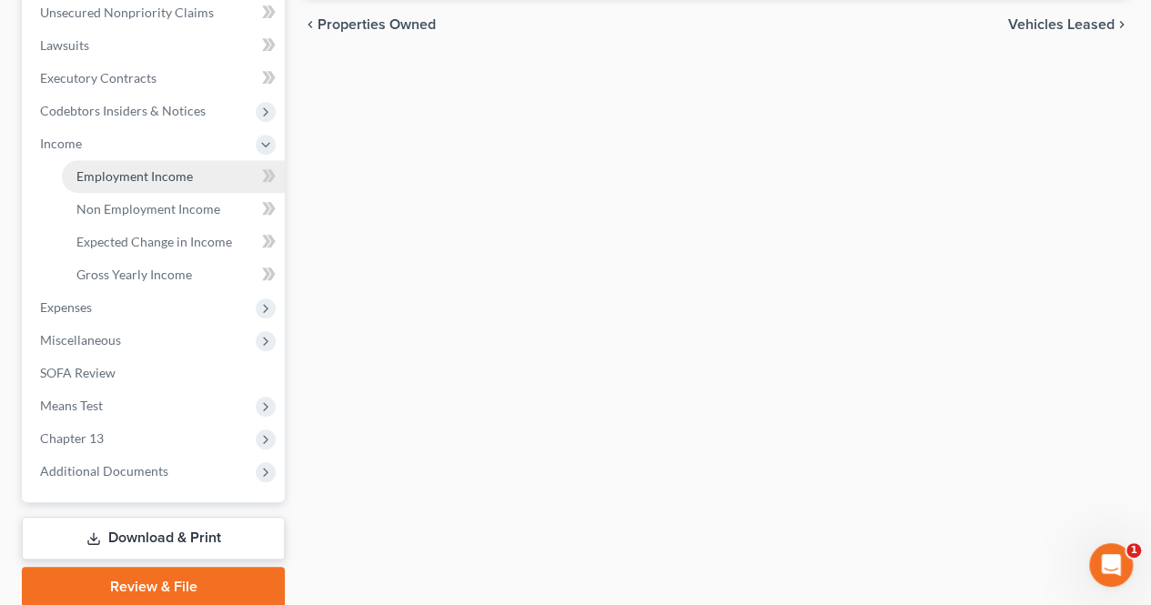
click at [148, 179] on span "Employment Income" at bounding box center [134, 175] width 116 height 15
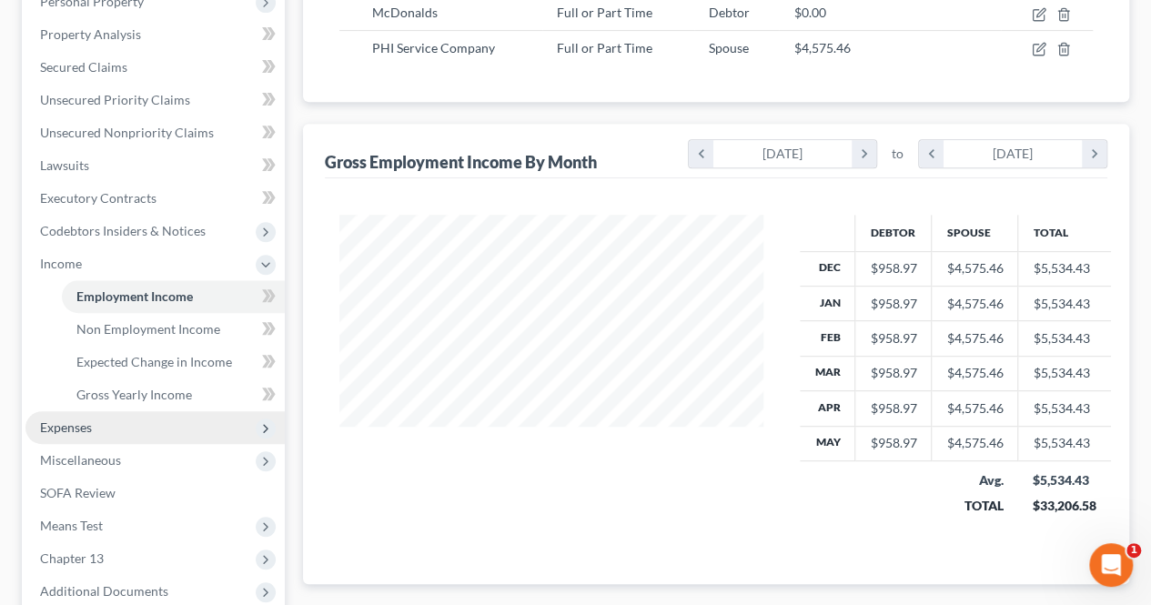
scroll to position [364, 0]
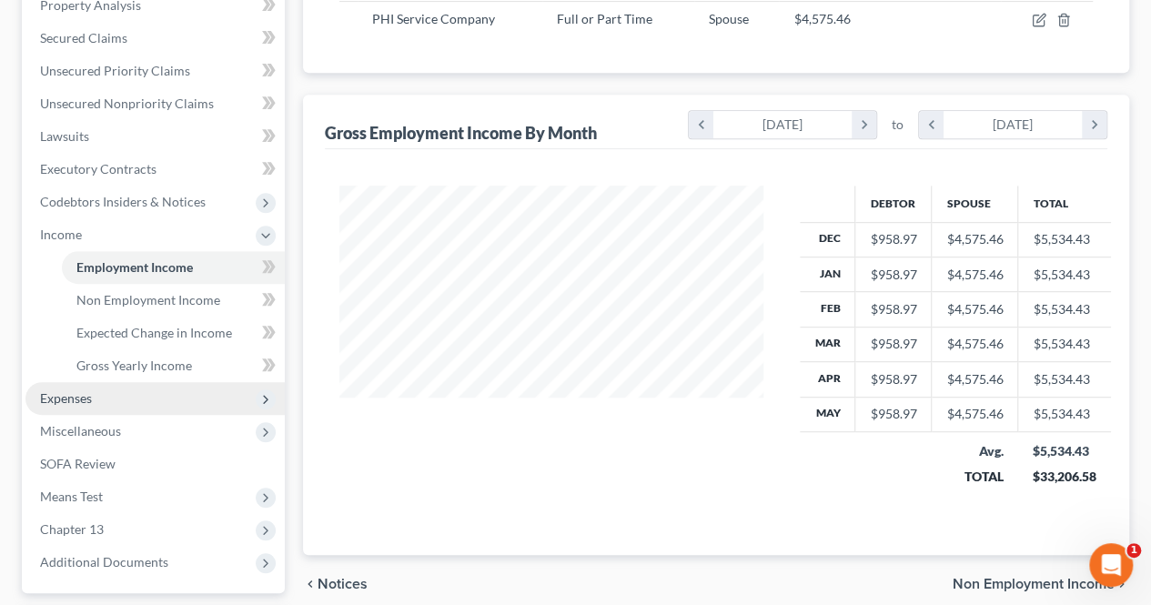
click at [115, 405] on span "Expenses" at bounding box center [154, 398] width 259 height 33
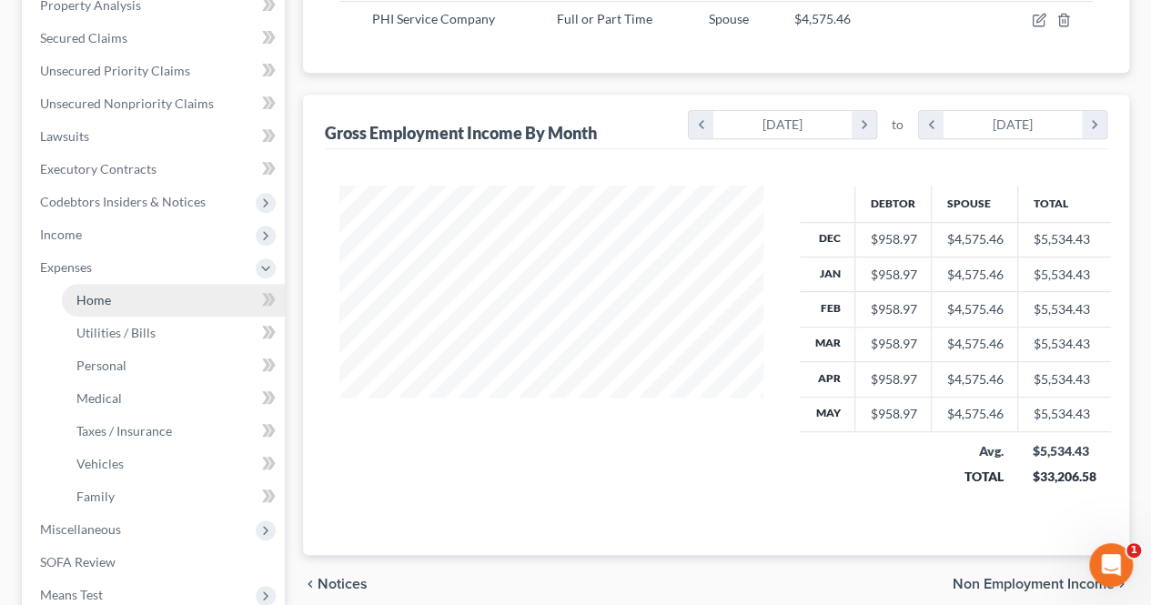
click at [90, 296] on span "Home" at bounding box center [93, 299] width 35 height 15
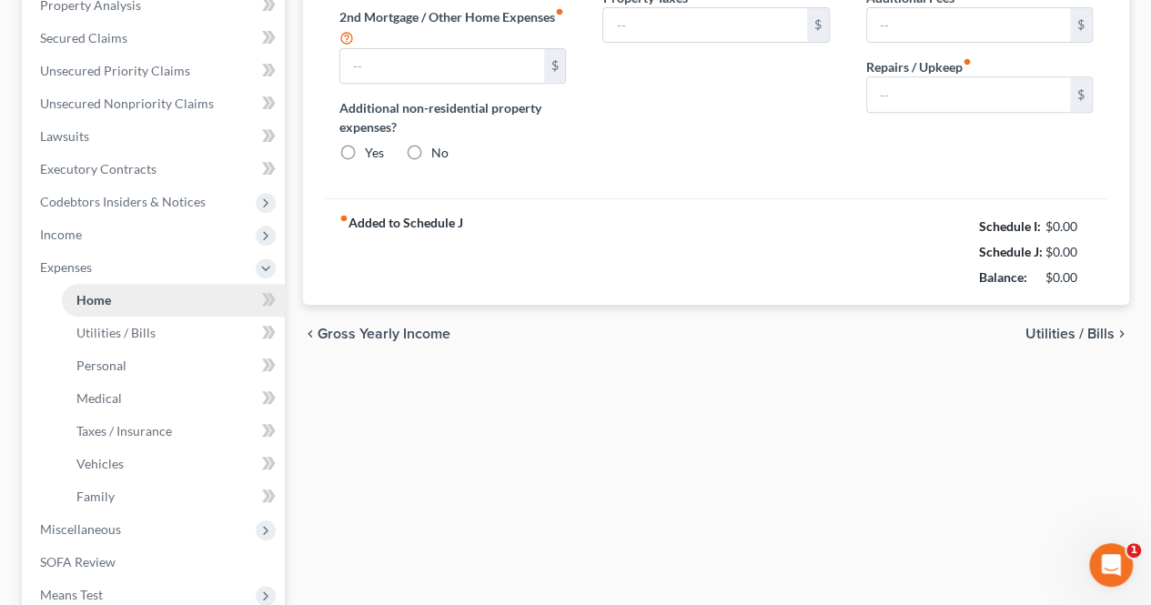
scroll to position [169, 0]
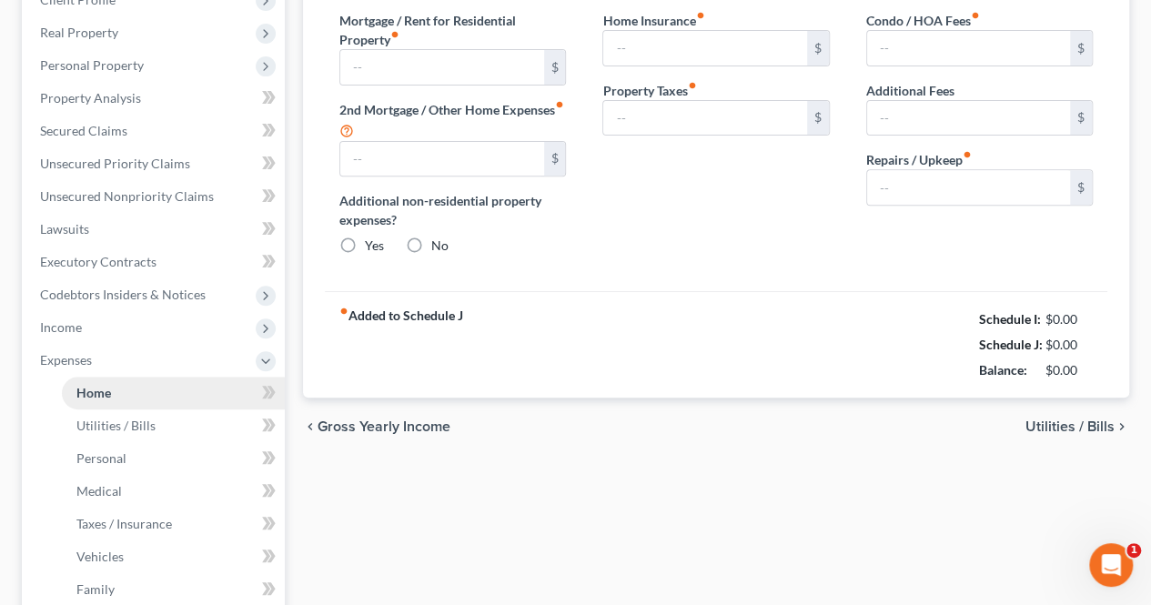
type input "825.21"
type input "0.00"
radio input "true"
type input "0.00"
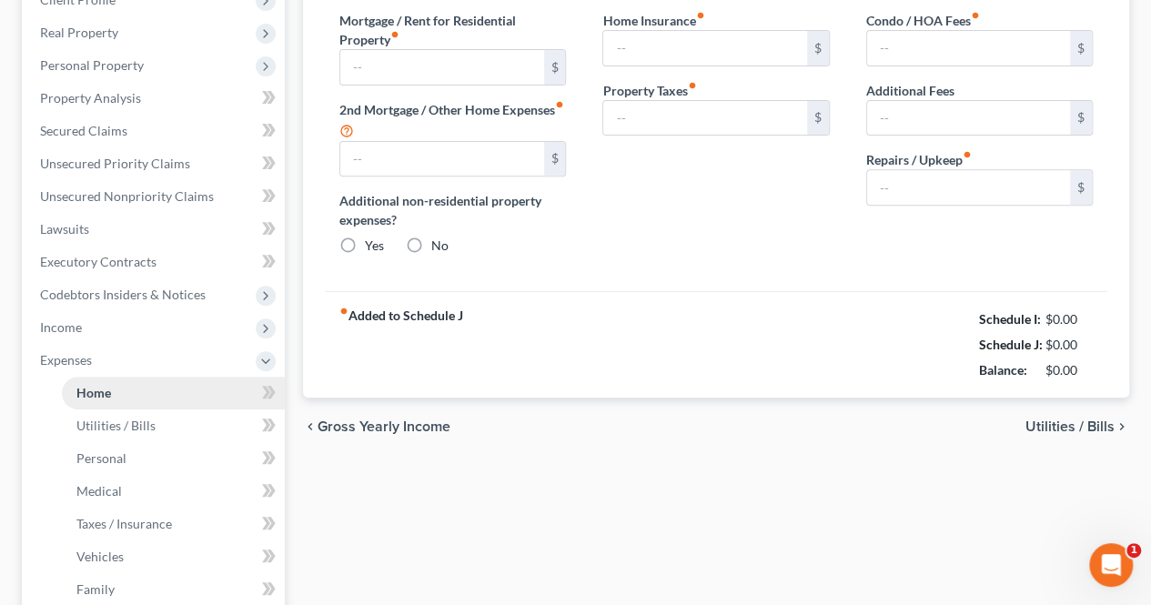
type input "0.00"
type input "130.00"
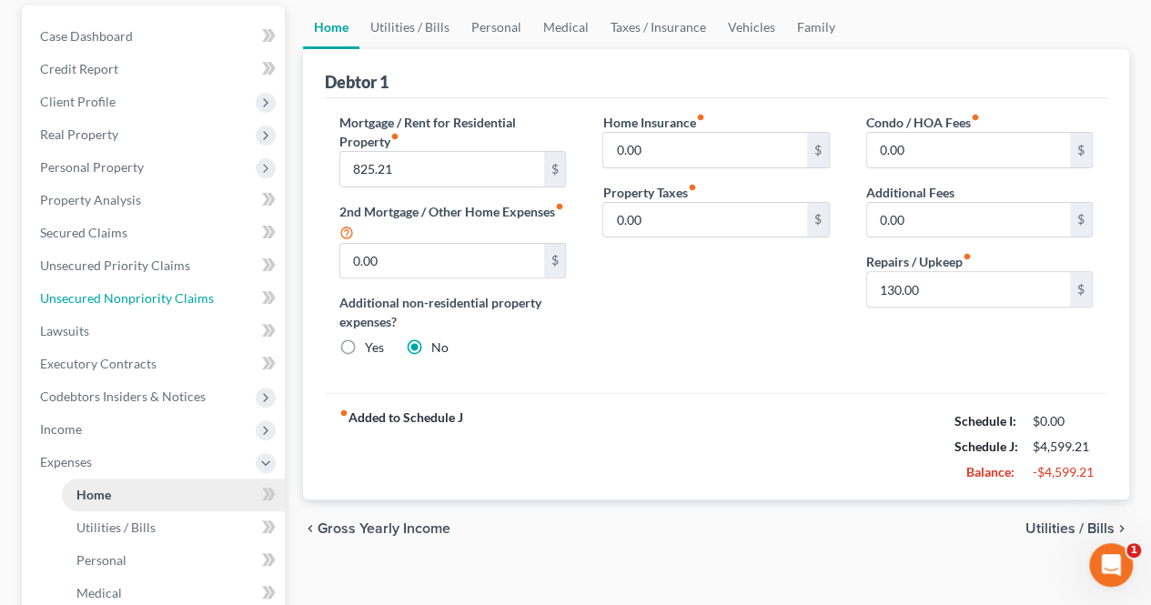
click at [160, 310] on ul "Case Dashboard Payments Invoices Payments Payments Credit Report Client Profile" at bounding box center [154, 446] width 259 height 852
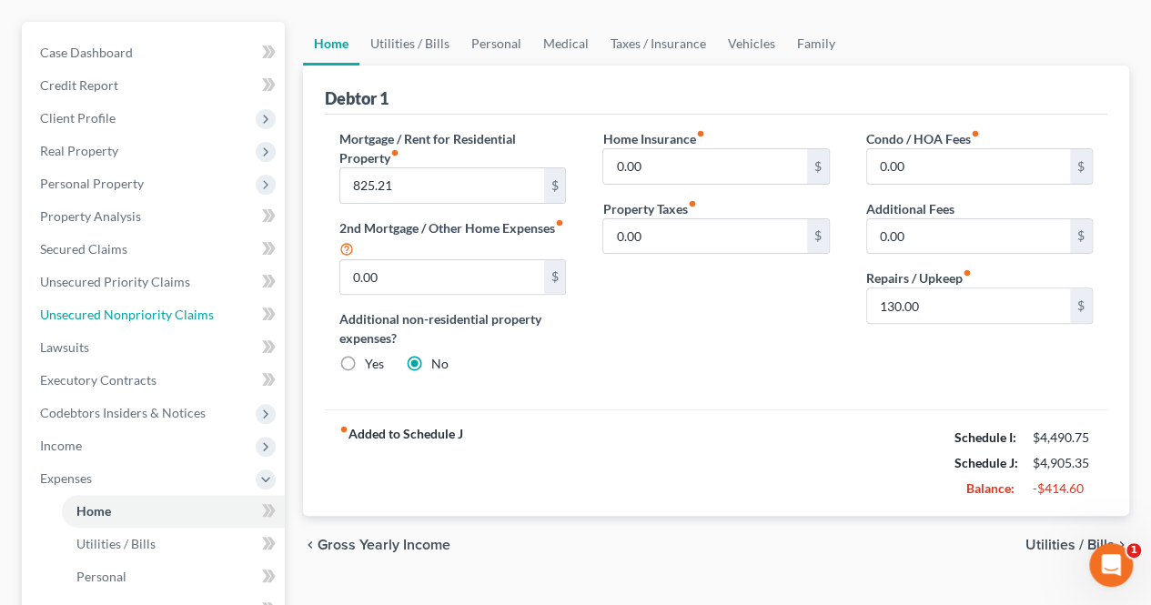
scroll to position [182, 0]
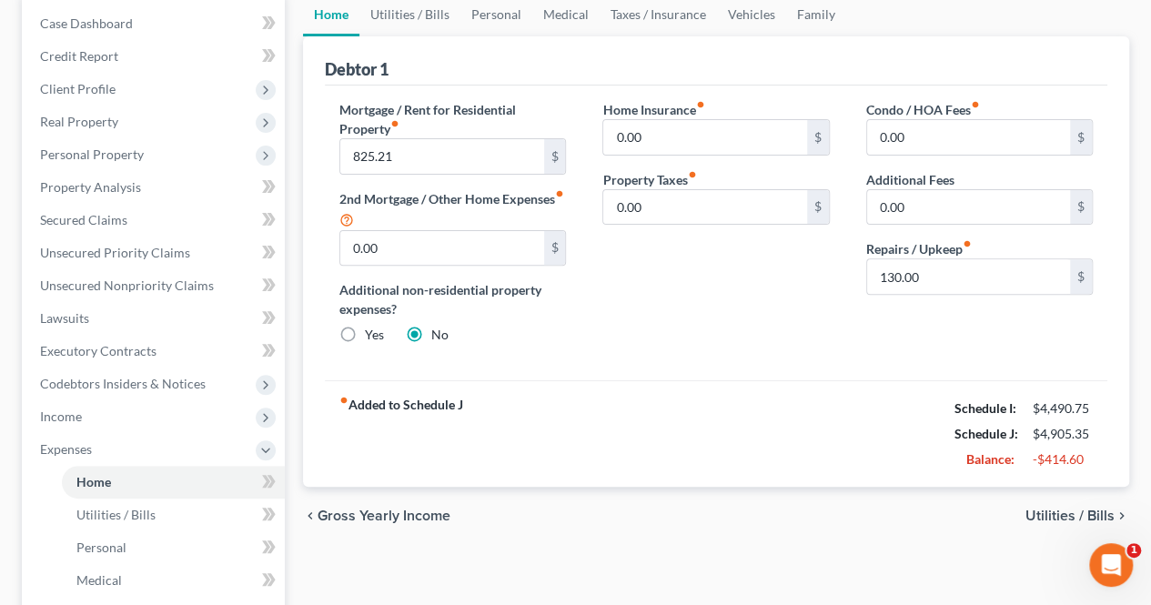
click at [1035, 512] on span "Utilities / Bills" at bounding box center [1069, 516] width 89 height 15
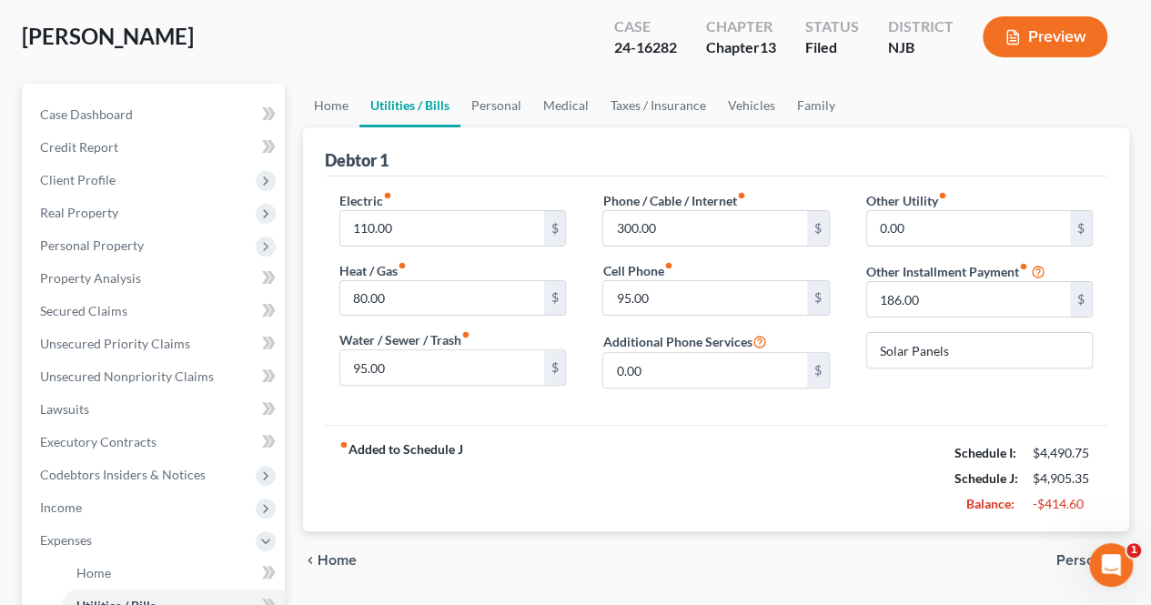
scroll to position [182, 0]
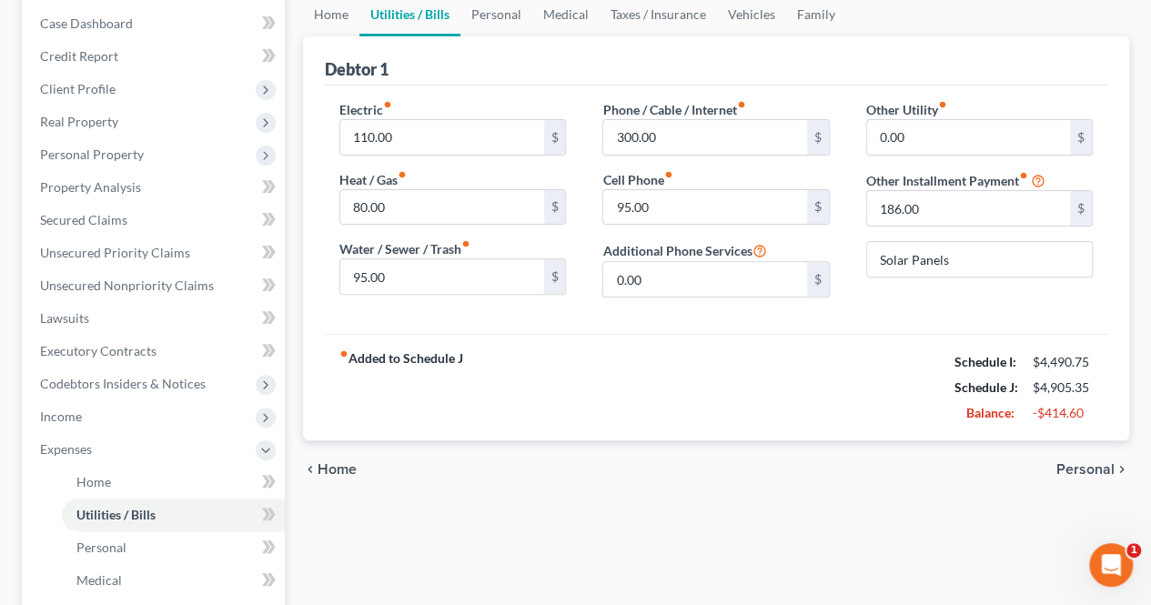
click at [1088, 463] on span "Personal" at bounding box center [1085, 469] width 58 height 15
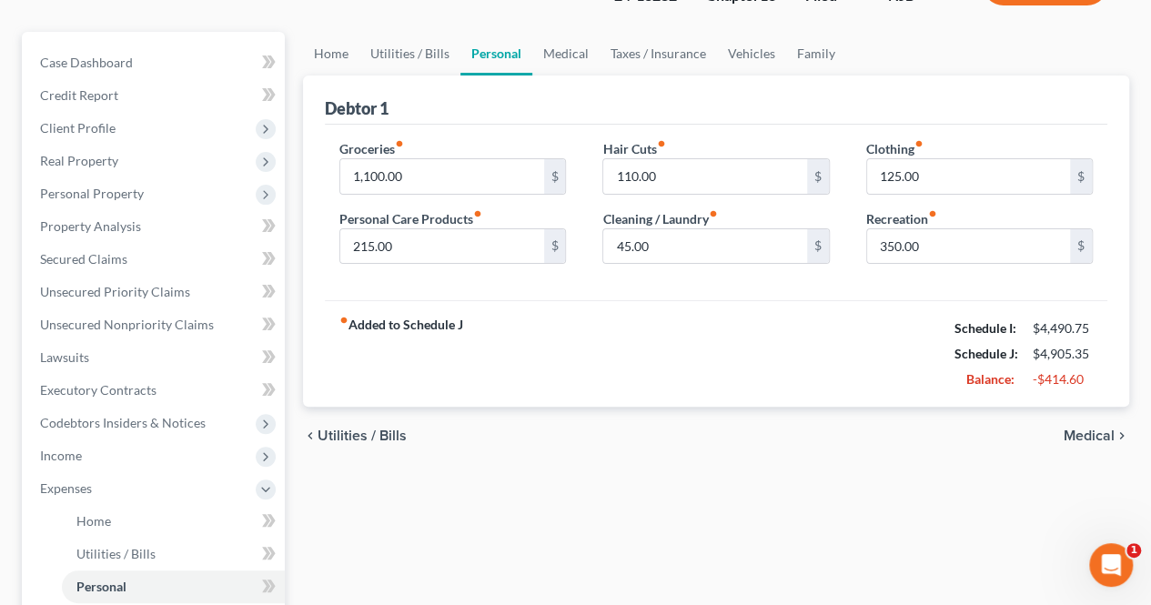
scroll to position [182, 0]
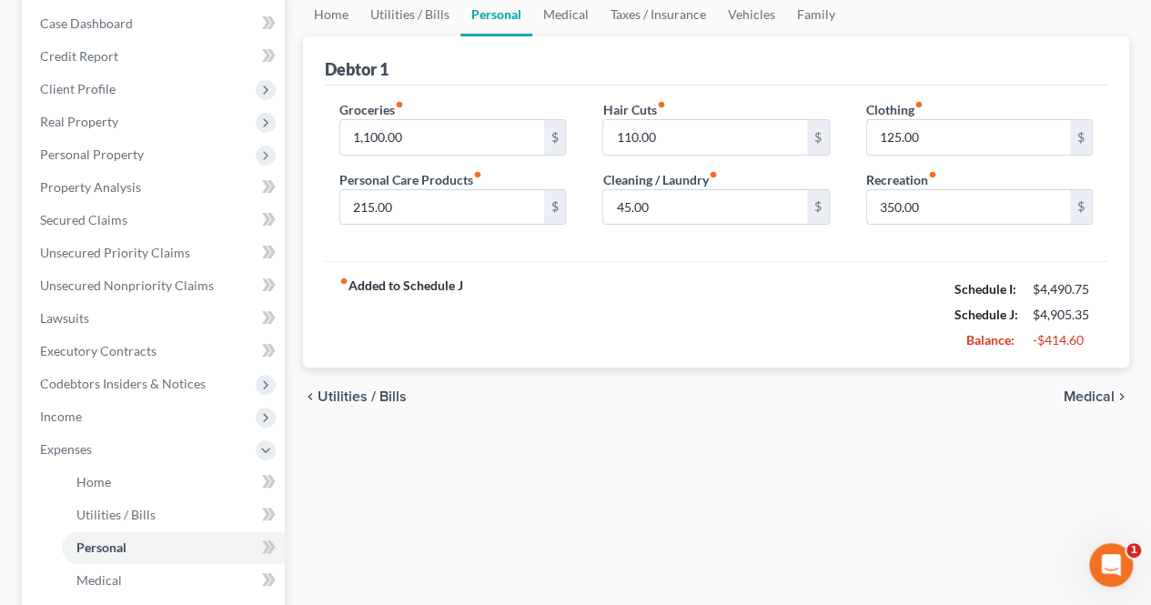
click at [1092, 389] on span "Medical" at bounding box center [1089, 396] width 51 height 15
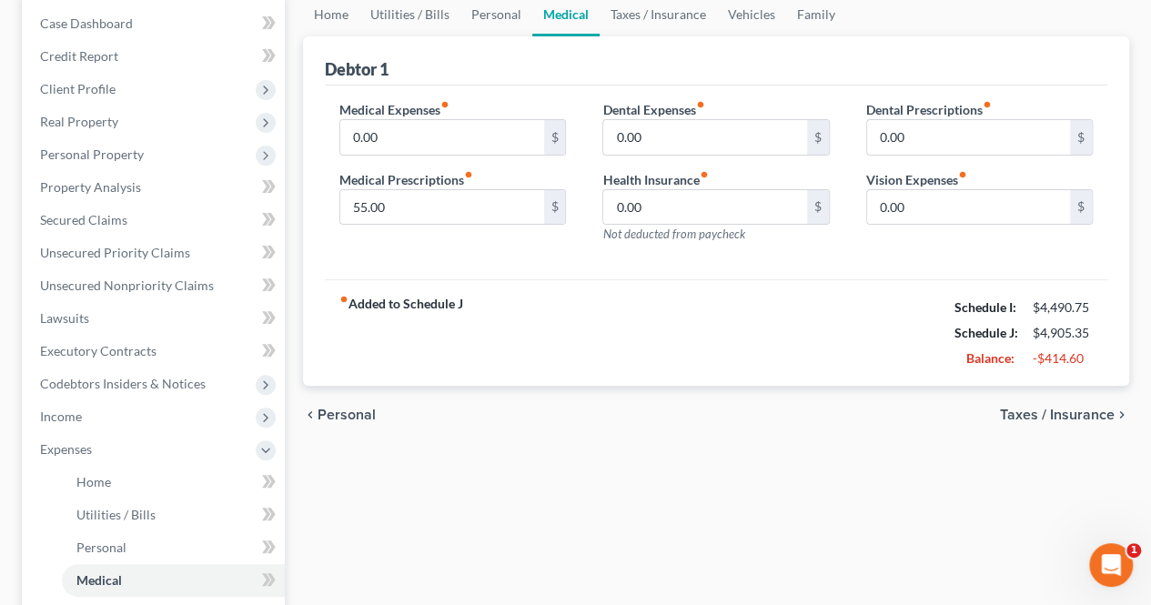
click at [1069, 418] on span "Taxes / Insurance" at bounding box center [1057, 415] width 115 height 15
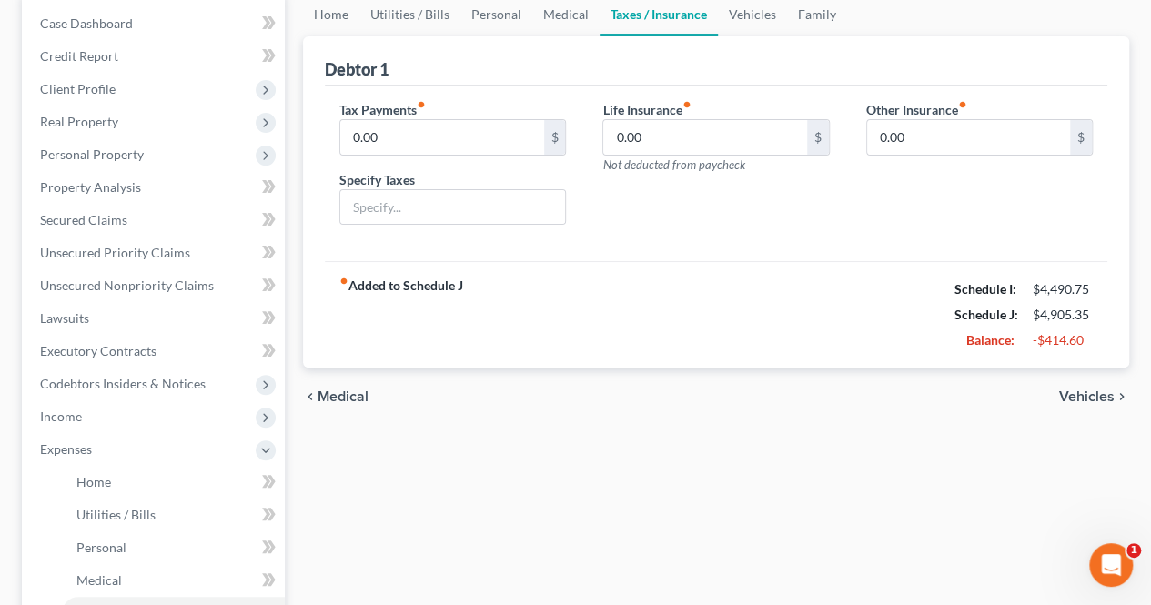
click at [1070, 391] on span "Vehicles" at bounding box center [1087, 396] width 56 height 15
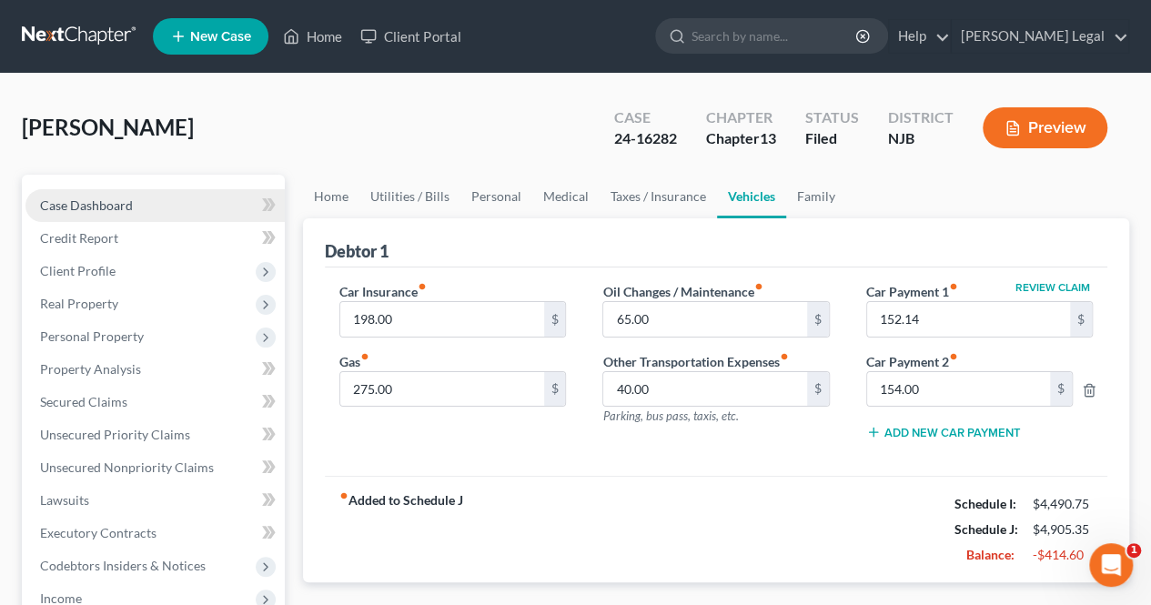
click at [66, 192] on link "Case Dashboard" at bounding box center [154, 205] width 259 height 33
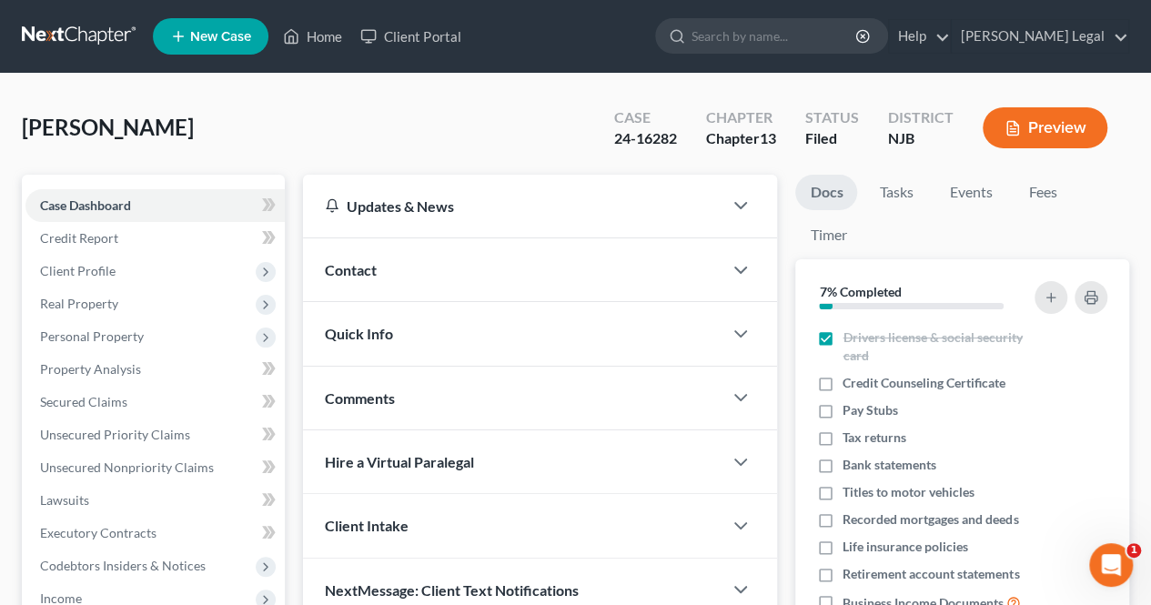
scroll to position [273, 0]
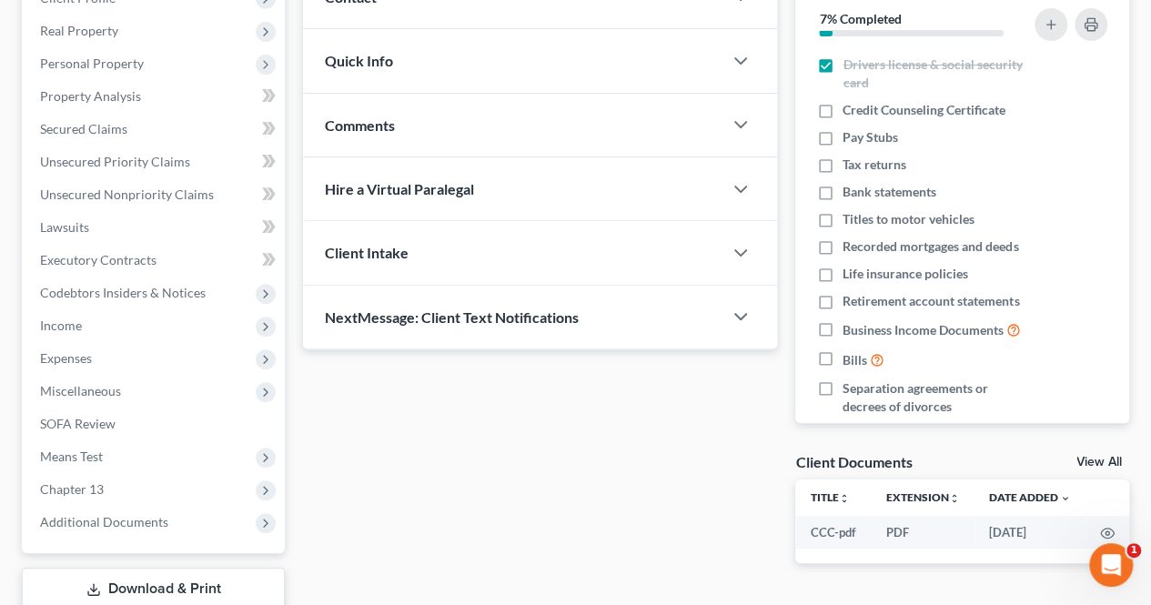
click at [389, 136] on div "Comments" at bounding box center [512, 125] width 419 height 63
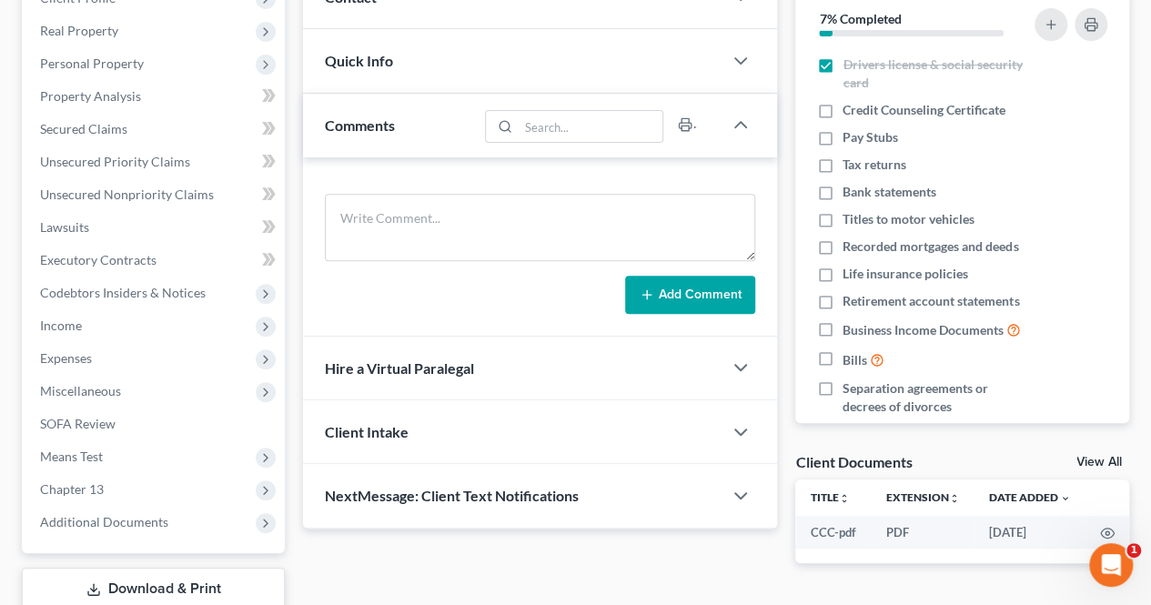
click at [388, 136] on div "Comments" at bounding box center [390, 125] width 175 height 63
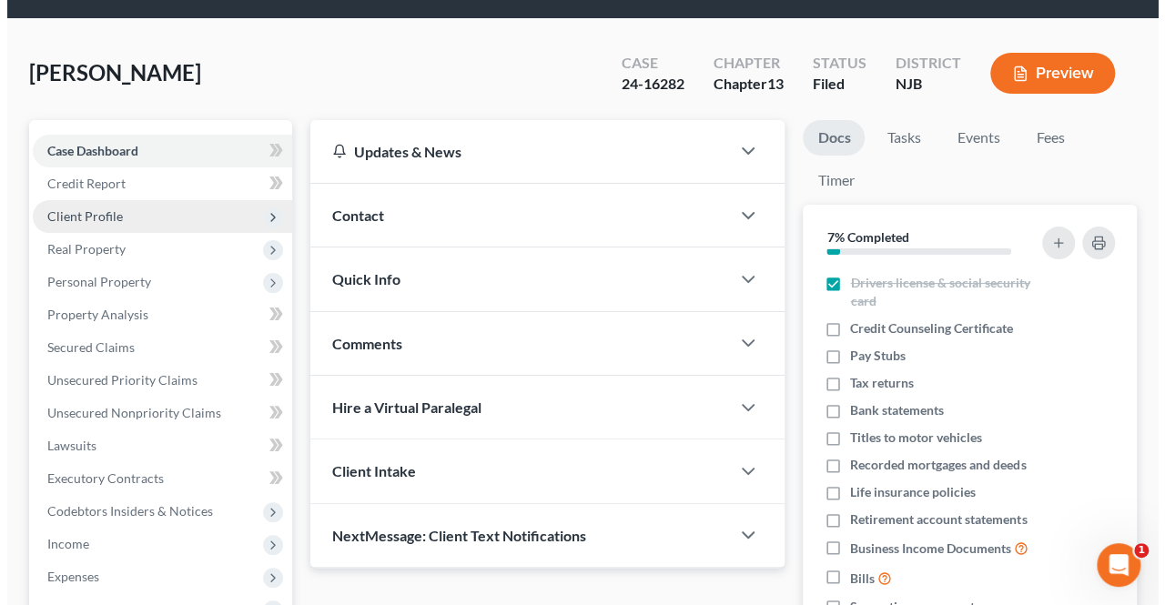
scroll to position [0, 0]
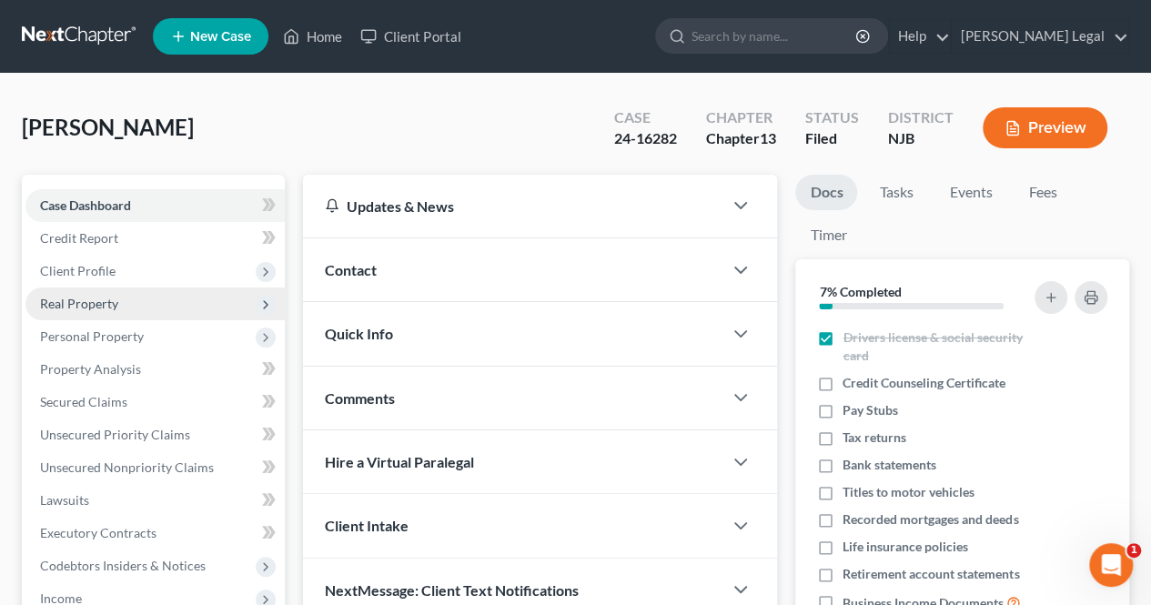
click at [139, 288] on span "Real Property" at bounding box center [154, 304] width 259 height 33
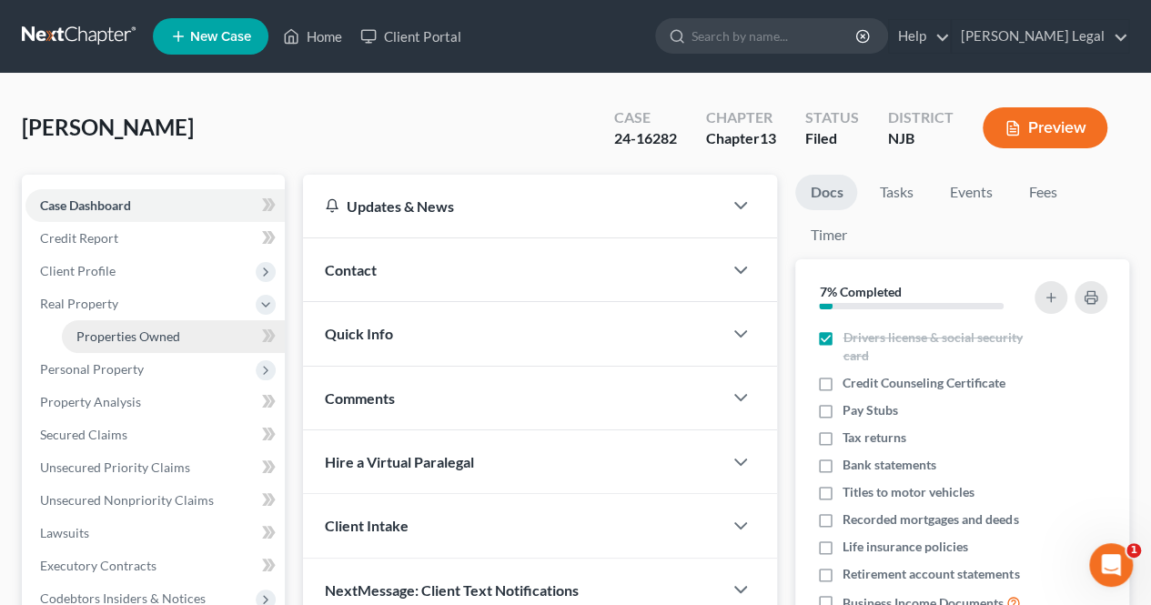
click at [155, 328] on span "Properties Owned" at bounding box center [128, 335] width 104 height 15
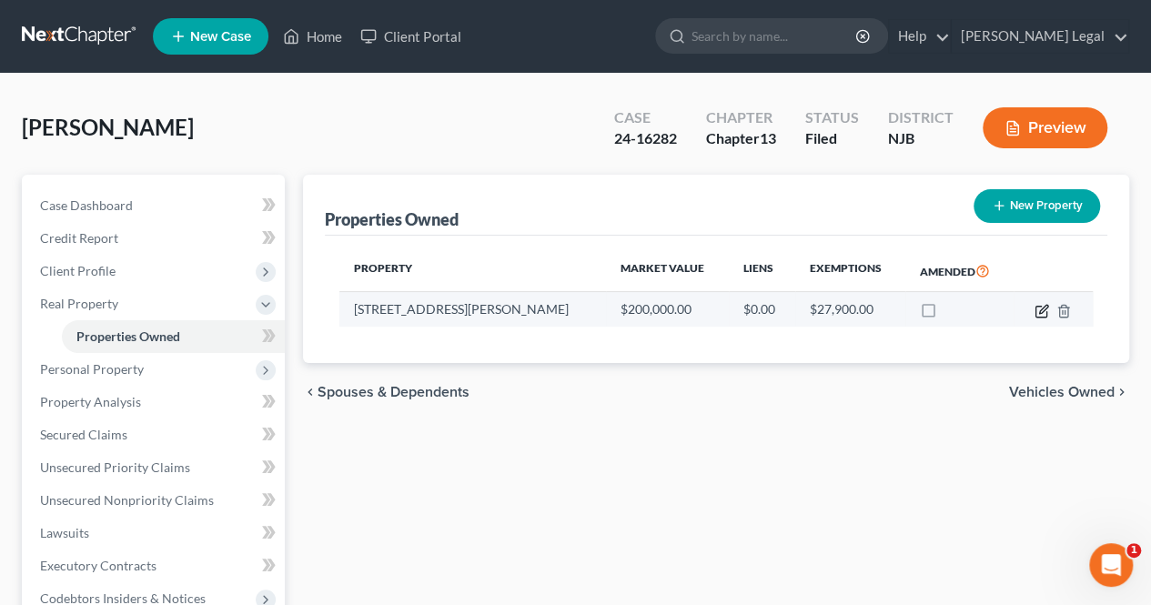
click at [1046, 310] on icon "button" at bounding box center [1041, 311] width 15 height 15
select select "33"
select select "3"
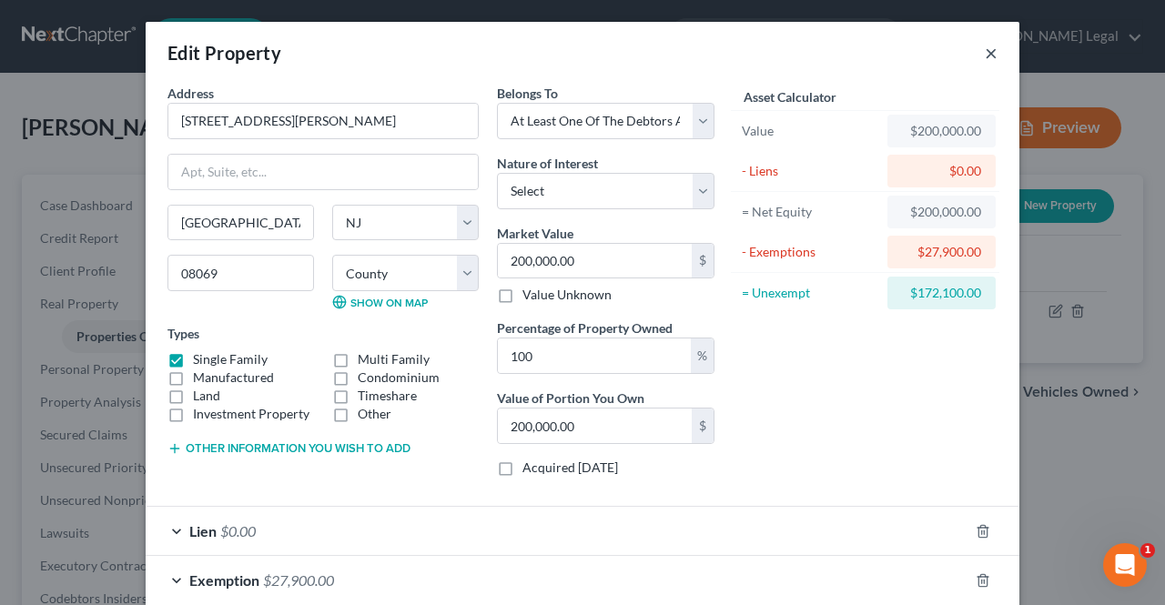
drag, startPoint x: 984, startPoint y: 52, endPoint x: 974, endPoint y: 60, distance: 13.6
click at [984, 51] on button "×" at bounding box center [990, 53] width 13 height 22
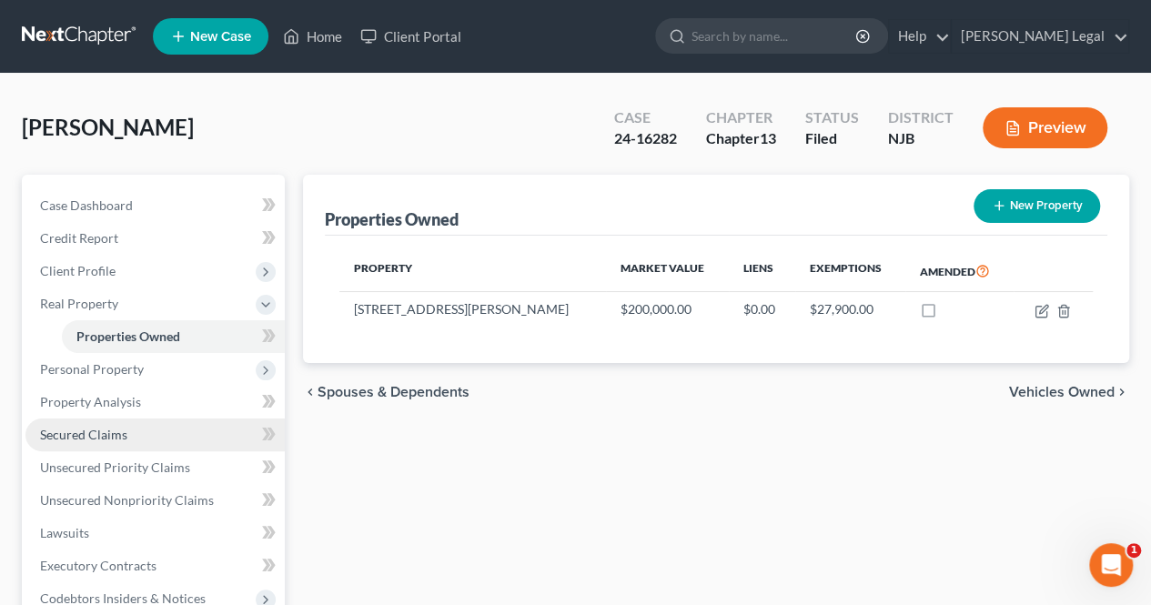
click at [136, 430] on link "Secured Claims" at bounding box center [154, 435] width 259 height 33
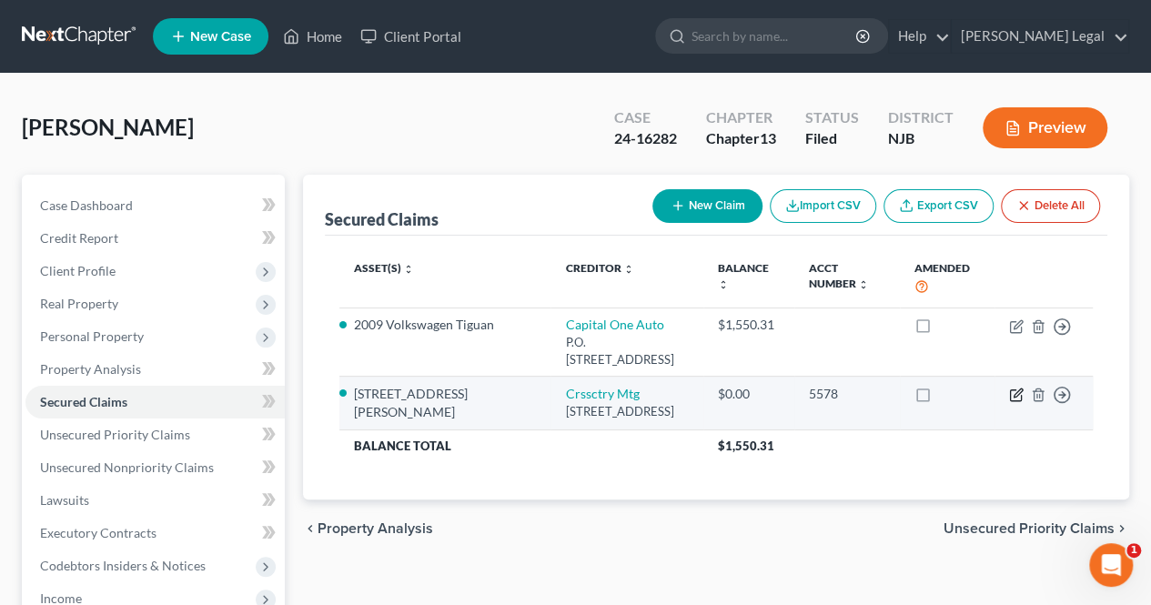
click at [1014, 392] on icon "button" at bounding box center [1016, 395] width 15 height 15
select select "14"
select select "10"
select select "2"
select select "0"
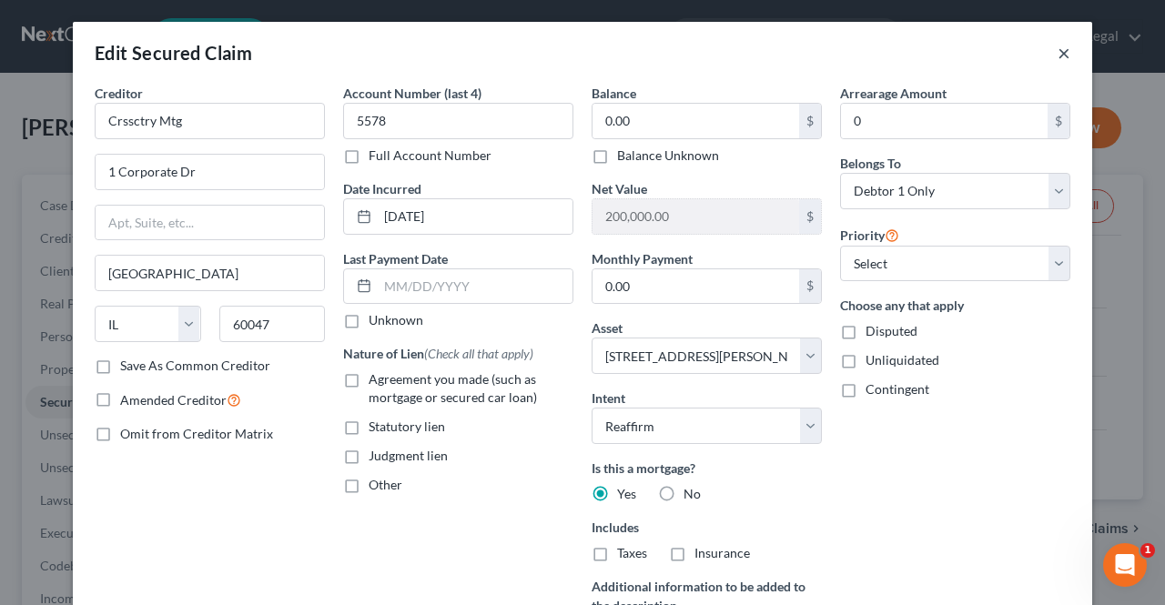
click at [1060, 50] on button "×" at bounding box center [1063, 53] width 13 height 22
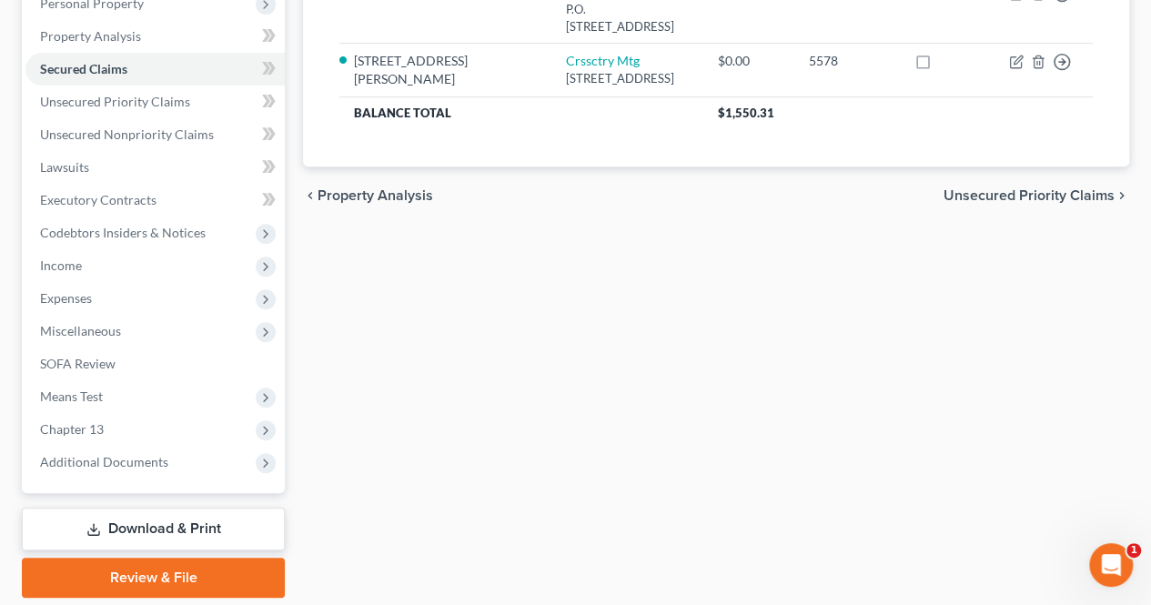
scroll to position [392, 0]
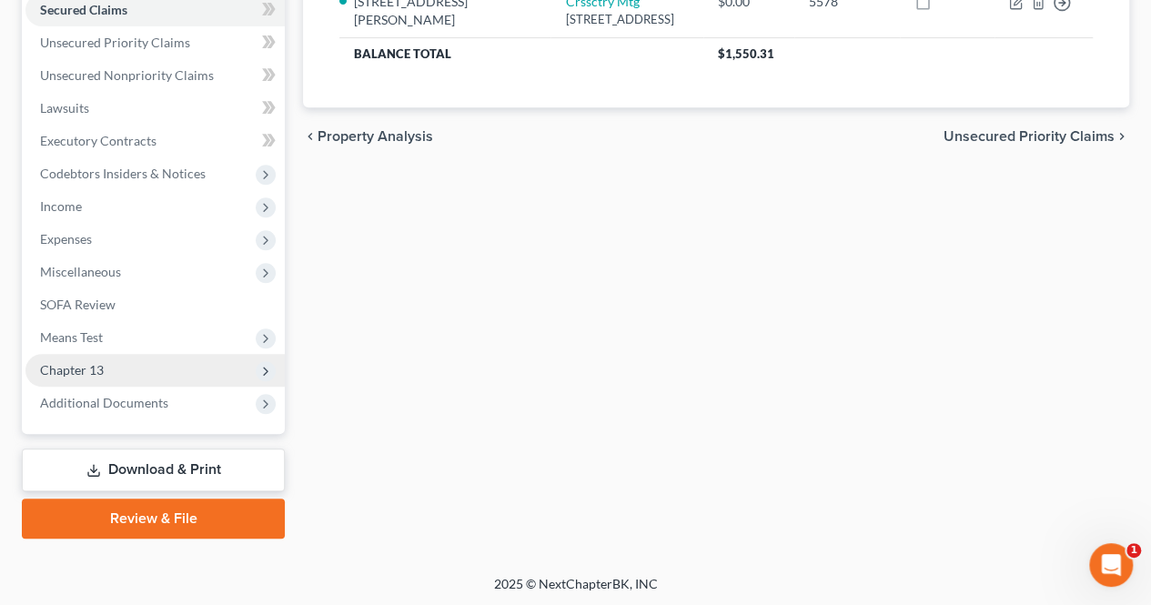
click at [214, 383] on span "Chapter 13" at bounding box center [154, 370] width 259 height 33
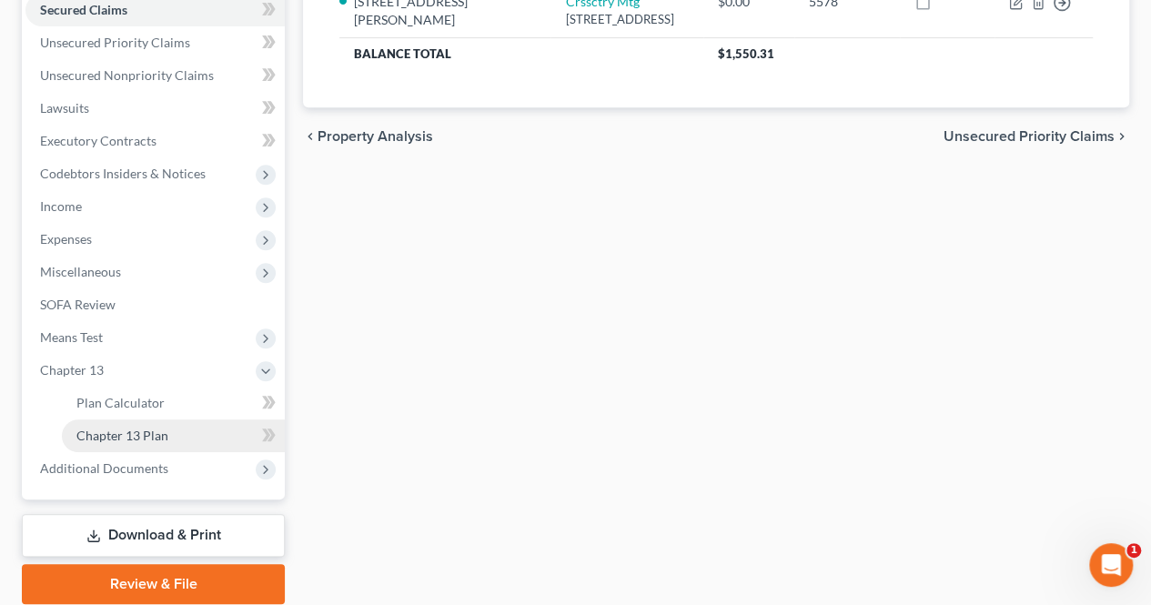
click at [178, 426] on link "Chapter 13 Plan" at bounding box center [173, 435] width 223 height 33
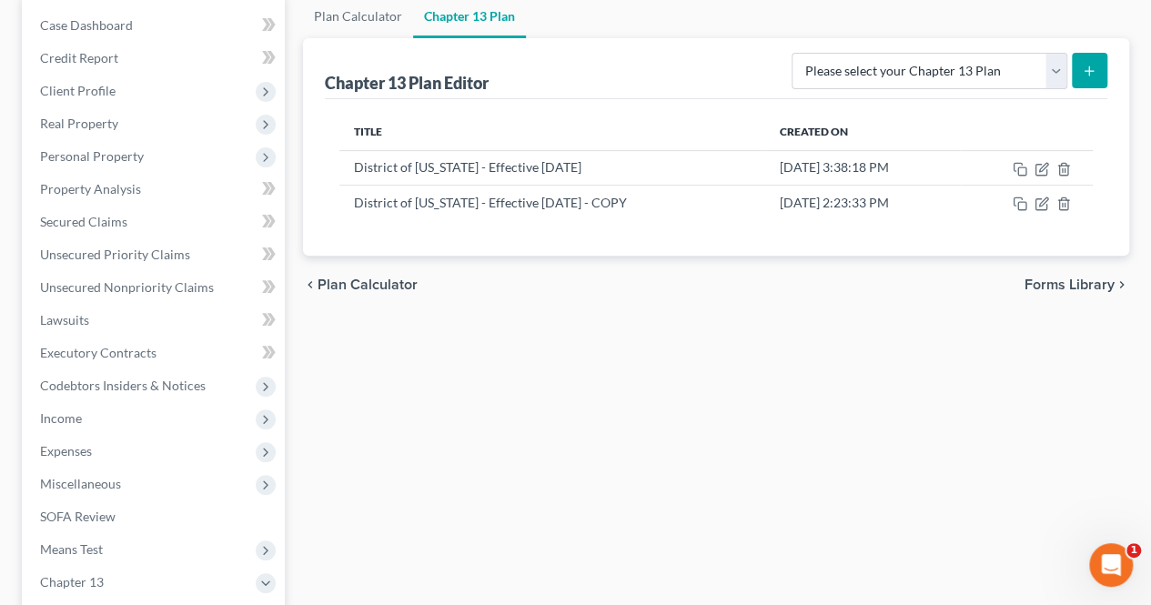
scroll to position [182, 0]
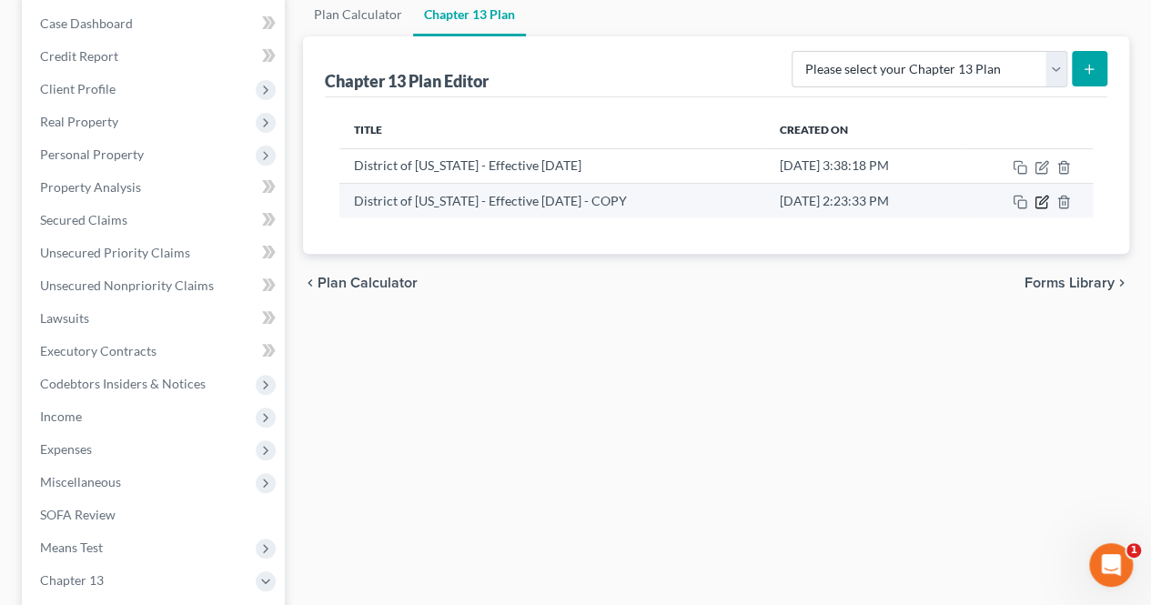
click at [1035, 197] on icon "button" at bounding box center [1040, 202] width 11 height 11
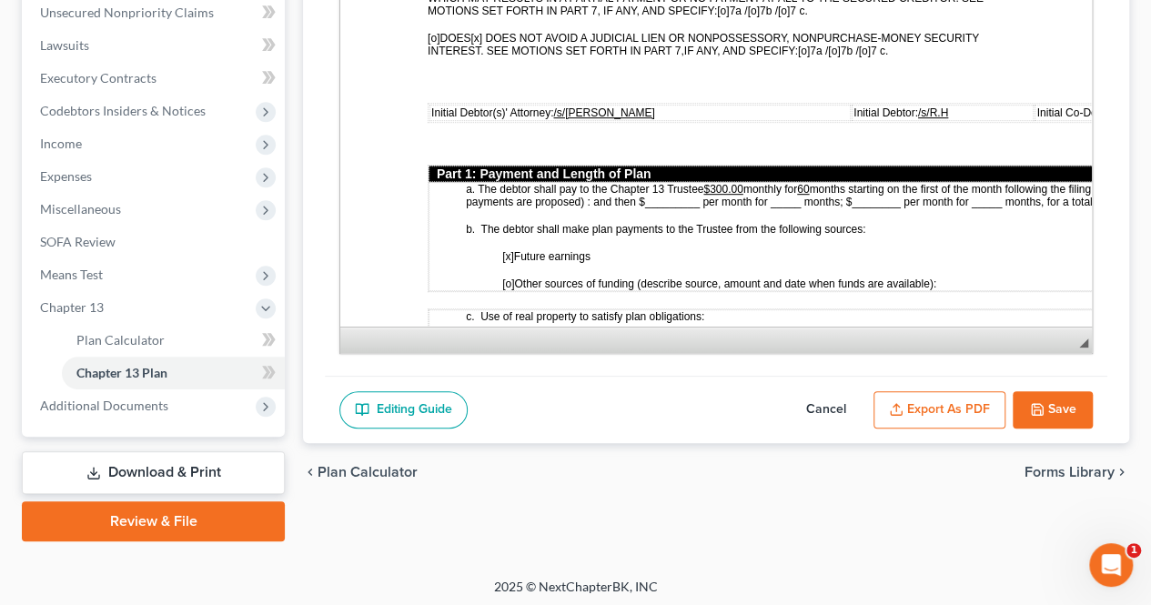
scroll to position [728, 0]
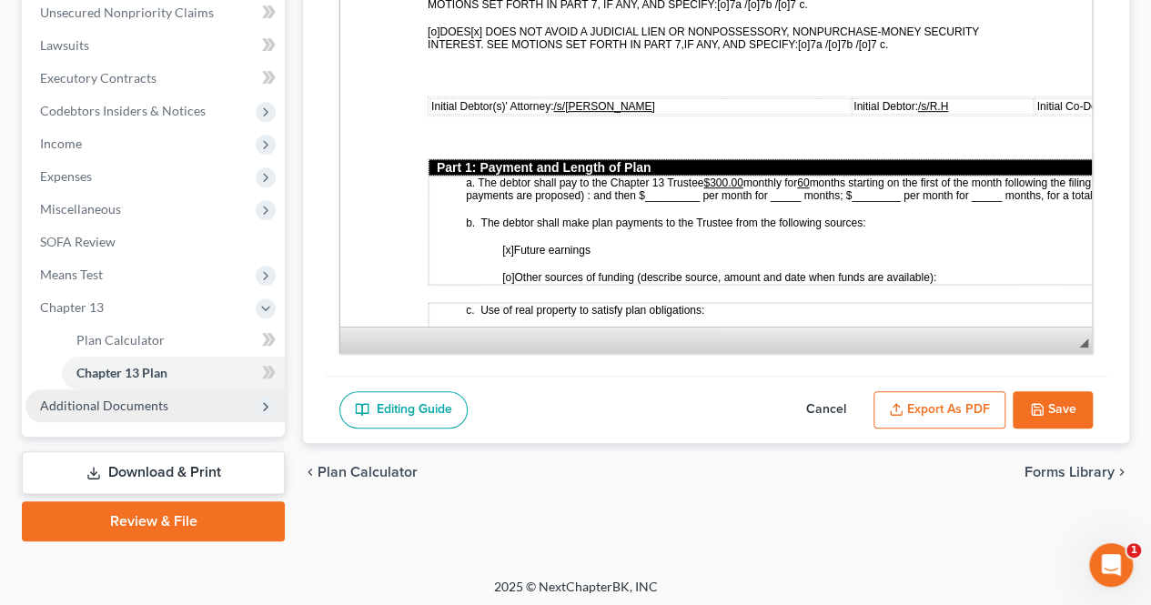
click at [155, 398] on span "Additional Documents" at bounding box center [104, 405] width 128 height 15
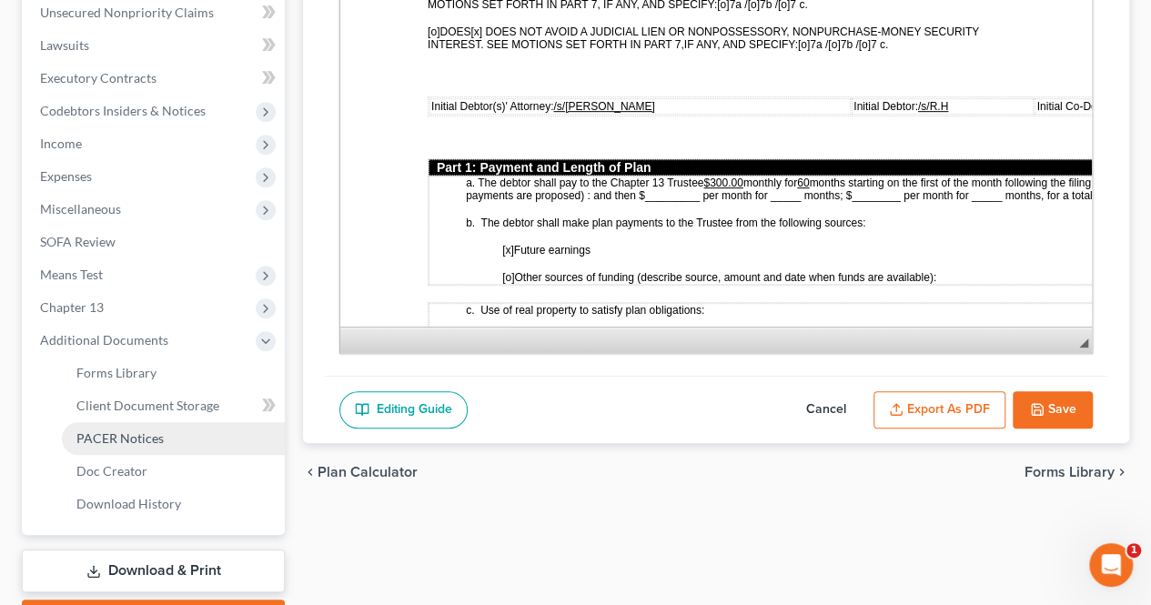
click at [166, 433] on link "PACER Notices" at bounding box center [173, 438] width 223 height 33
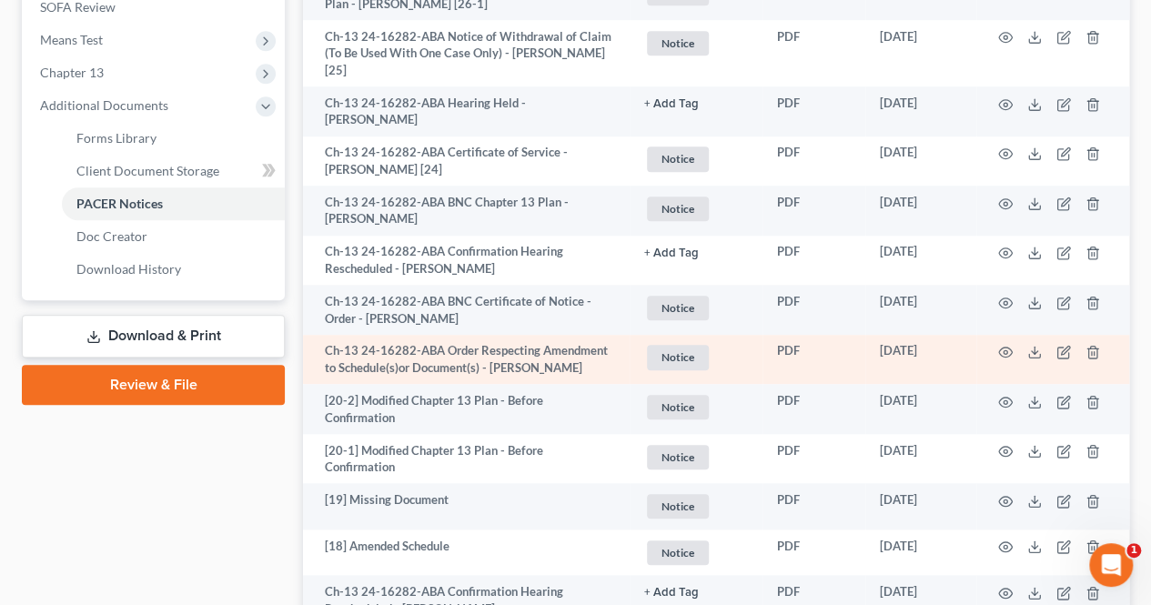
scroll to position [728, 0]
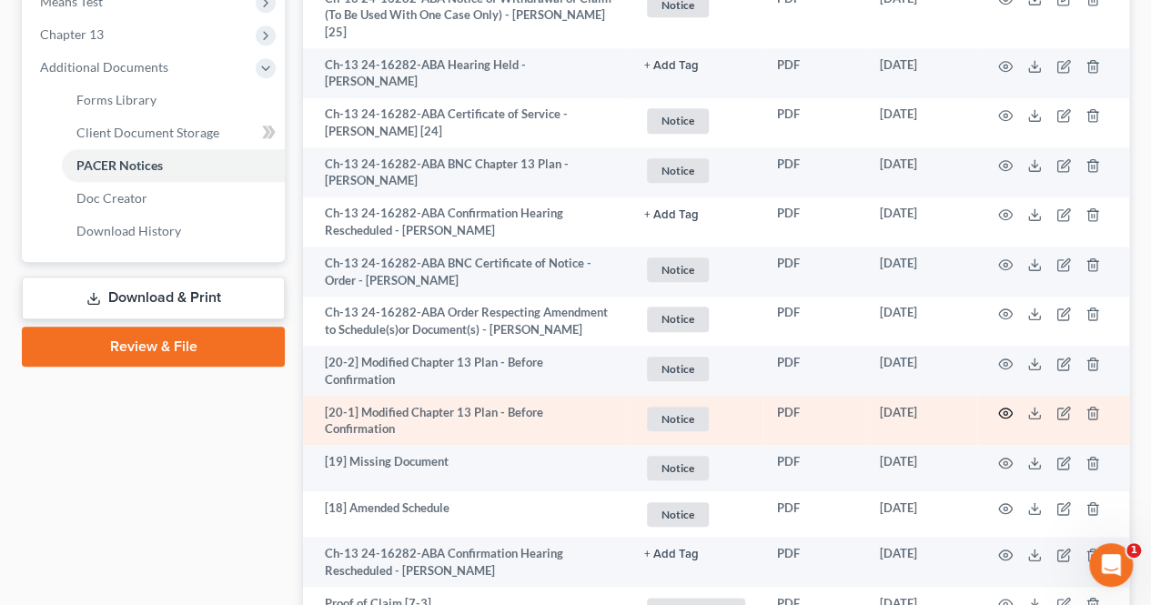
click at [1000, 409] on icon "button" at bounding box center [1005, 413] width 15 height 15
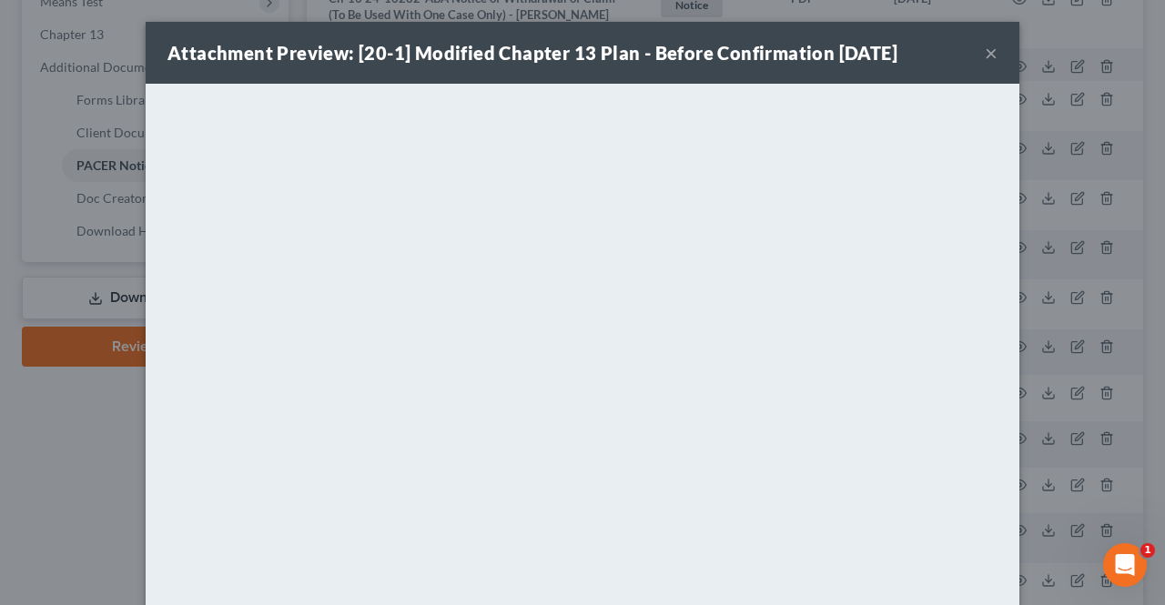
click at [984, 45] on button "×" at bounding box center [990, 53] width 13 height 22
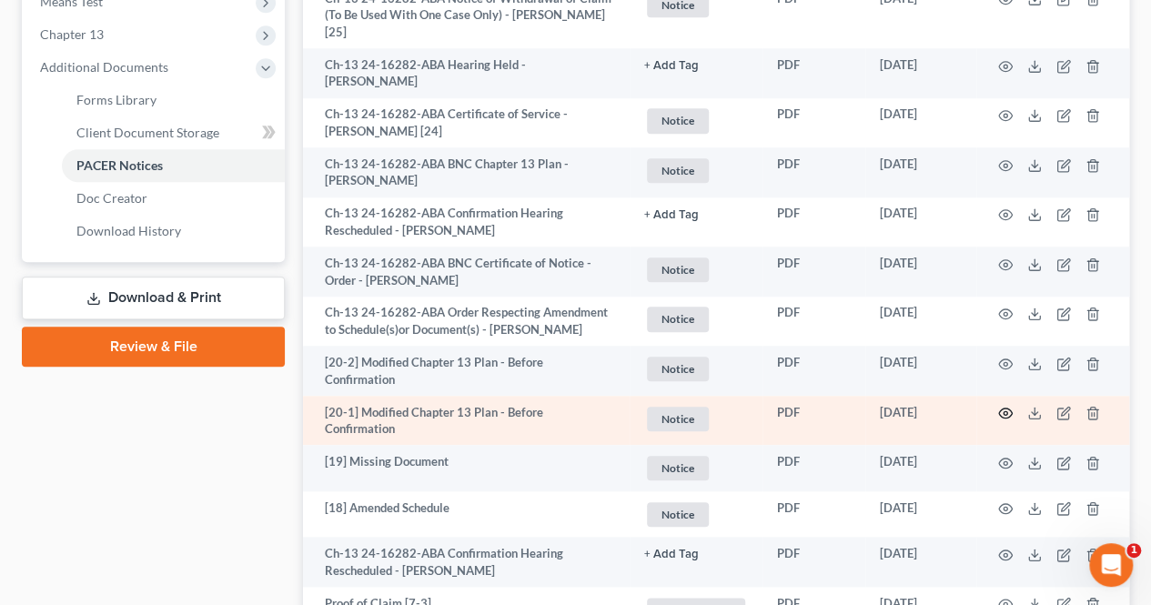
click at [1008, 411] on icon "button" at bounding box center [1006, 414] width 14 height 10
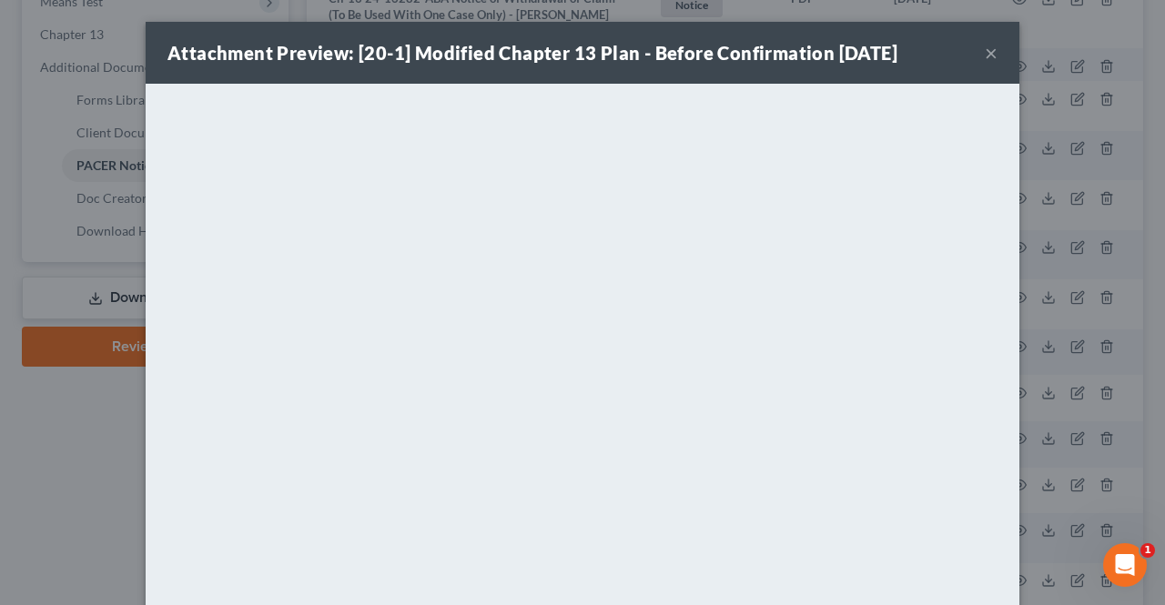
click at [984, 53] on button "×" at bounding box center [990, 53] width 13 height 22
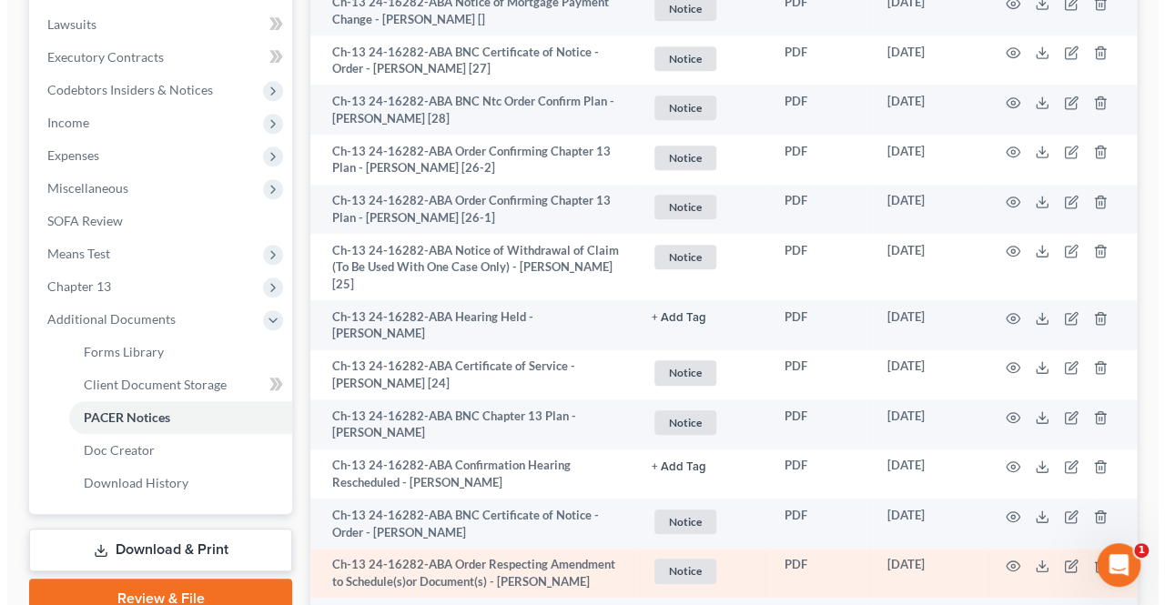
scroll to position [364, 0]
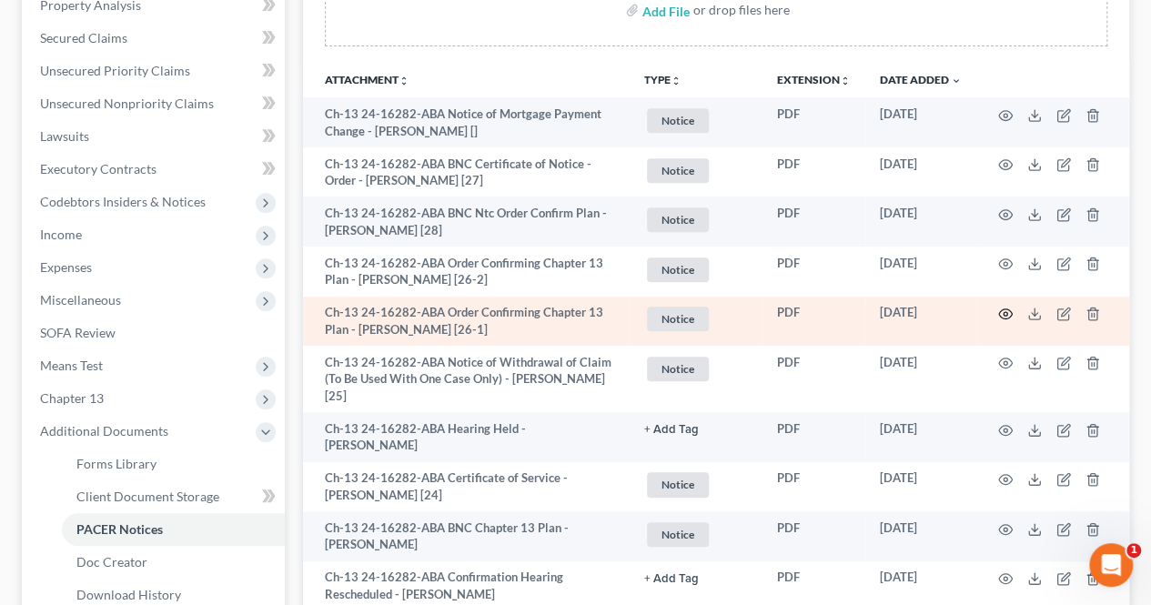
click at [1010, 312] on icon "button" at bounding box center [1005, 314] width 15 height 15
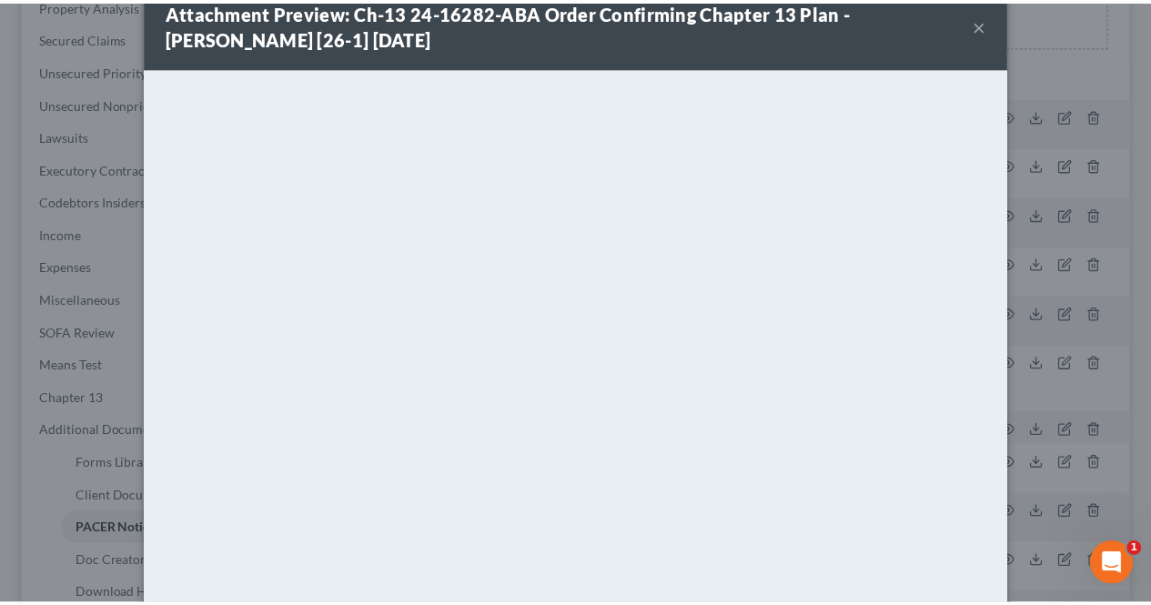
scroll to position [0, 0]
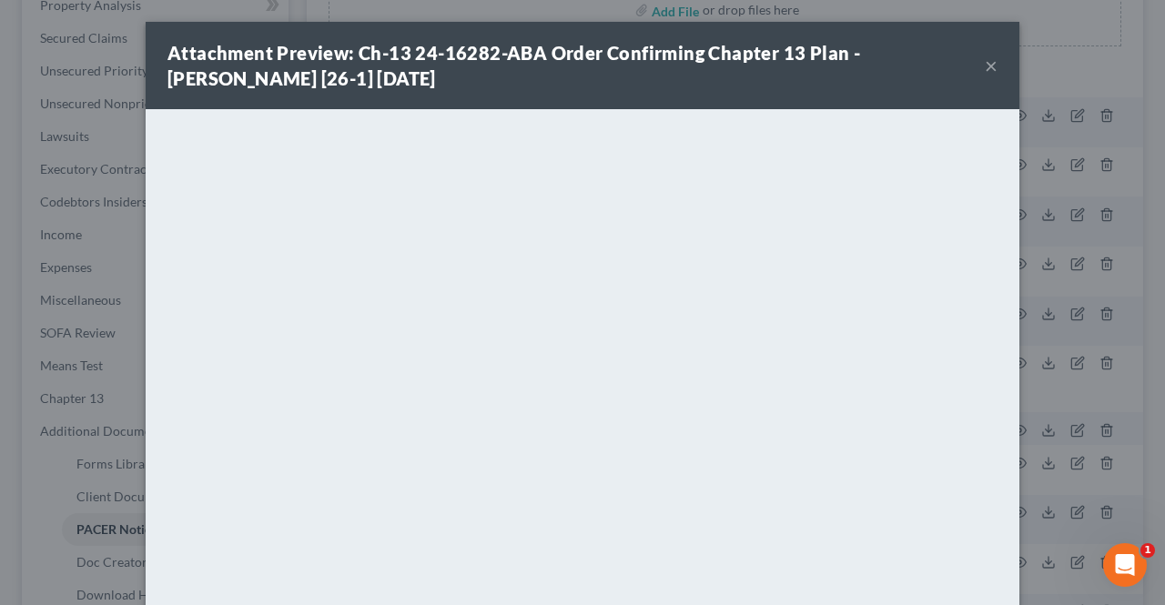
click at [984, 64] on button "×" at bounding box center [990, 66] width 13 height 22
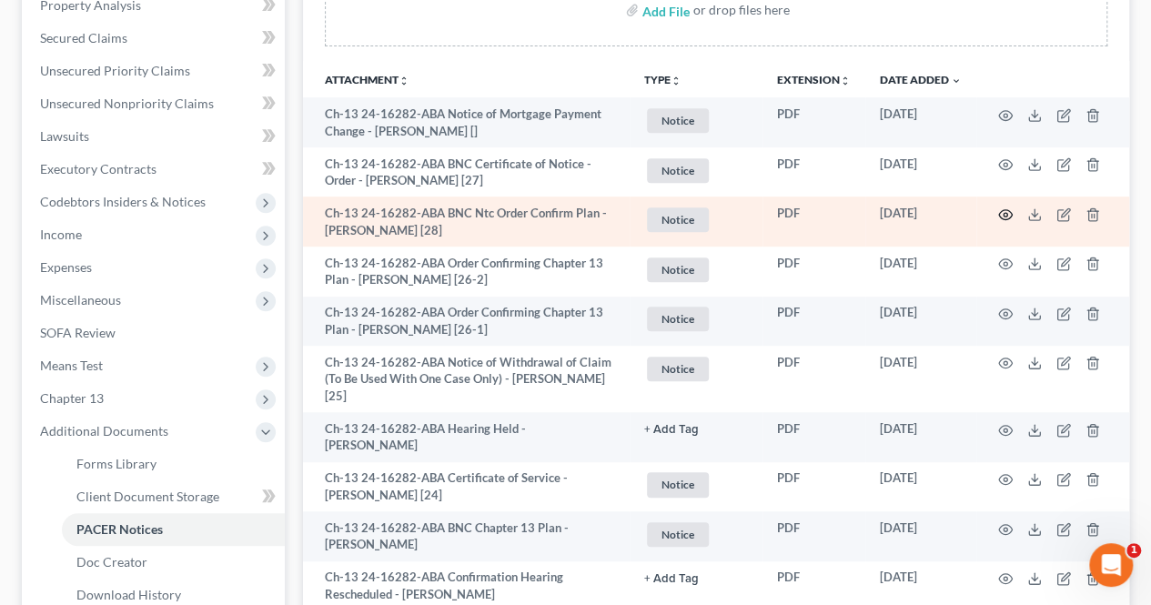
click at [1004, 214] on icon "button" at bounding box center [1005, 214] width 15 height 15
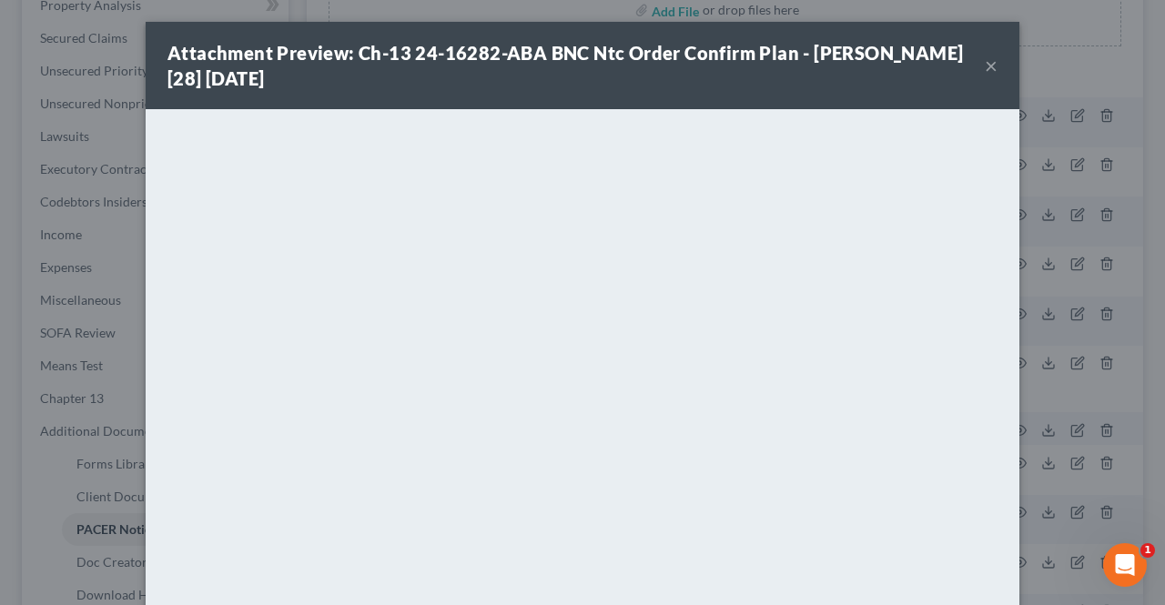
click at [988, 66] on button "×" at bounding box center [990, 66] width 13 height 22
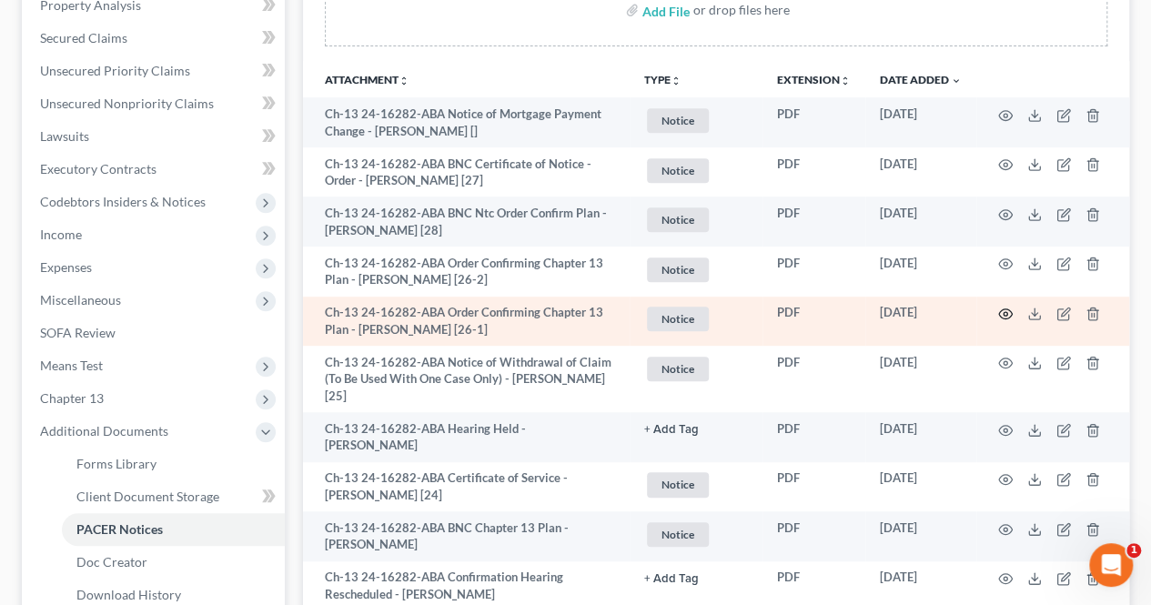
click at [1003, 315] on icon "button" at bounding box center [1005, 314] width 15 height 15
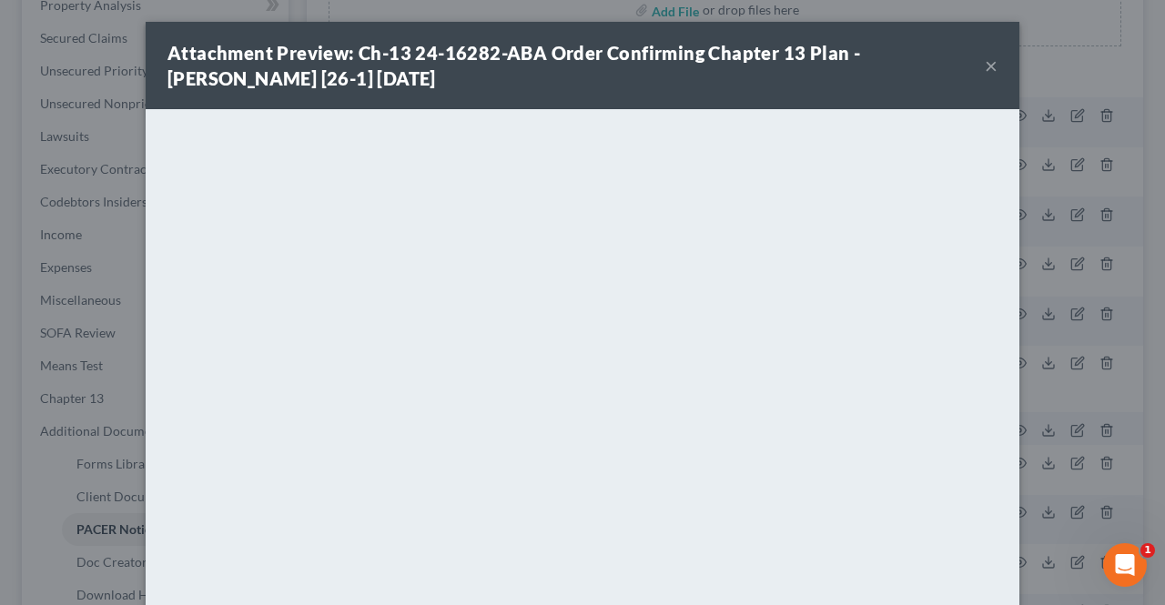
click at [984, 70] on button "×" at bounding box center [990, 66] width 13 height 22
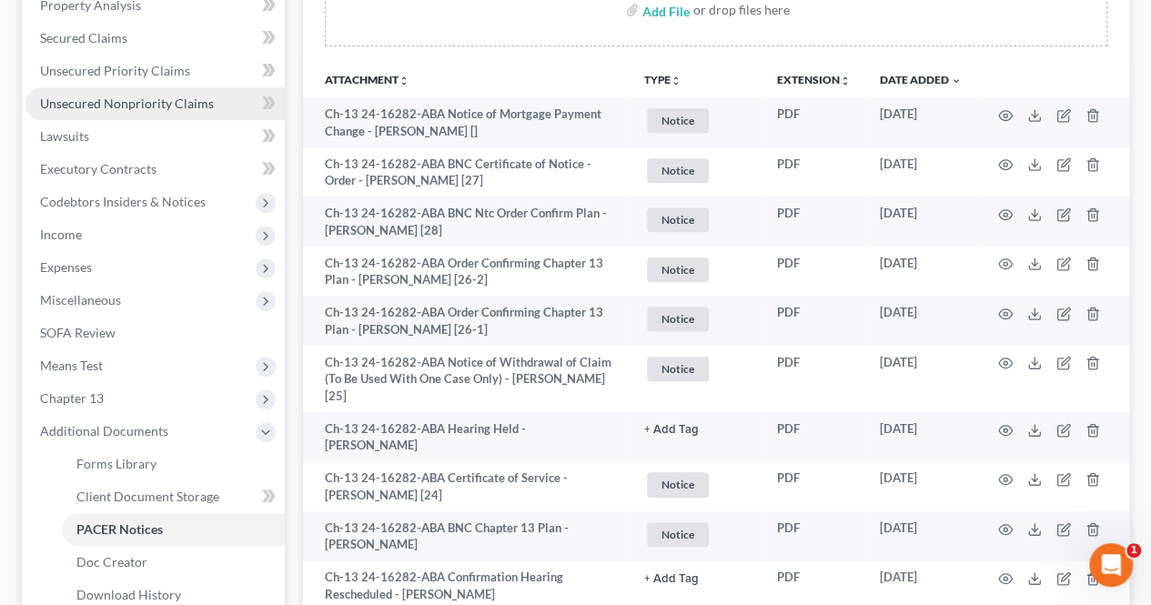
click at [212, 106] on link "Unsecured Nonpriority Claims" at bounding box center [154, 103] width 259 height 33
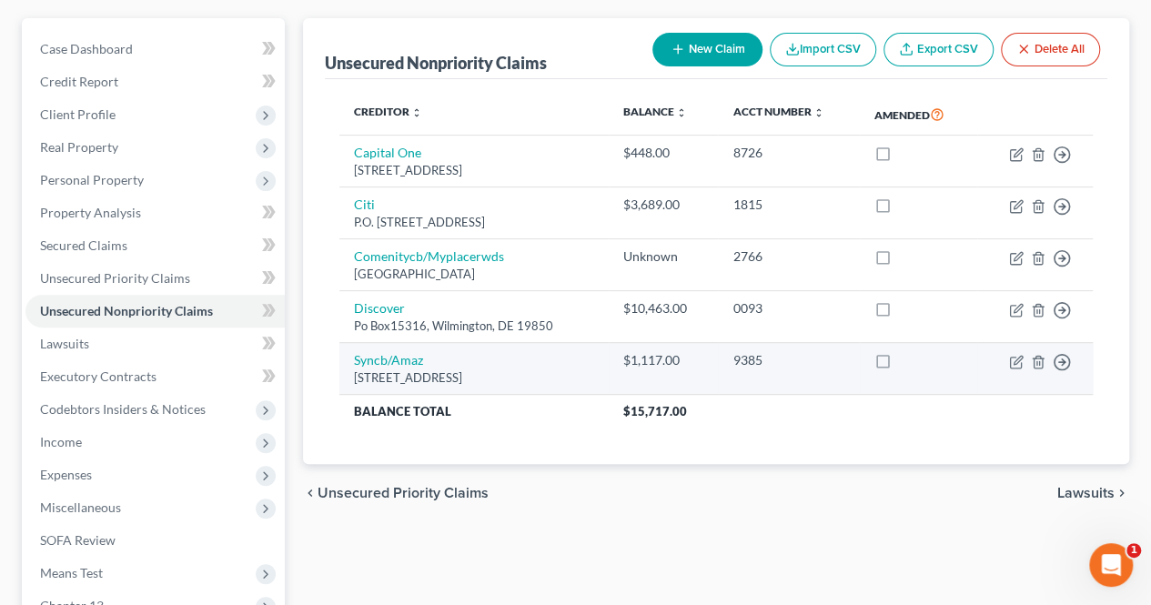
scroll to position [119, 0]
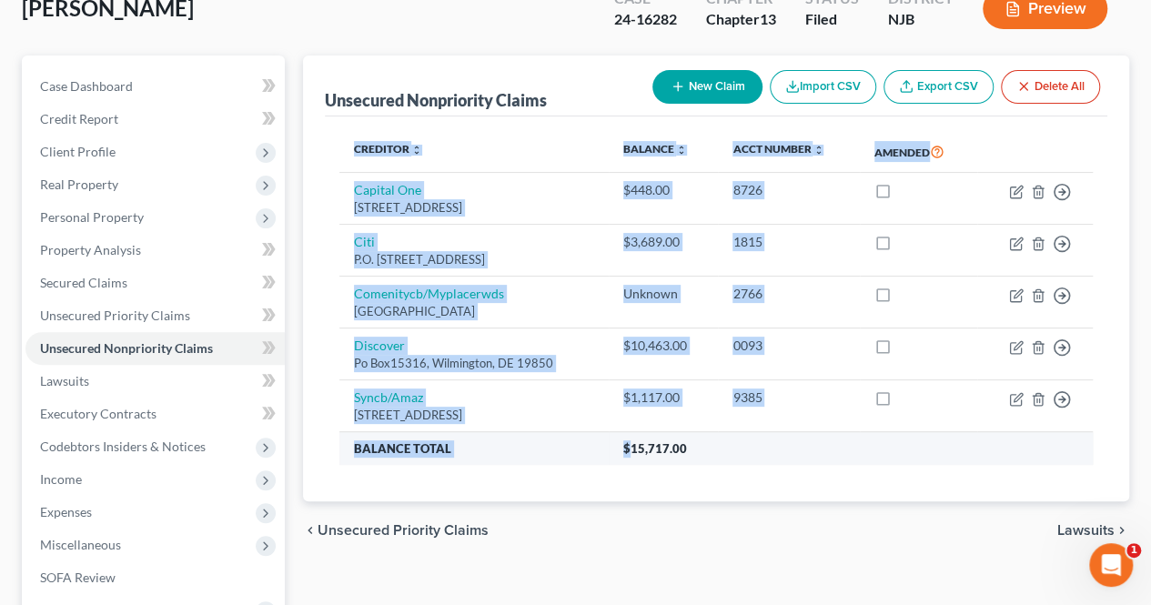
drag, startPoint x: 710, startPoint y: 469, endPoint x: 635, endPoint y: 457, distance: 75.7
click at [635, 457] on div "Creditor expand_more expand_less unfold_more Balance expand_more expand_less un…" at bounding box center [716, 309] width 782 height 386
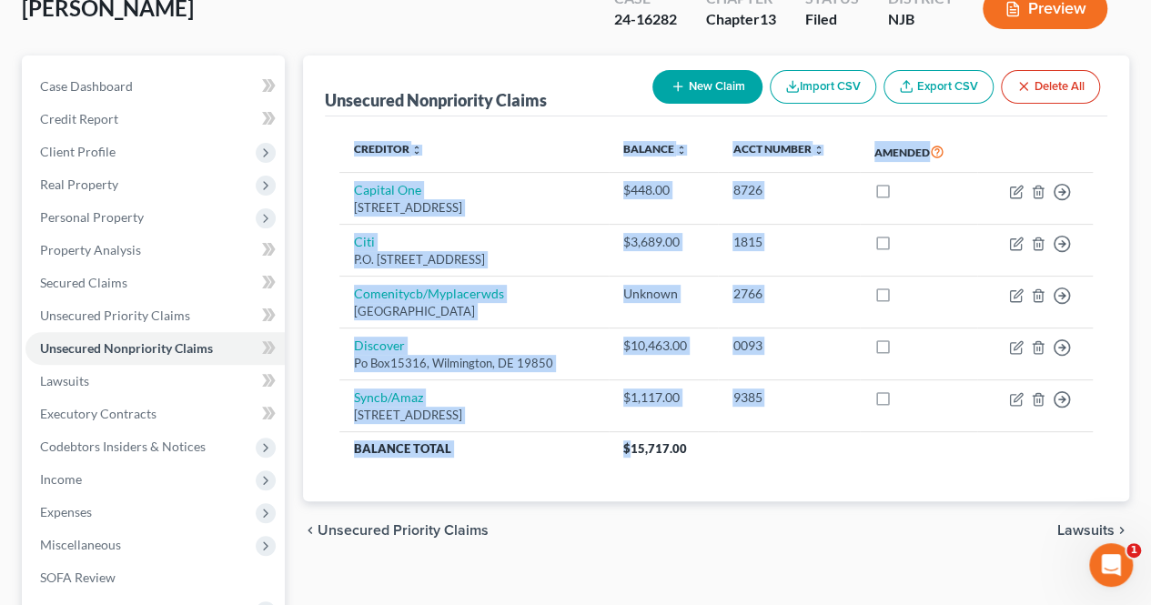
click at [682, 489] on div "Creditor expand_more expand_less unfold_more Balance expand_more expand_less un…" at bounding box center [716, 309] width 782 height 386
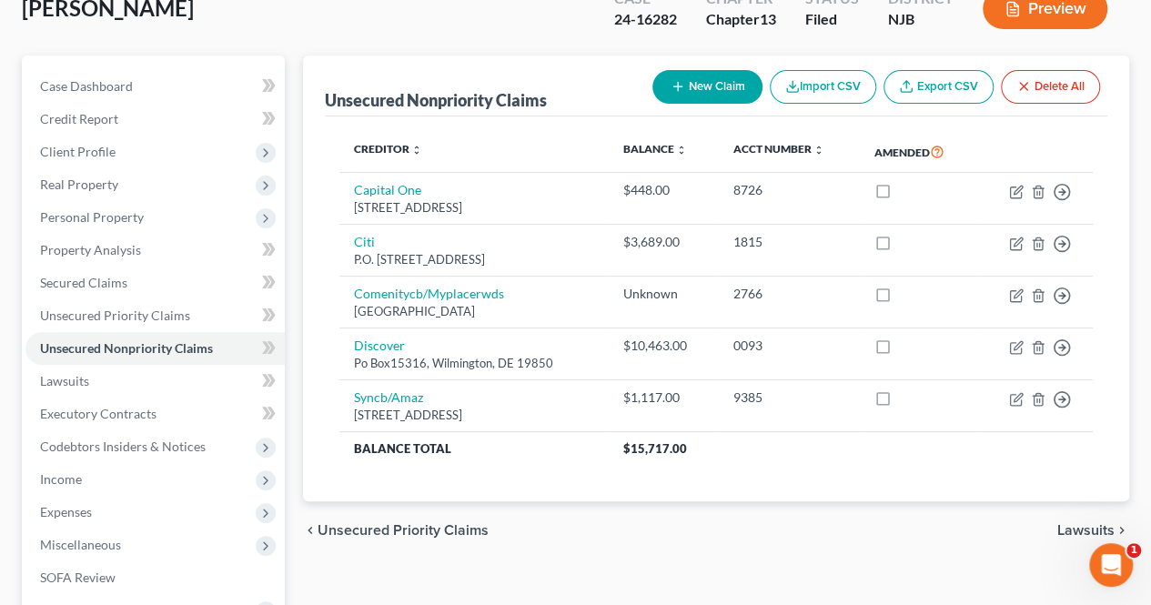
drag, startPoint x: 694, startPoint y: 465, endPoint x: 621, endPoint y: 463, distance: 73.7
click at [621, 463] on div "Creditor expand_more expand_less unfold_more Balance expand_more expand_less un…" at bounding box center [716, 309] width 782 height 386
click at [619, 463] on div "Creditor expand_more expand_less unfold_more Balance expand_more expand_less un…" at bounding box center [716, 309] width 782 height 386
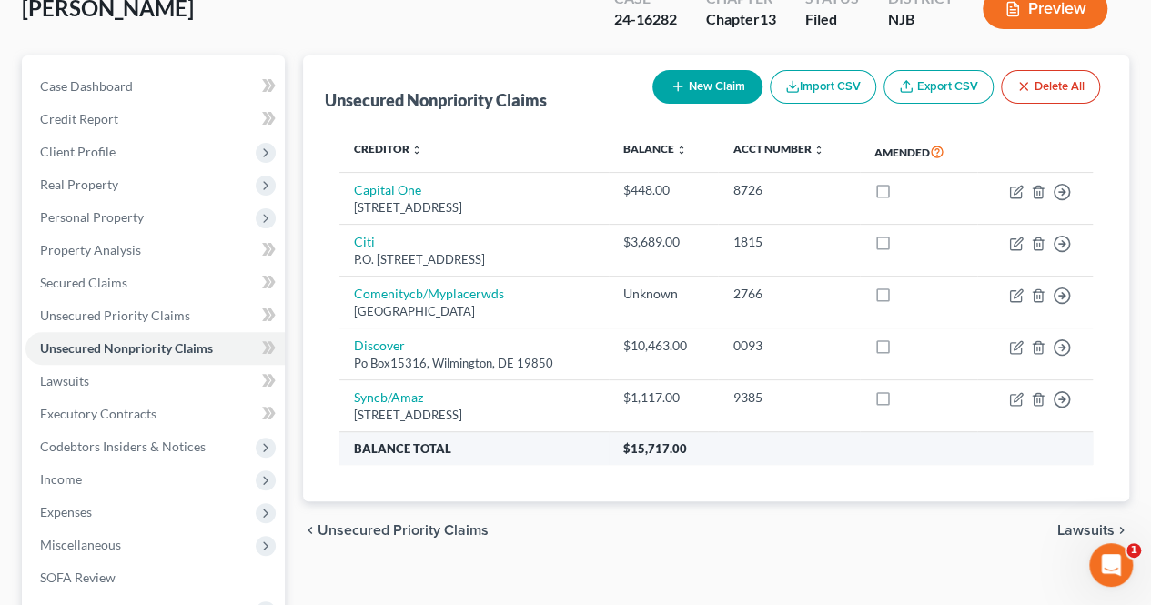
click at [644, 459] on th "$15,717.00" at bounding box center [851, 448] width 484 height 33
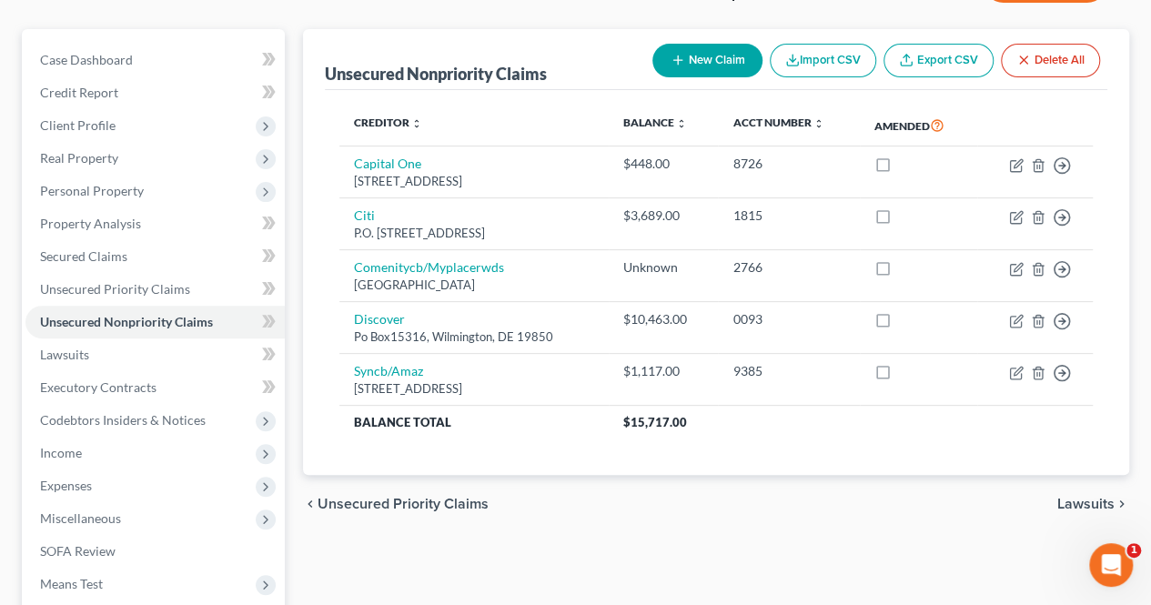
scroll to position [0, 0]
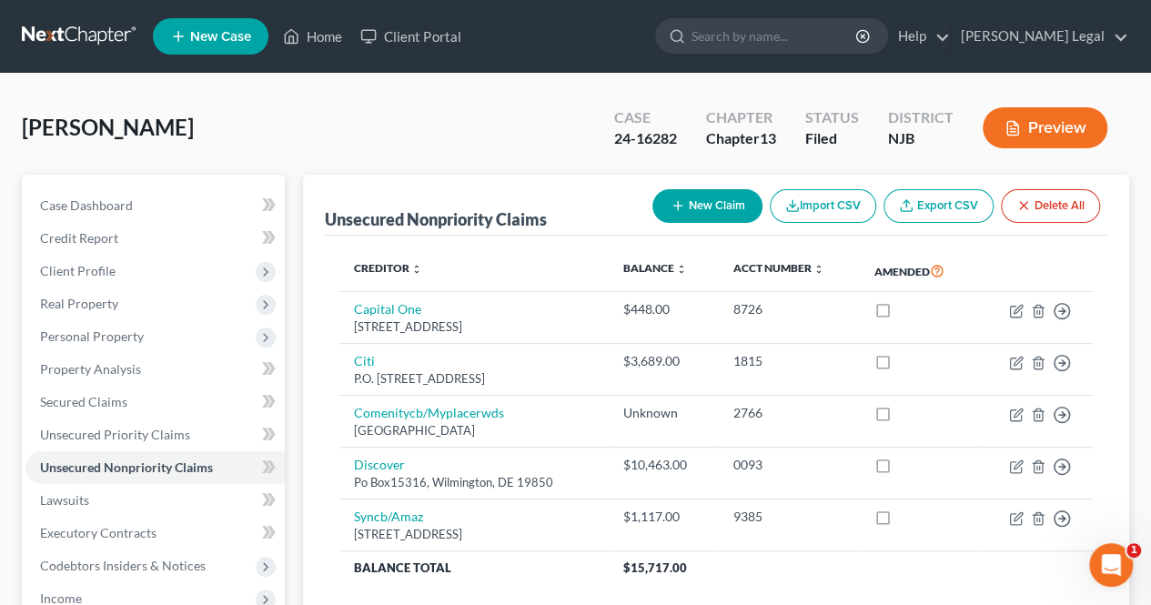
click at [524, 143] on div "[PERSON_NAME] Upgraded Case 24-16282 Chapter Chapter 13 Status [GEOGRAPHIC_DATA…" at bounding box center [575, 135] width 1107 height 79
